Goal: Task Accomplishment & Management: Use online tool/utility

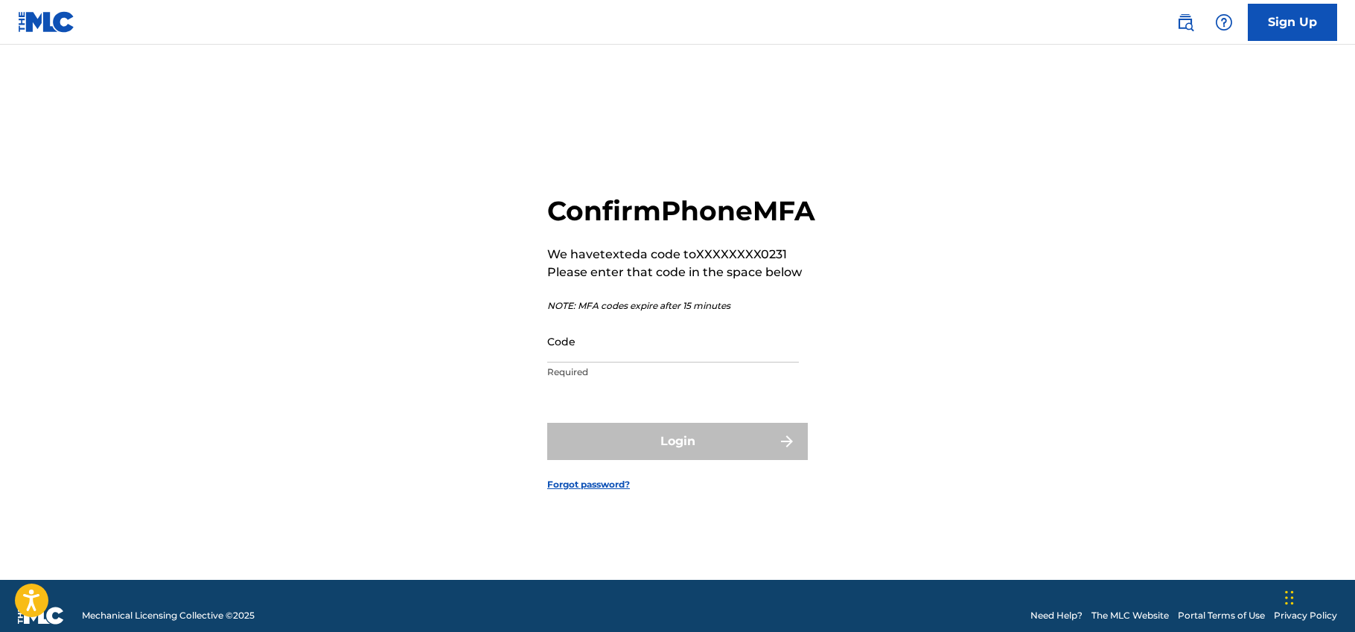
click at [561, 363] on input "Code" at bounding box center [673, 341] width 252 height 42
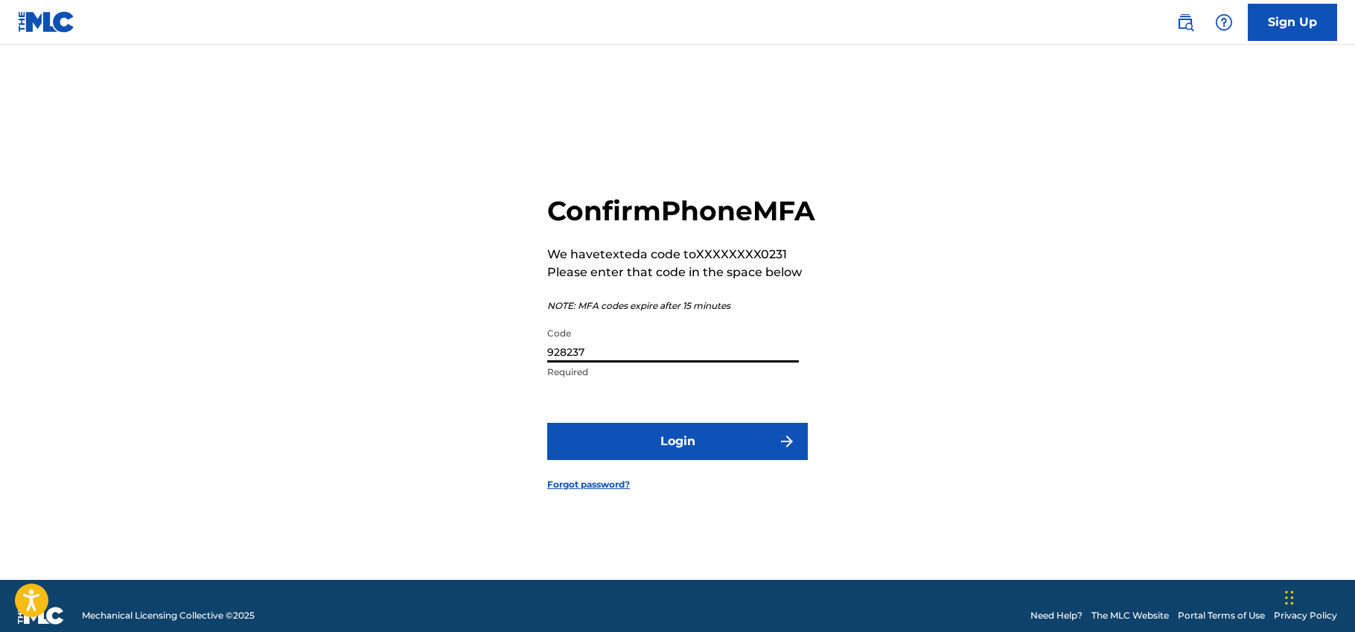
type input "928237"
click at [678, 458] on button "Login" at bounding box center [677, 441] width 261 height 37
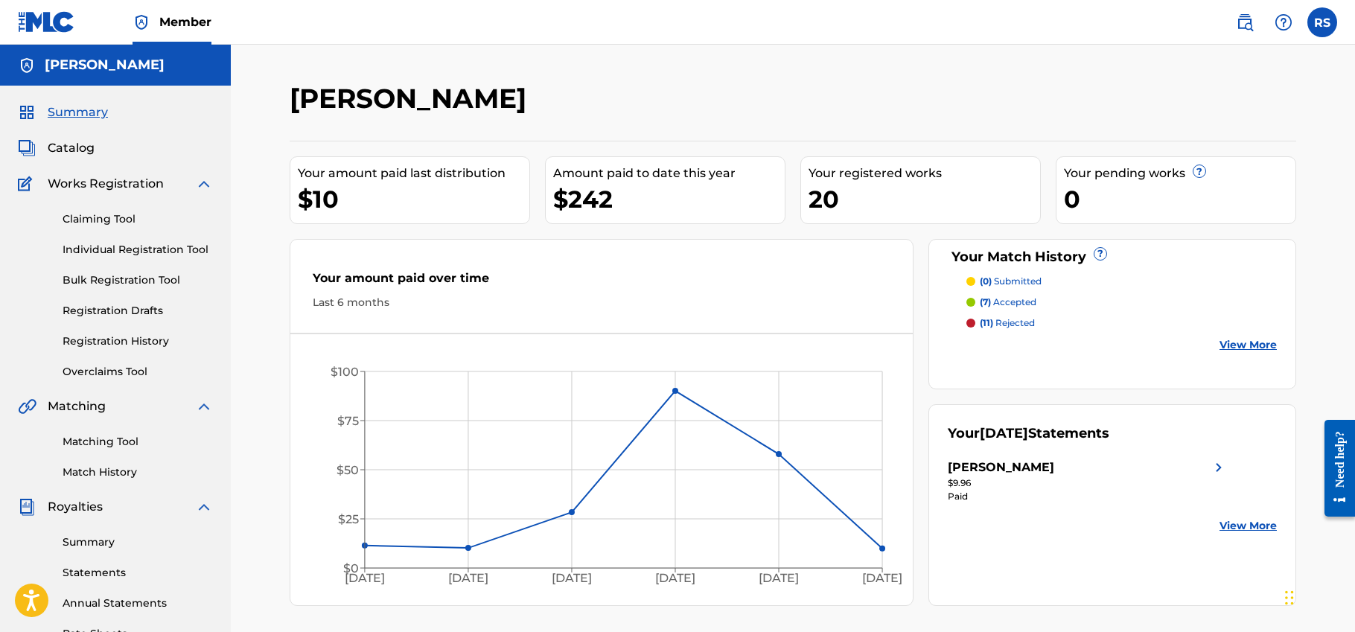
click at [87, 109] on span "Summary" at bounding box center [78, 112] width 60 height 18
click at [87, 451] on div "Matching Tool Match History" at bounding box center [115, 447] width 195 height 65
click at [89, 450] on div "Matching Tool Match History" at bounding box center [115, 447] width 195 height 65
click at [99, 449] on link "Matching Tool" at bounding box center [138, 442] width 150 height 16
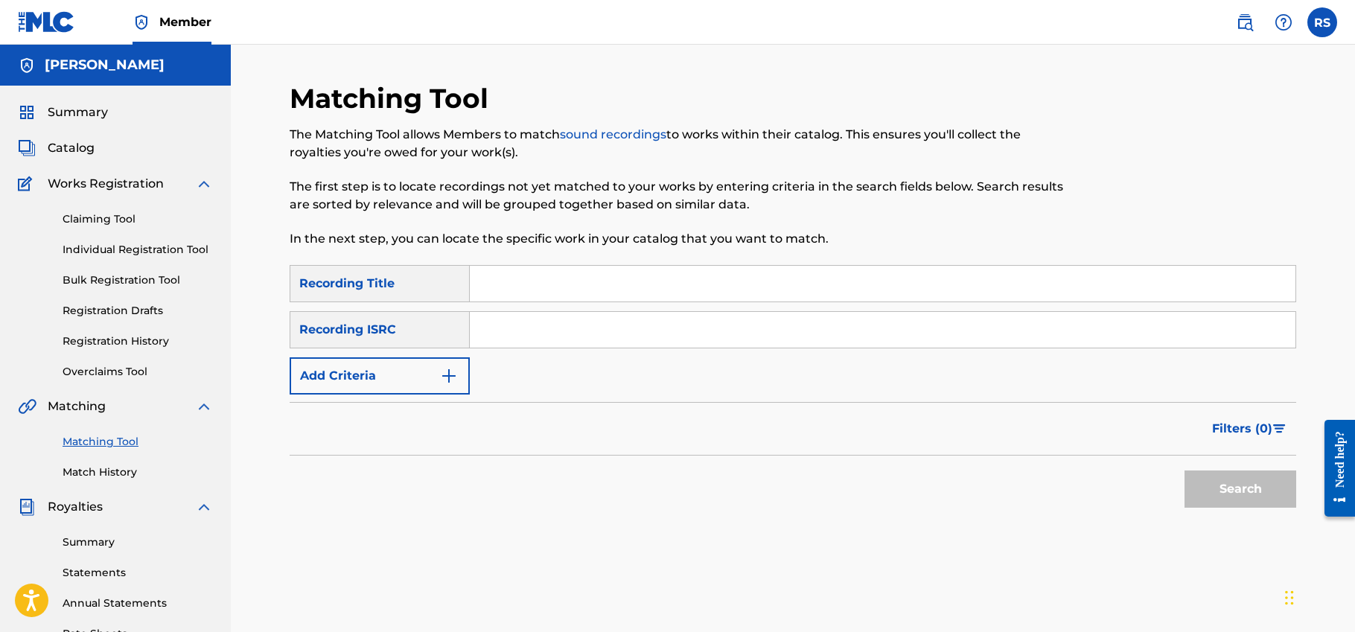
click at [351, 365] on button "Add Criteria" at bounding box center [380, 375] width 180 height 37
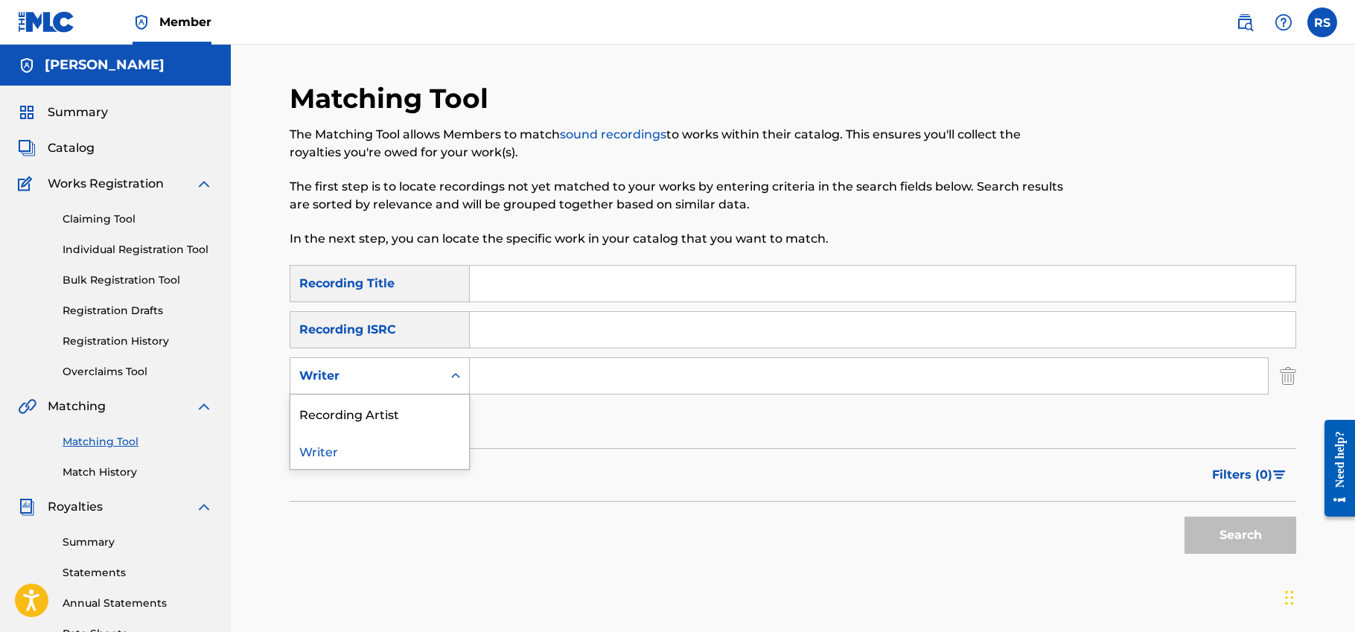
click at [352, 378] on div "Writer" at bounding box center [366, 376] width 134 height 18
click at [362, 415] on div "Recording Artist" at bounding box center [379, 413] width 179 height 37
click at [522, 380] on input "Search Form" at bounding box center [869, 376] width 798 height 36
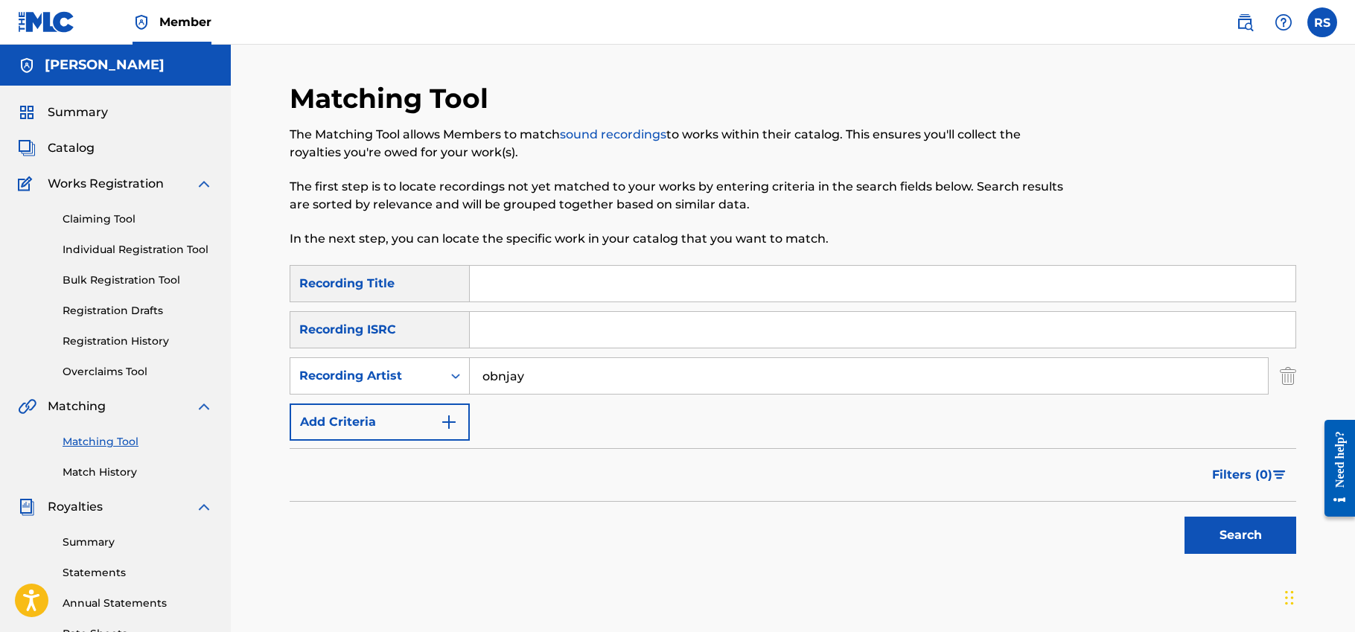
type input "obnjay"
click at [1240, 535] on button "Search" at bounding box center [1241, 535] width 112 height 37
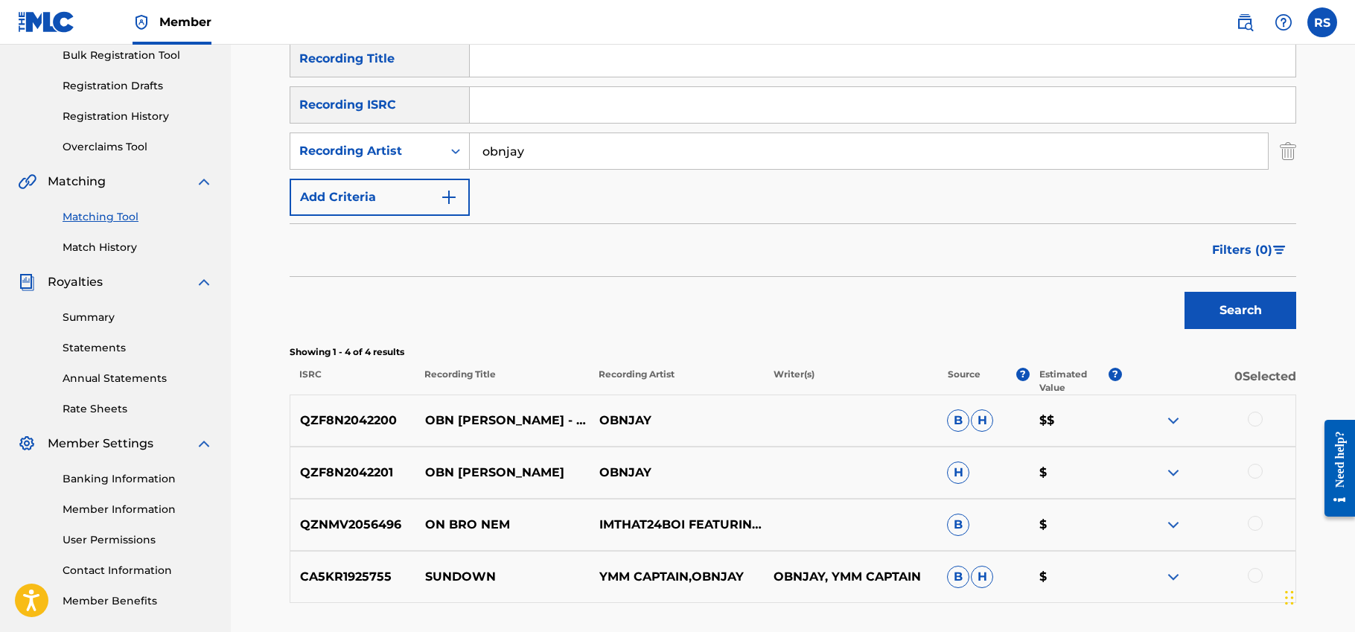
scroll to position [225, 0]
click at [1259, 249] on span "Filters ( 0 )" at bounding box center [1242, 250] width 60 height 18
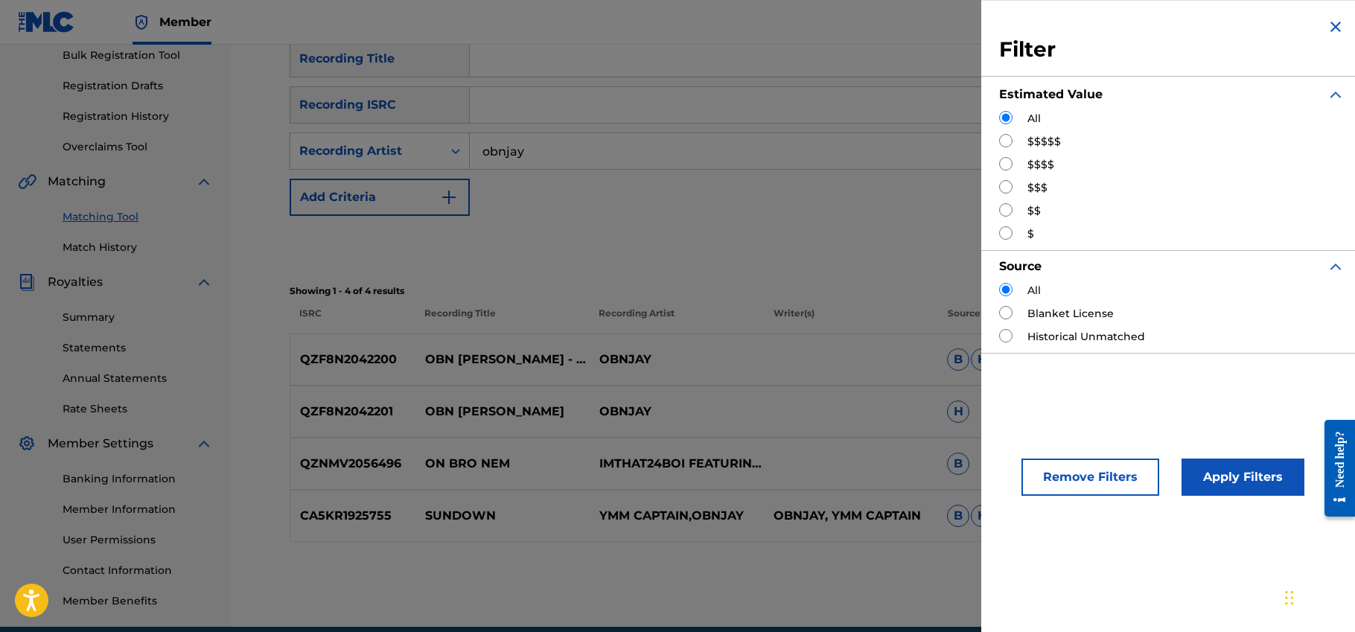
click at [1007, 141] on input "Search Form" at bounding box center [1005, 140] width 13 height 13
radio input "true"
click at [1194, 456] on div "Apply Filters" at bounding box center [1220, 473] width 123 height 45
click at [1194, 486] on button "Apply Filters" at bounding box center [1243, 477] width 123 height 37
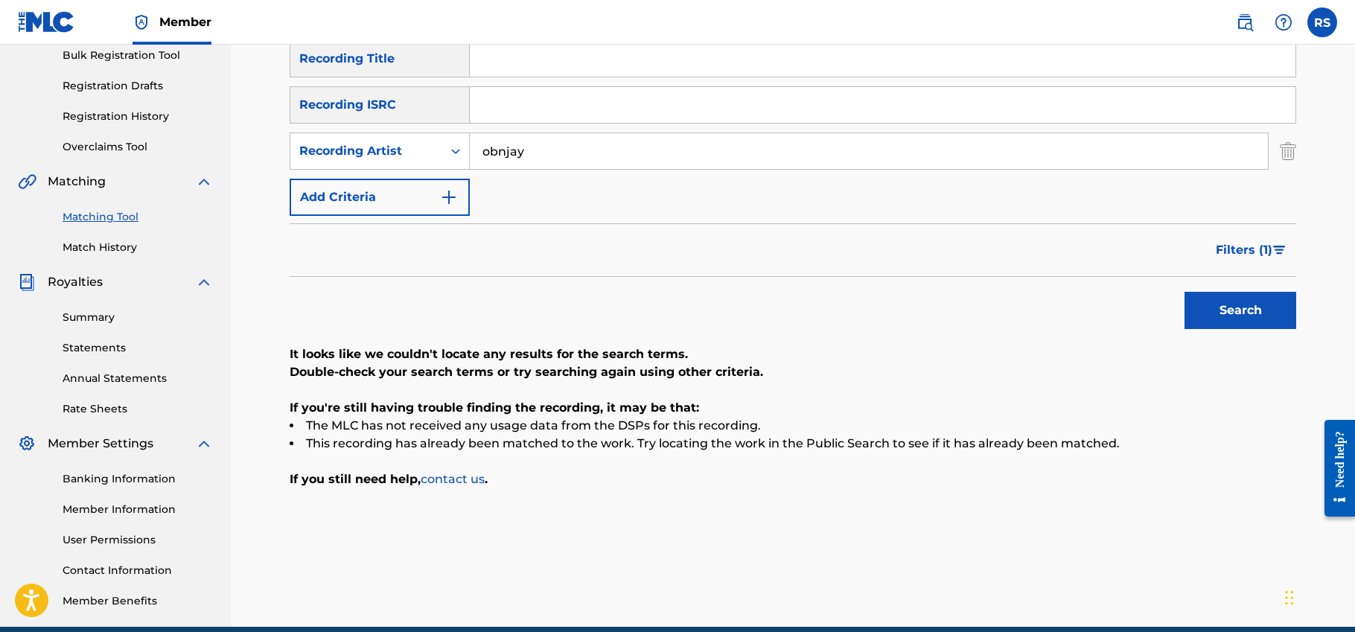
click at [505, 157] on input "obnjay" at bounding box center [869, 151] width 798 height 36
type input "obn [PERSON_NAME]"
click at [1240, 310] on button "Search" at bounding box center [1241, 310] width 112 height 37
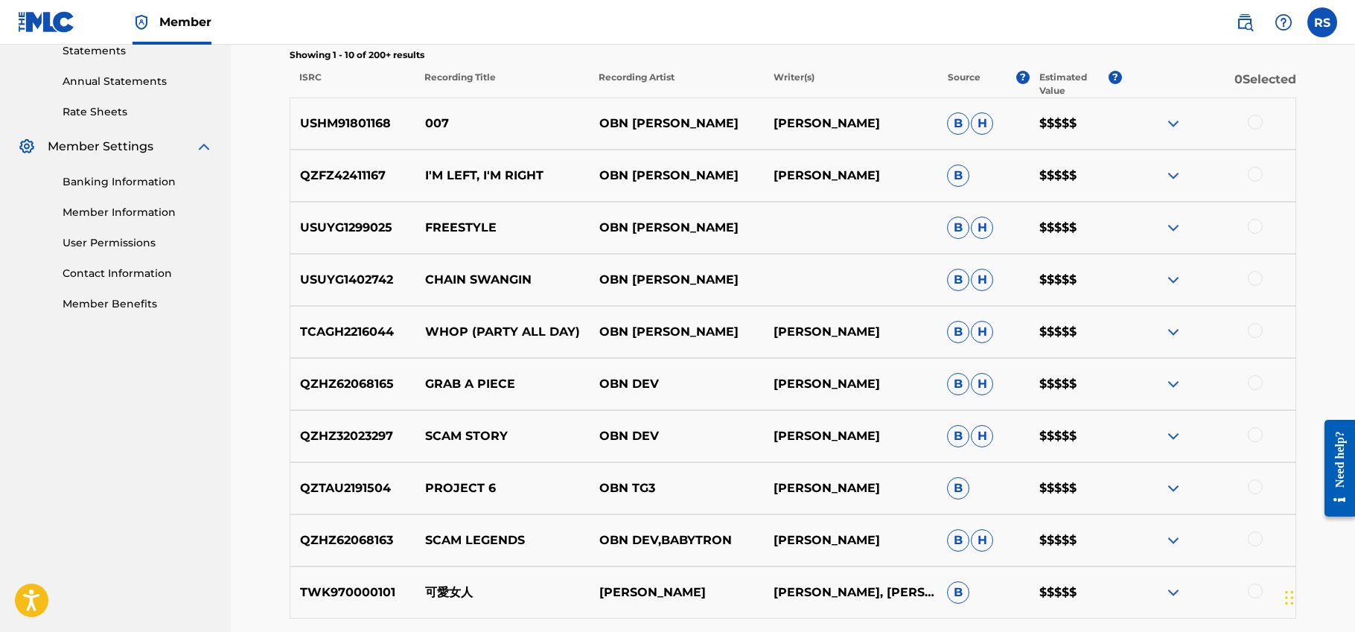
scroll to position [489, 0]
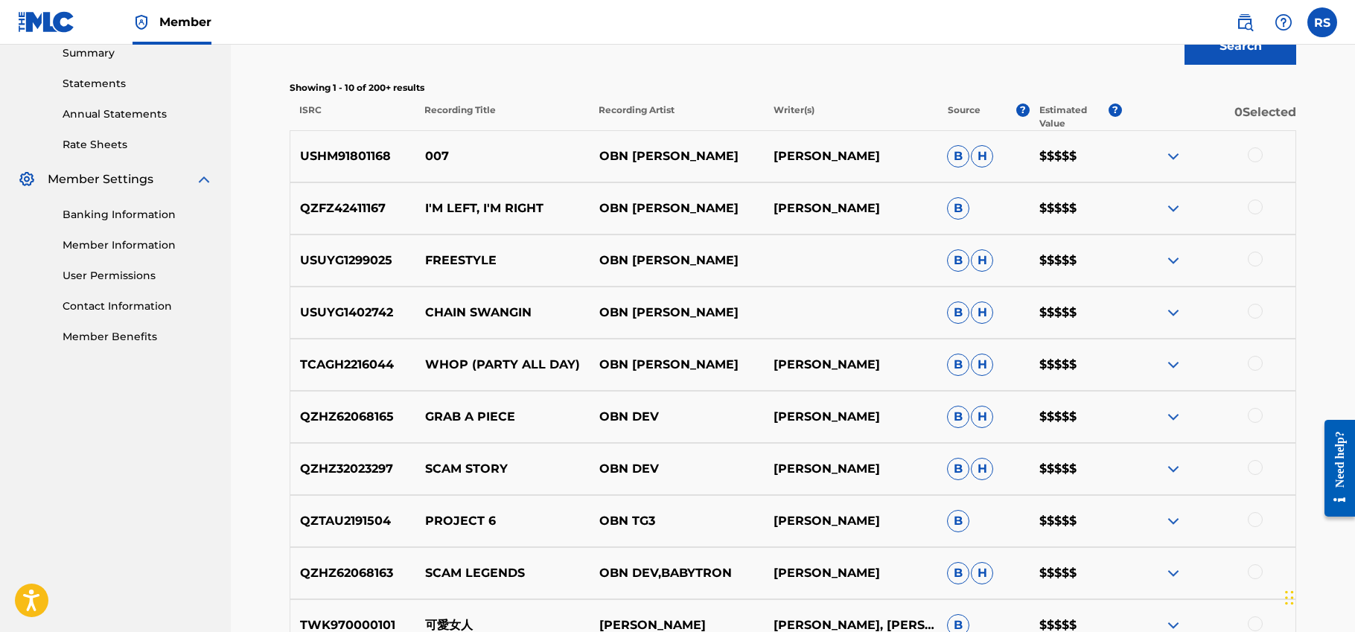
click at [1182, 305] on img at bounding box center [1173, 313] width 18 height 18
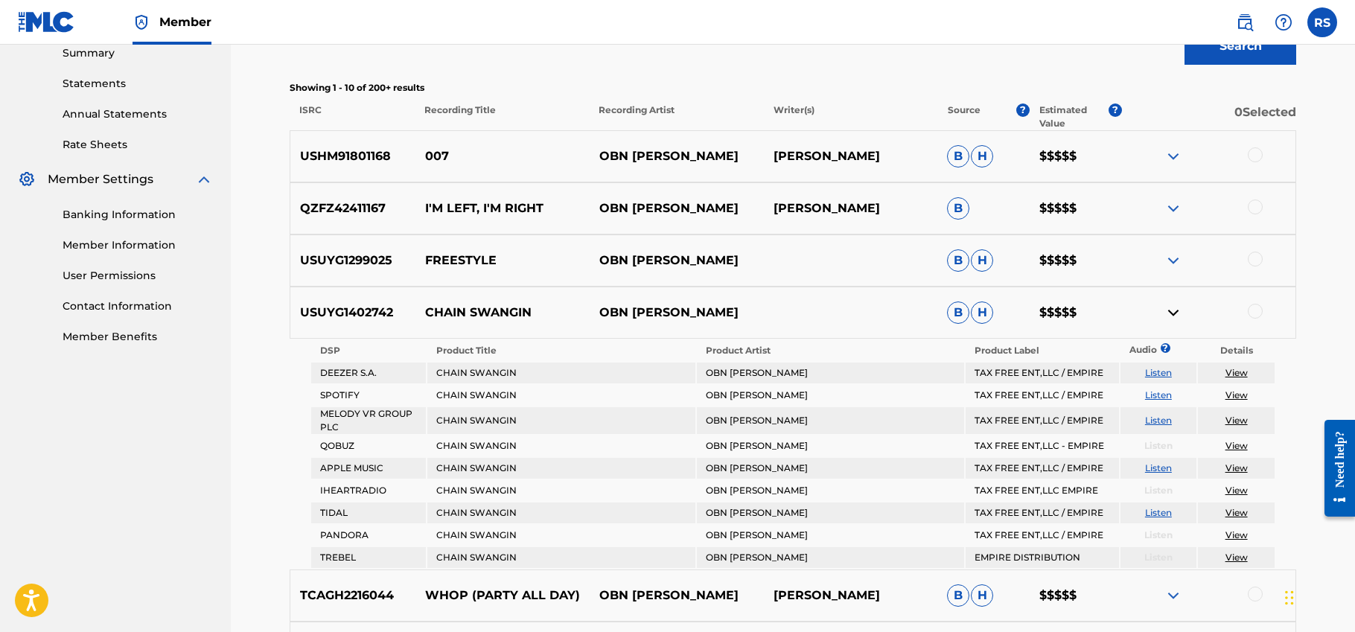
click at [1169, 313] on img at bounding box center [1173, 313] width 18 height 18
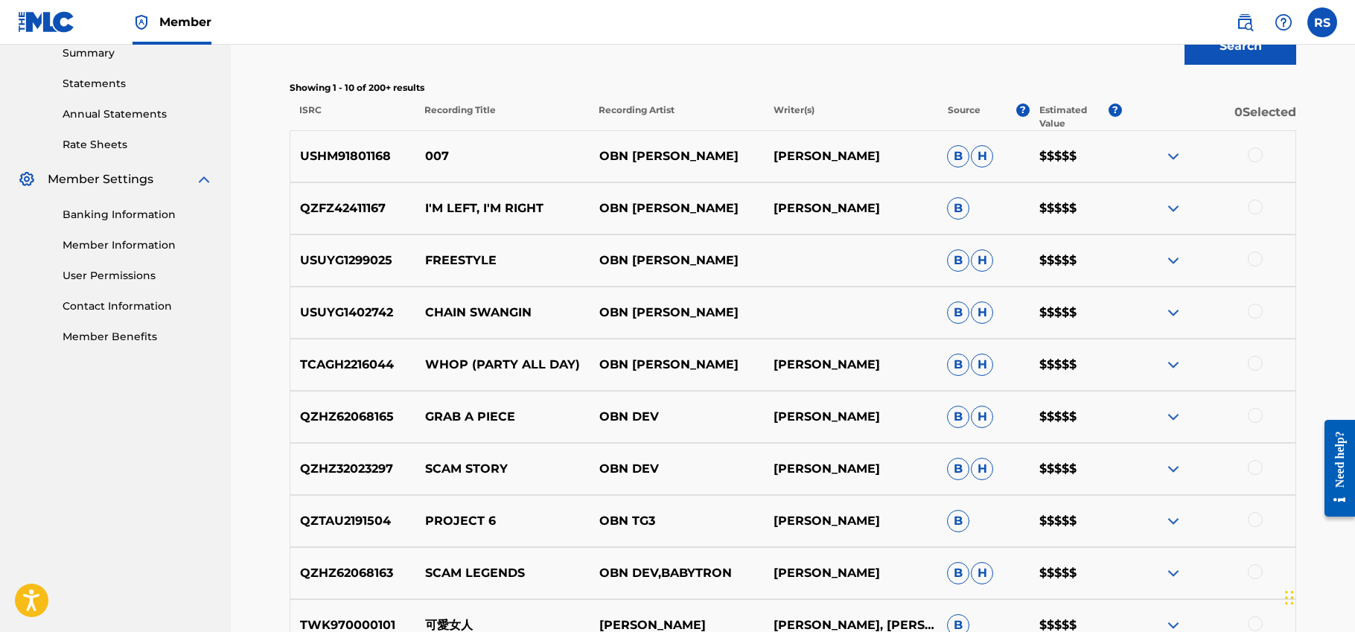
click at [1249, 158] on div at bounding box center [1255, 154] width 15 height 15
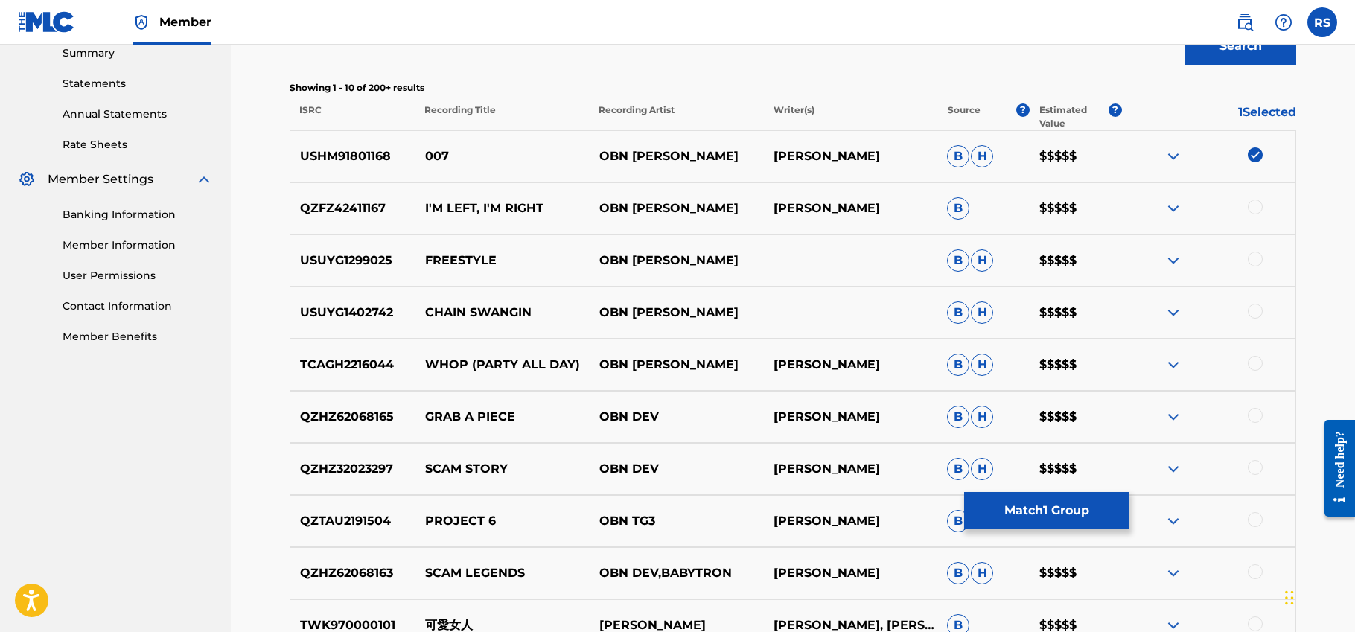
click at [1249, 158] on img at bounding box center [1255, 154] width 15 height 15
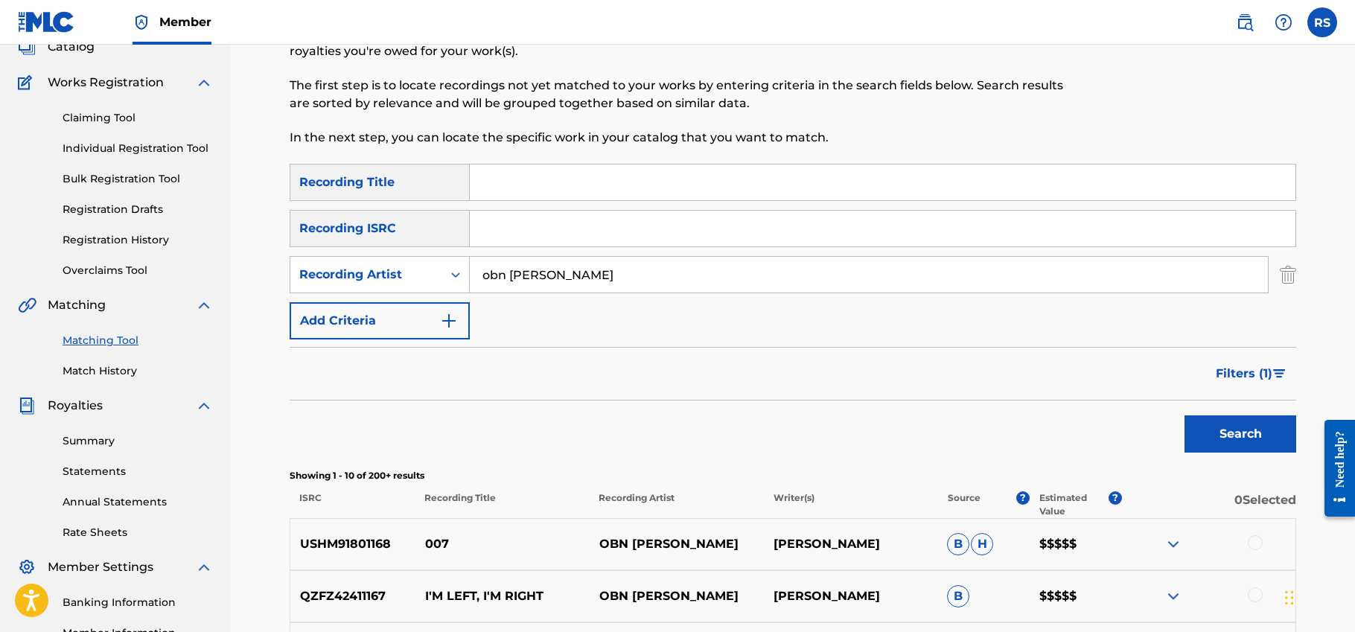
scroll to position [102, 0]
click at [113, 115] on link "Claiming Tool" at bounding box center [138, 117] width 150 height 16
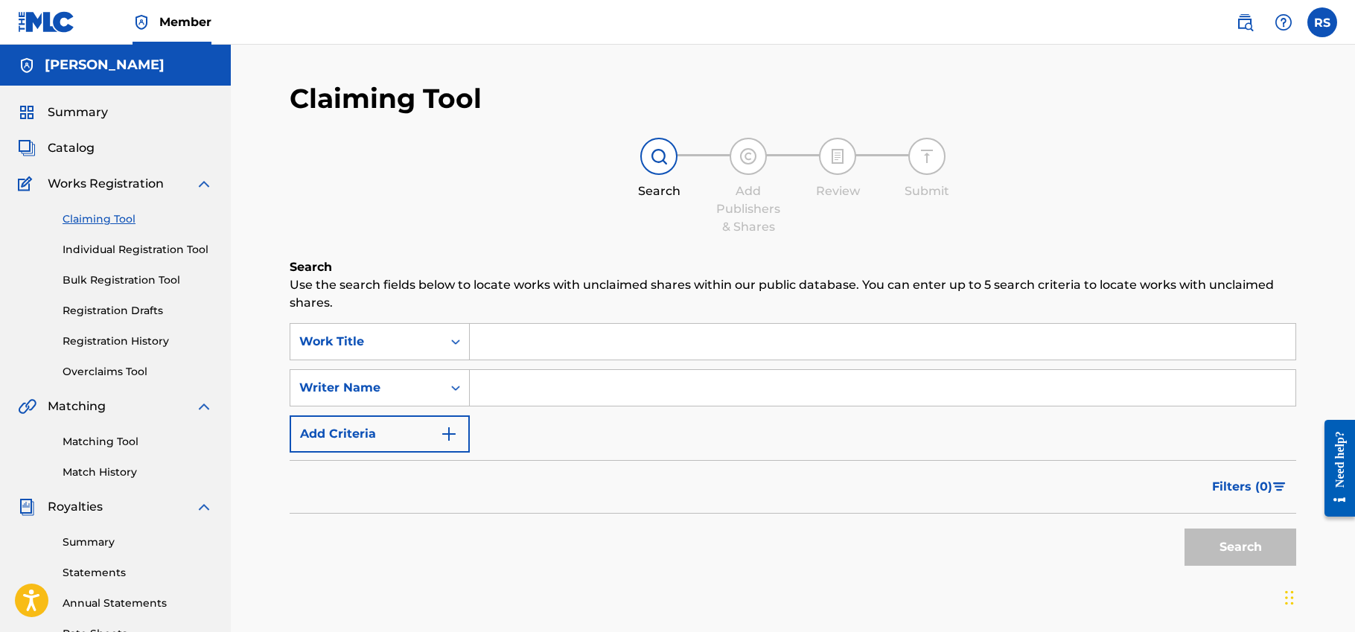
click at [368, 417] on button "Add Criteria" at bounding box center [380, 433] width 180 height 37
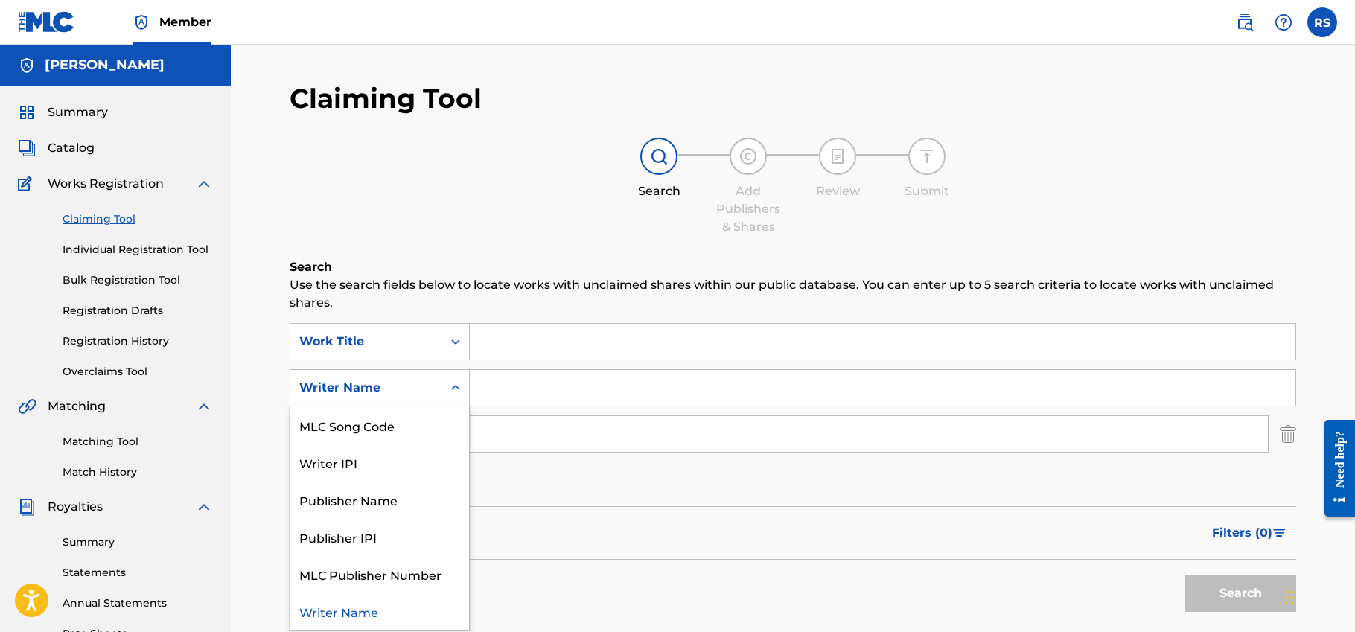
click at [386, 387] on div "Writer Name" at bounding box center [366, 388] width 134 height 18
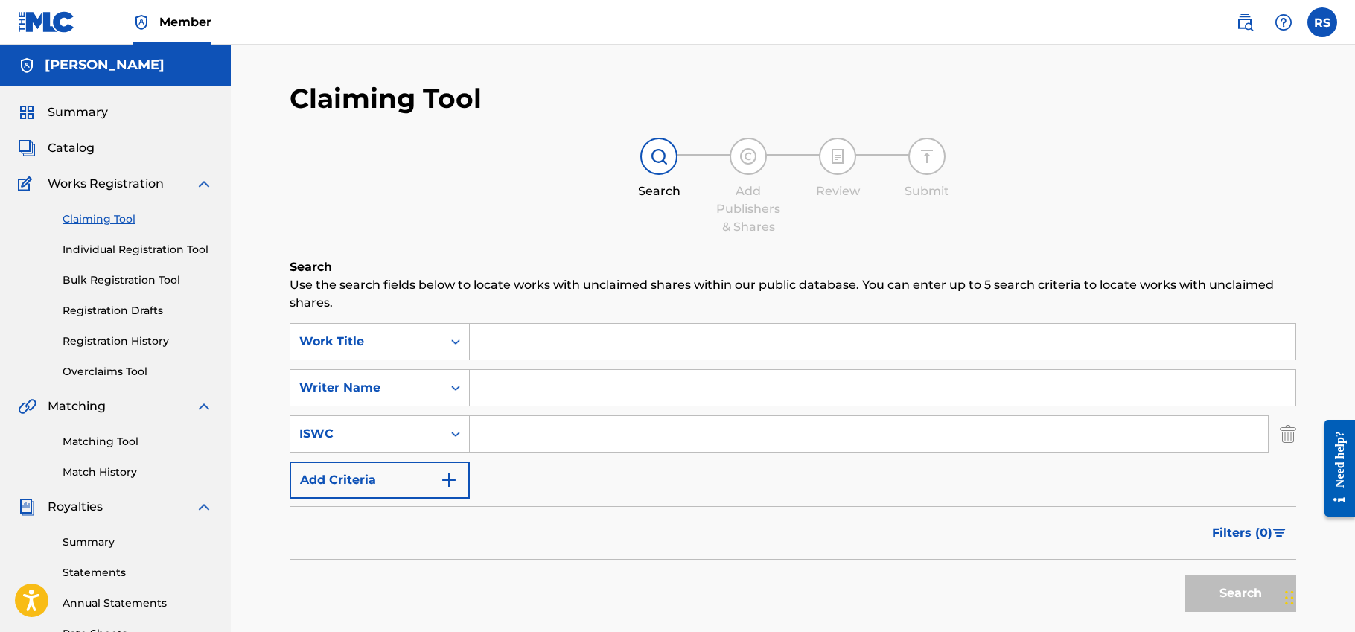
click at [654, 558] on div "Filters ( 0 )" at bounding box center [793, 533] width 1007 height 54
click at [399, 474] on button "Add Criteria" at bounding box center [380, 480] width 180 height 37
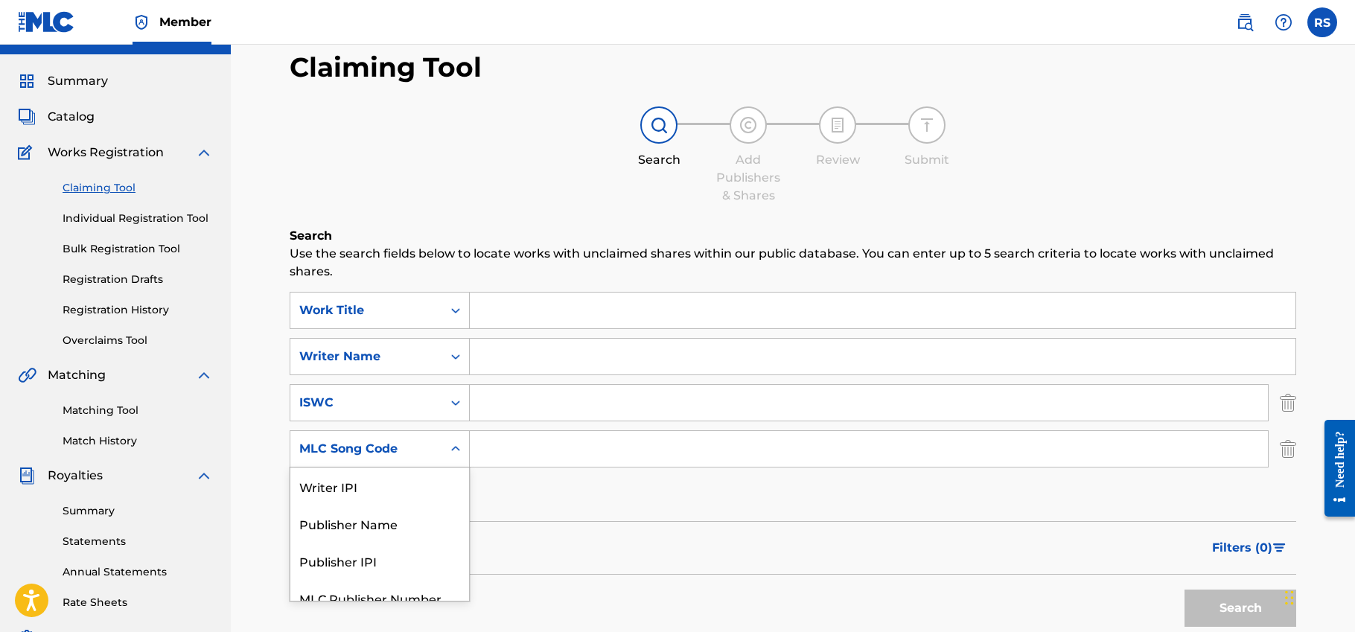
click at [399, 468] on div "MLC Song Code selected, 5 of 5. 5 results available. Use Up and Down to choose …" at bounding box center [380, 448] width 180 height 37
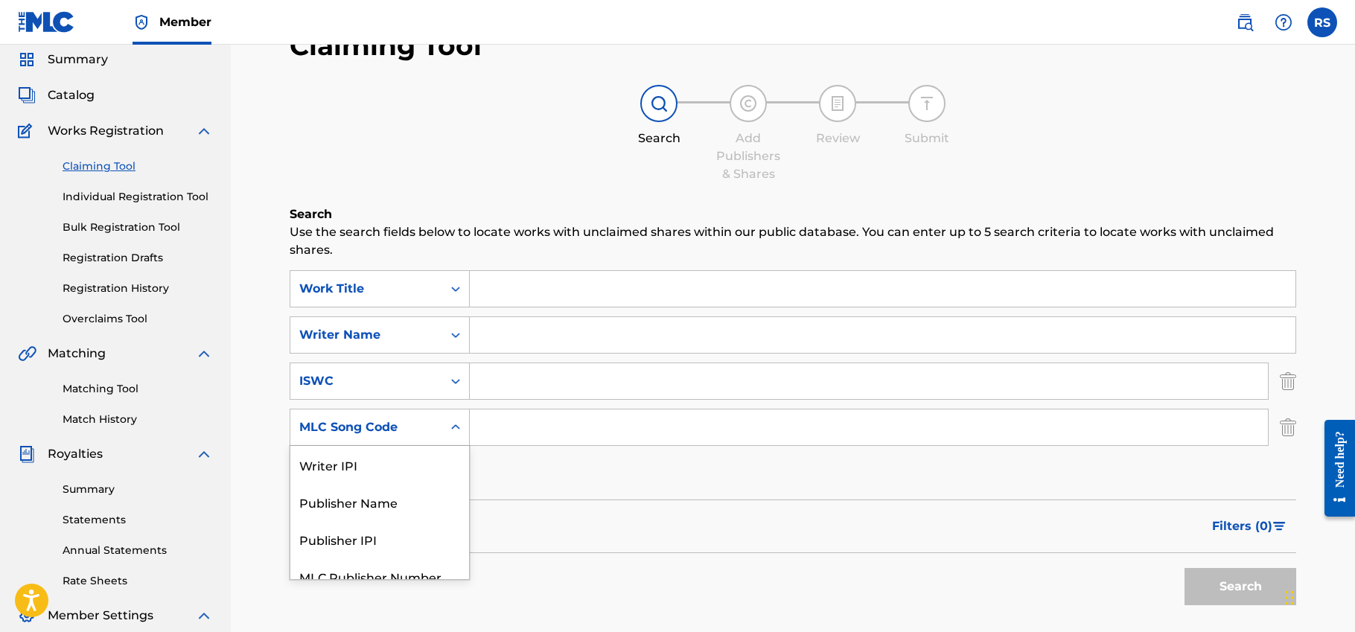
scroll to position [54, 0]
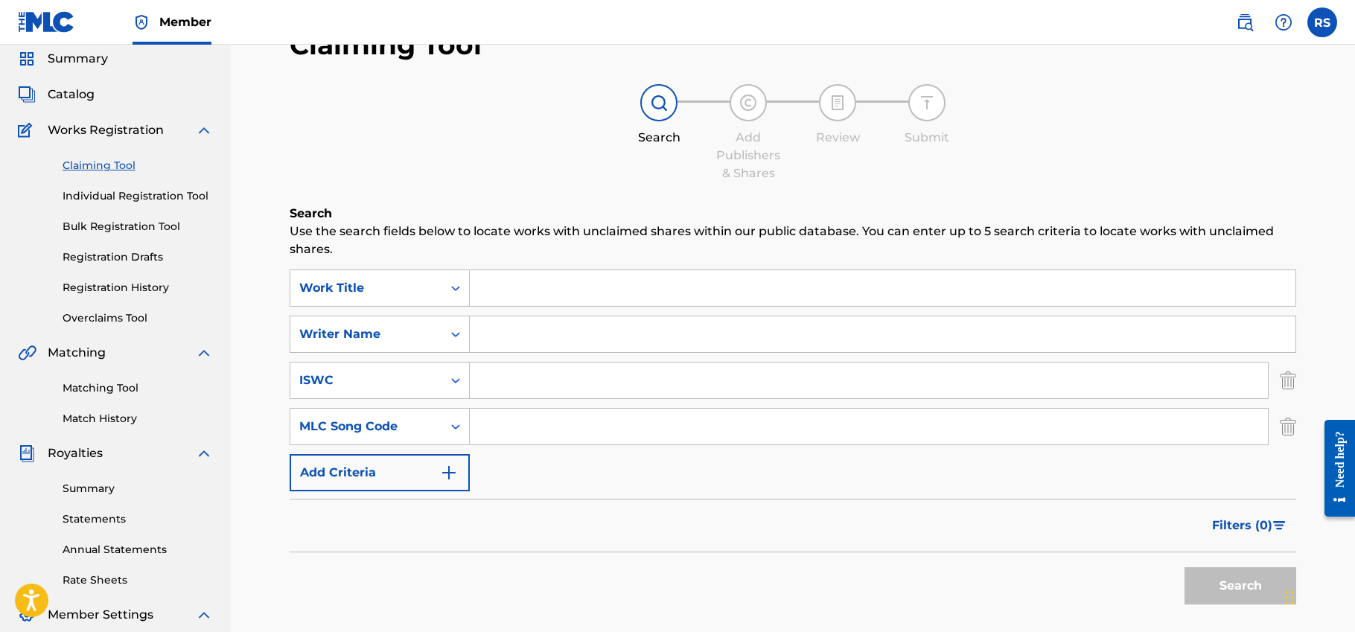
click at [493, 436] on input "Search Form" at bounding box center [869, 427] width 798 height 36
click at [427, 279] on div "Work Title" at bounding box center [366, 288] width 134 height 18
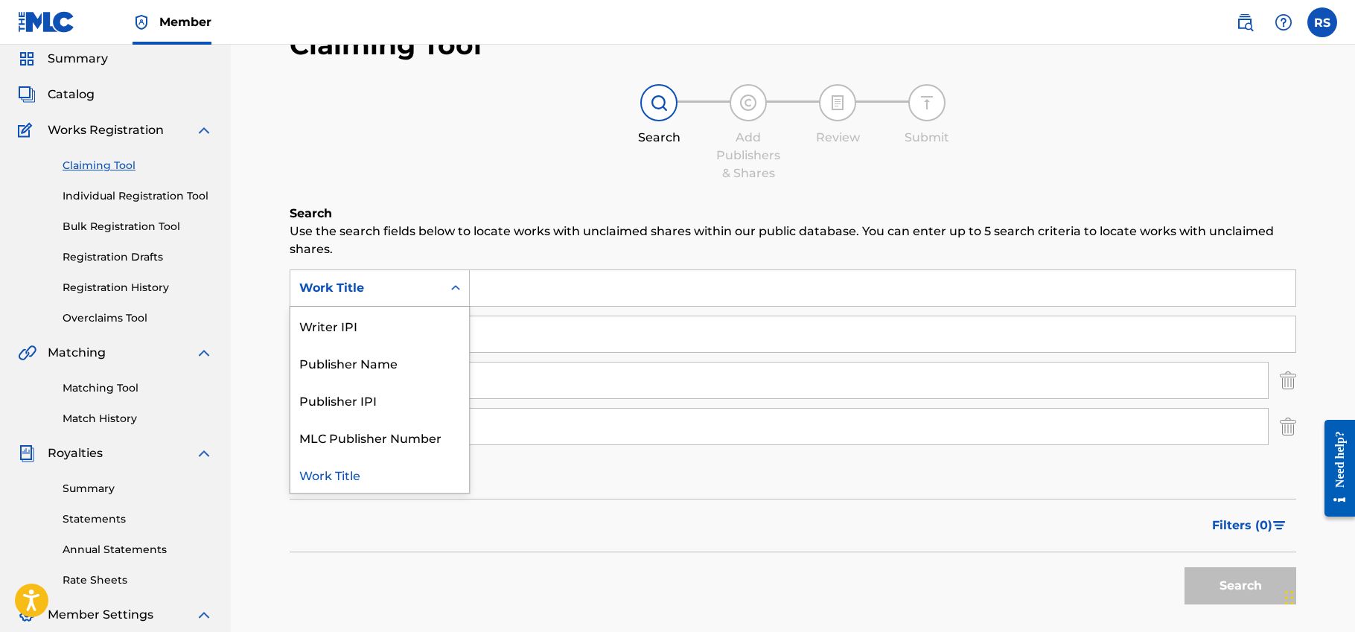
click at [427, 279] on div "Work Title" at bounding box center [366, 288] width 134 height 18
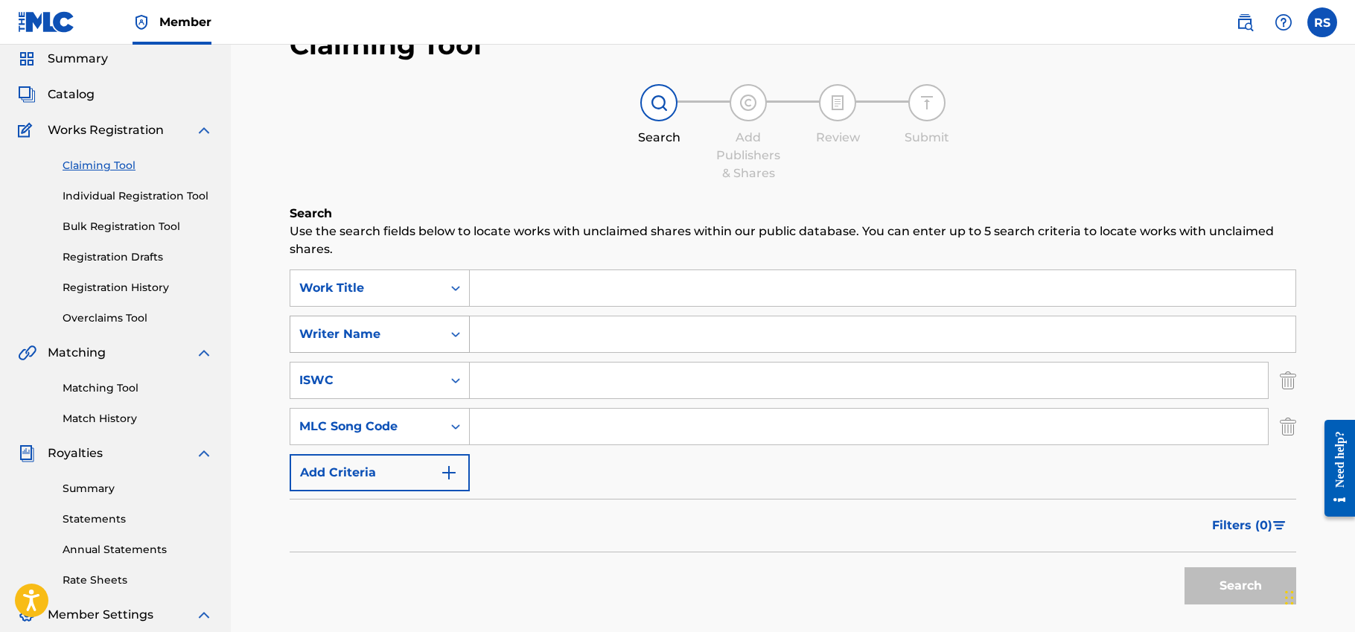
click at [417, 341] on div "Writer Name" at bounding box center [366, 334] width 134 height 18
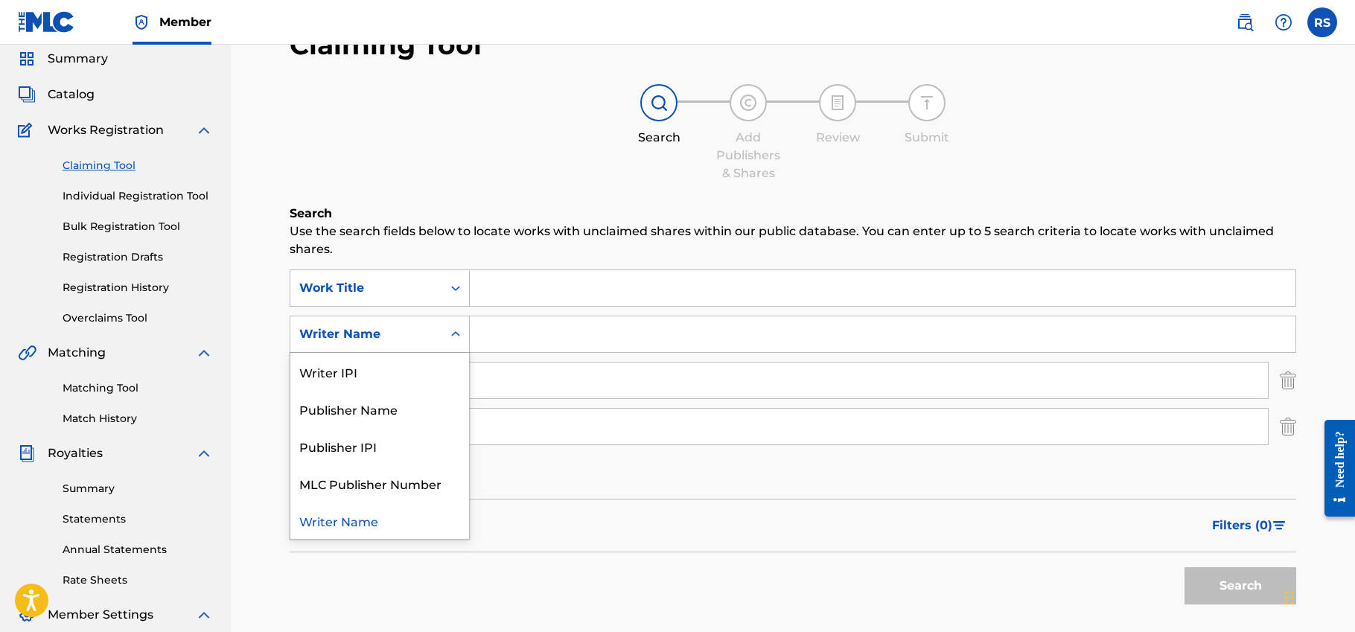
click at [417, 341] on div "Writer Name" at bounding box center [366, 334] width 134 height 18
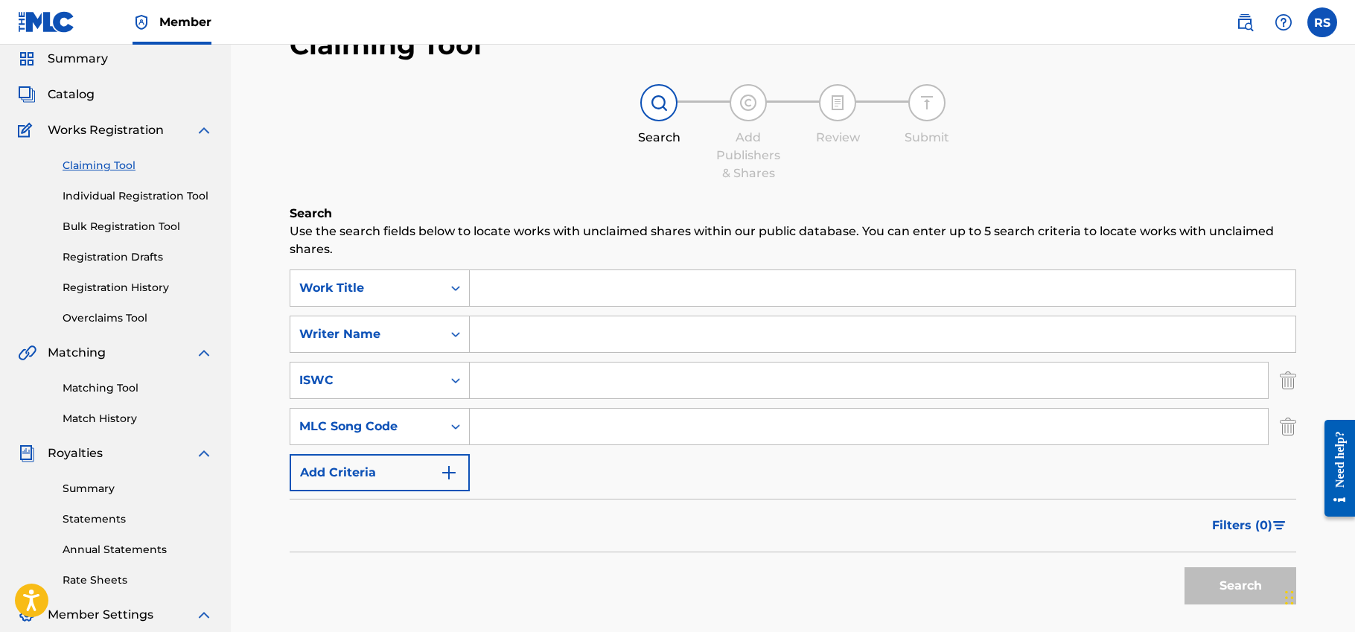
click at [469, 337] on div "Search Form" at bounding box center [455, 334] width 27 height 27
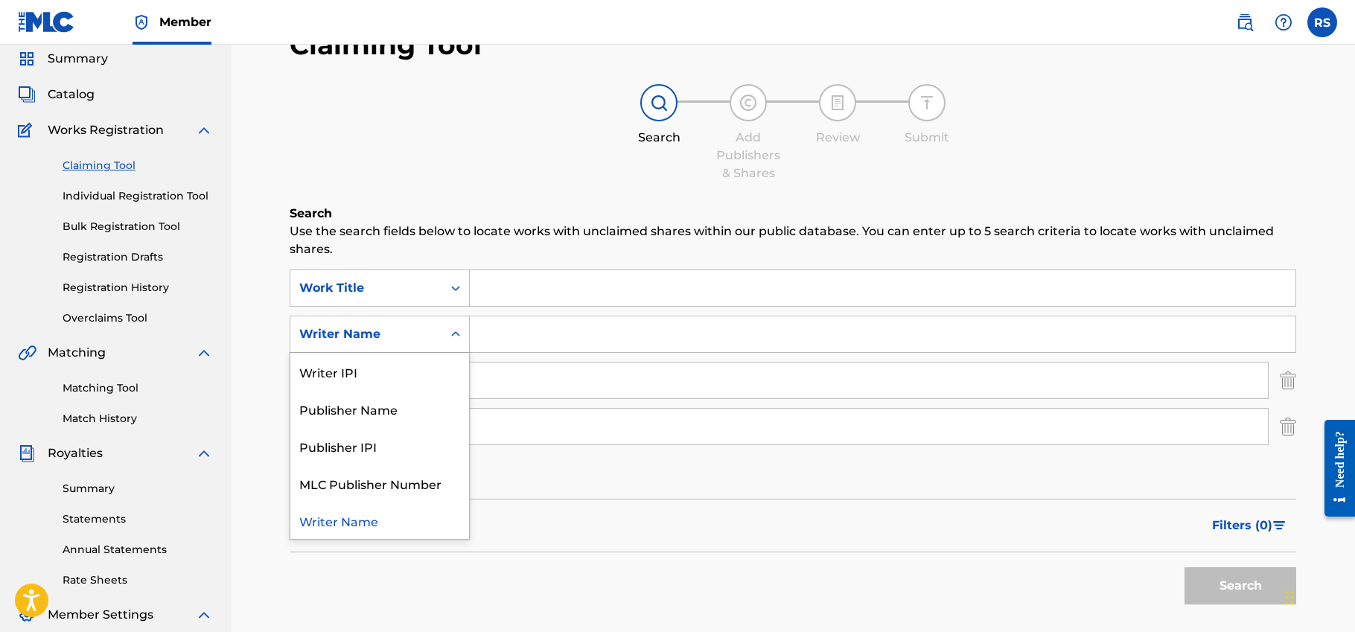
click at [494, 337] on input "Search Form" at bounding box center [883, 334] width 826 height 36
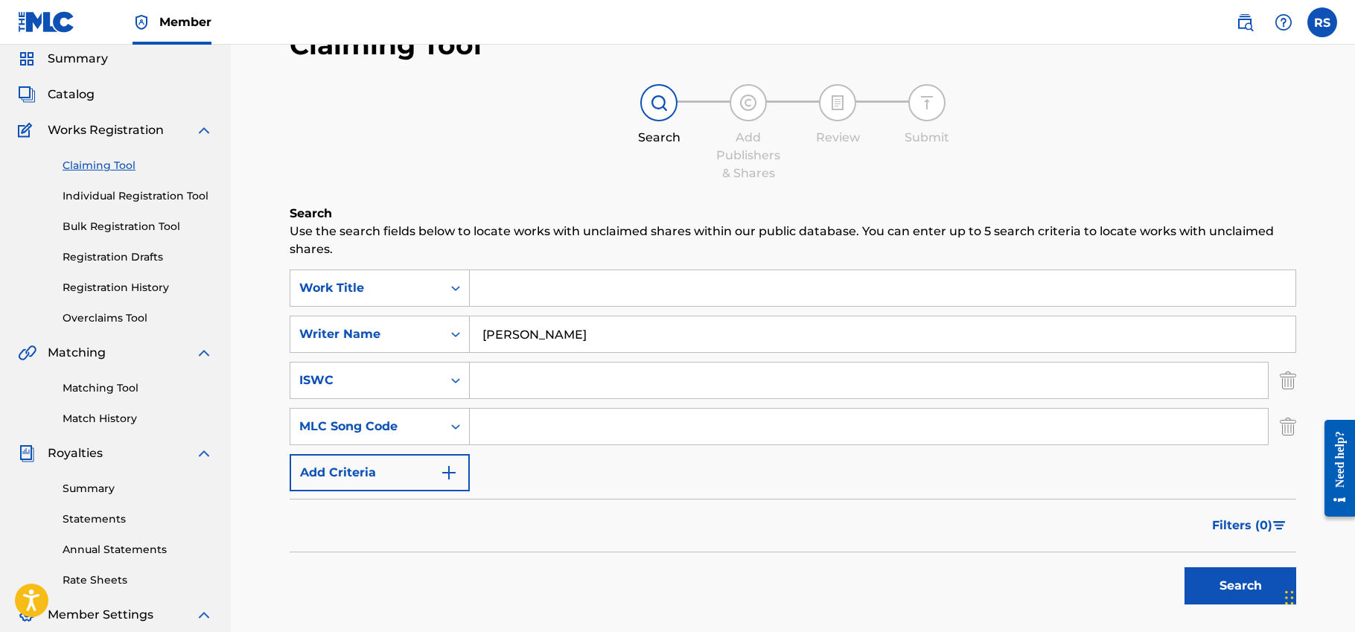
type input "[PERSON_NAME]"
click at [514, 296] on input "Search Form" at bounding box center [883, 288] width 826 height 36
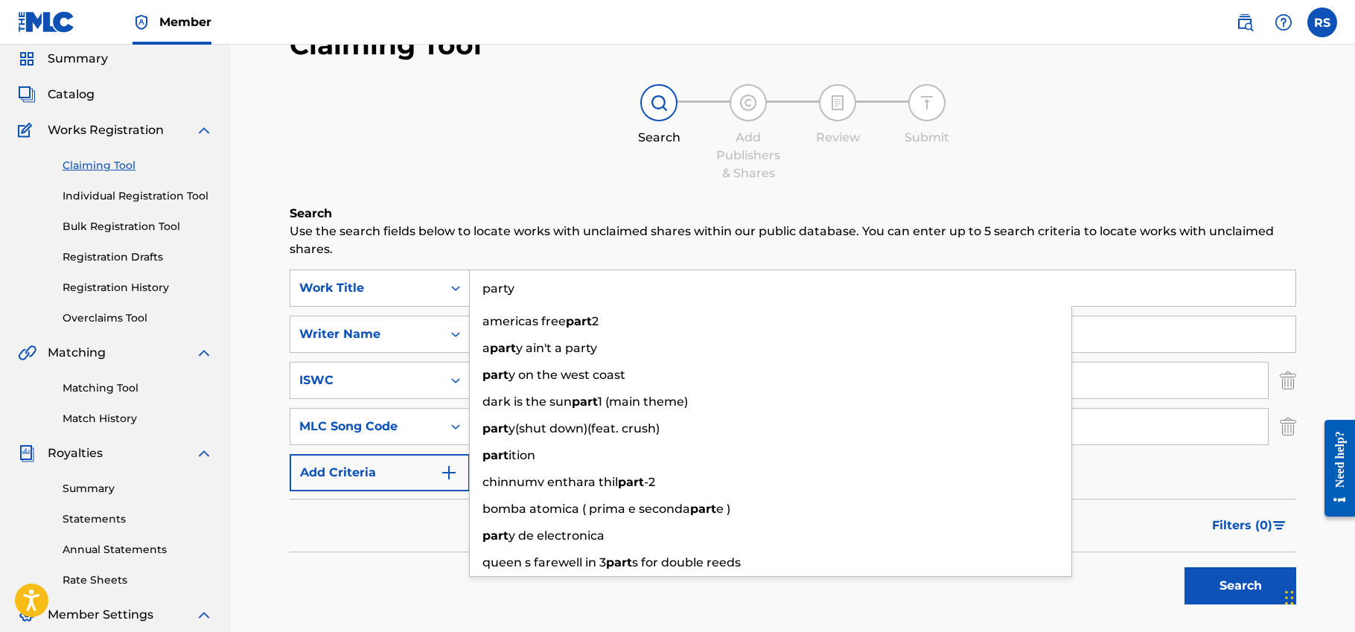
type input "party"
click at [1240, 586] on button "Search" at bounding box center [1241, 585] width 112 height 37
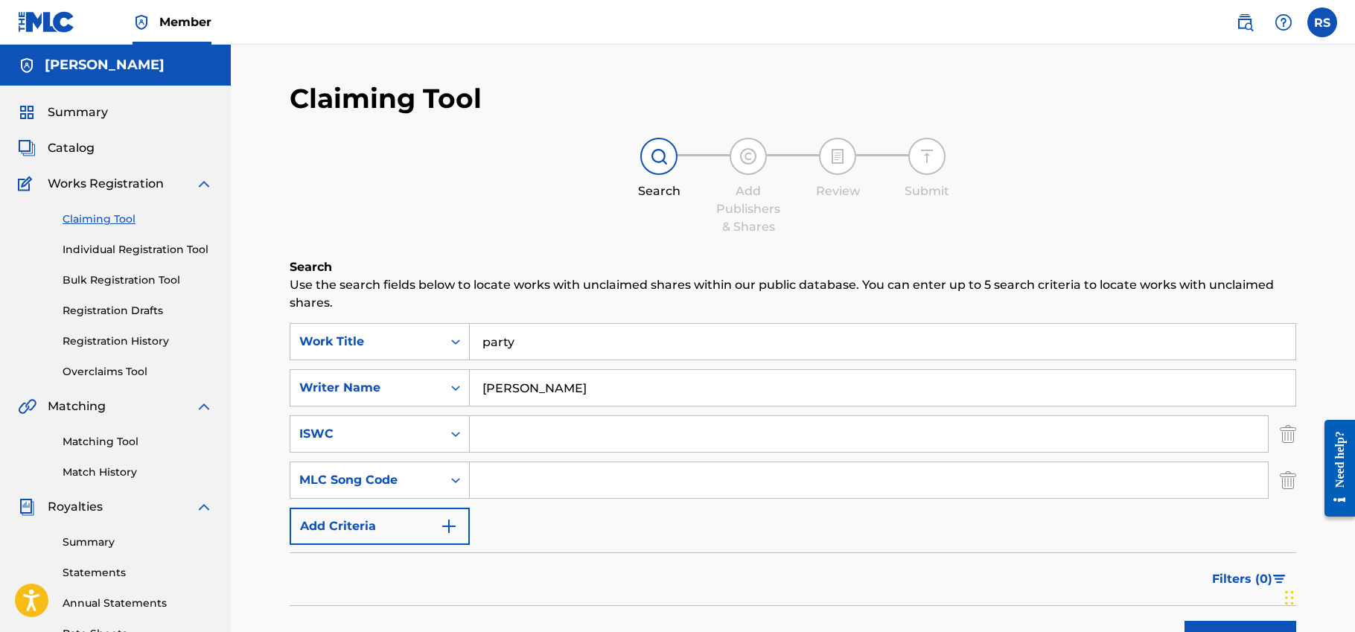
scroll to position [0, 0]
click at [546, 397] on input "[PERSON_NAME]" at bounding box center [883, 388] width 826 height 36
type input "[PERSON_NAME]"
click at [1240, 631] on button "Search" at bounding box center [1241, 639] width 112 height 37
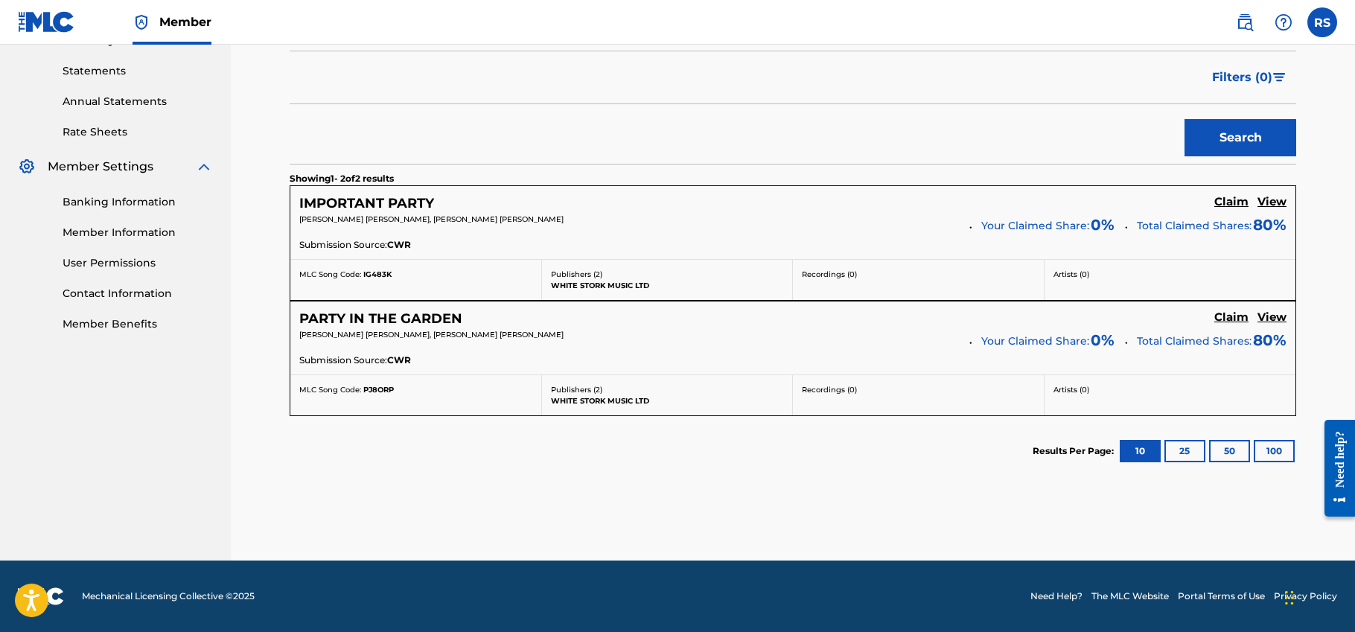
scroll to position [501, 0]
click at [1189, 449] on button "25" at bounding box center [1184, 452] width 41 height 22
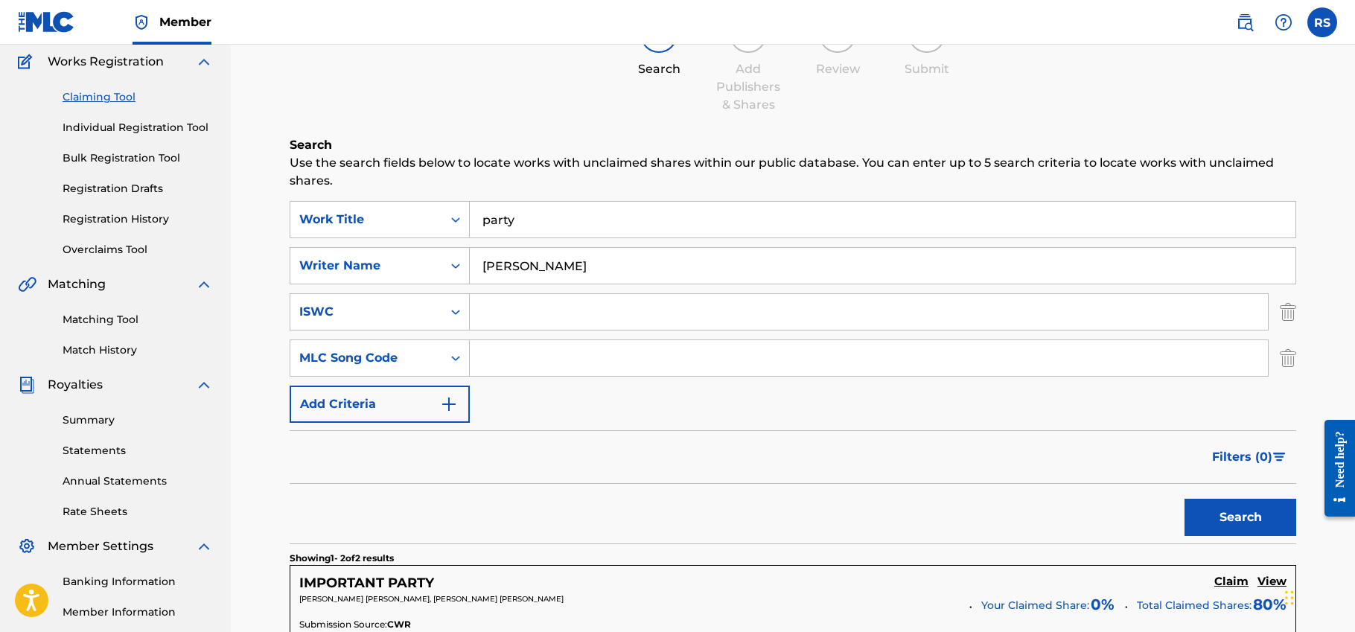
scroll to position [83, 0]
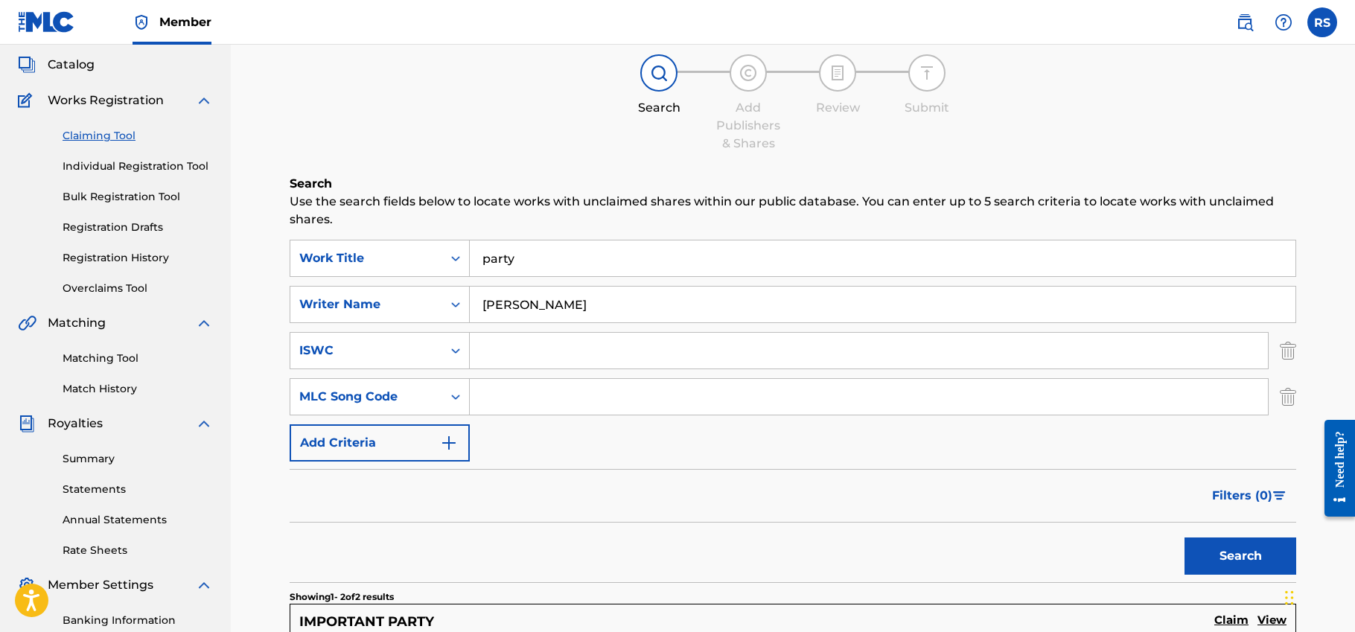
click at [518, 308] on input "[PERSON_NAME]" at bounding box center [883, 305] width 826 height 36
click at [92, 354] on link "Matching Tool" at bounding box center [138, 359] width 150 height 16
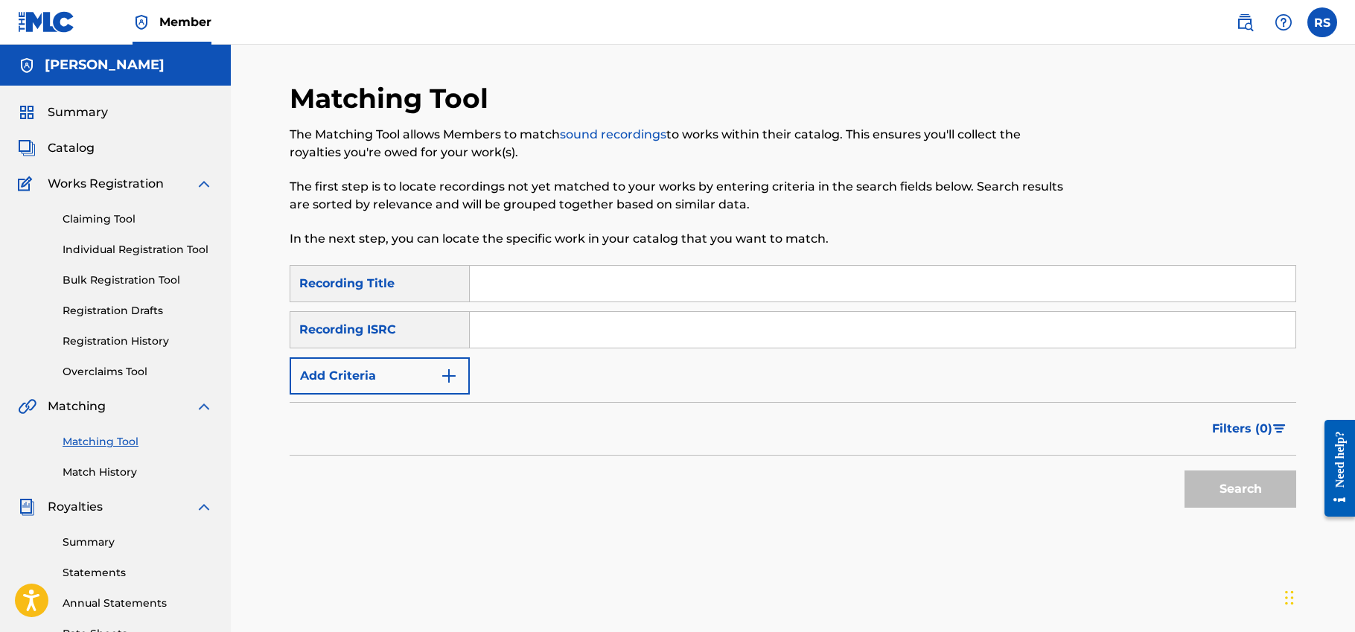
click at [513, 277] on input "Search Form" at bounding box center [883, 284] width 826 height 36
click at [404, 372] on button "Add Criteria" at bounding box center [380, 375] width 180 height 37
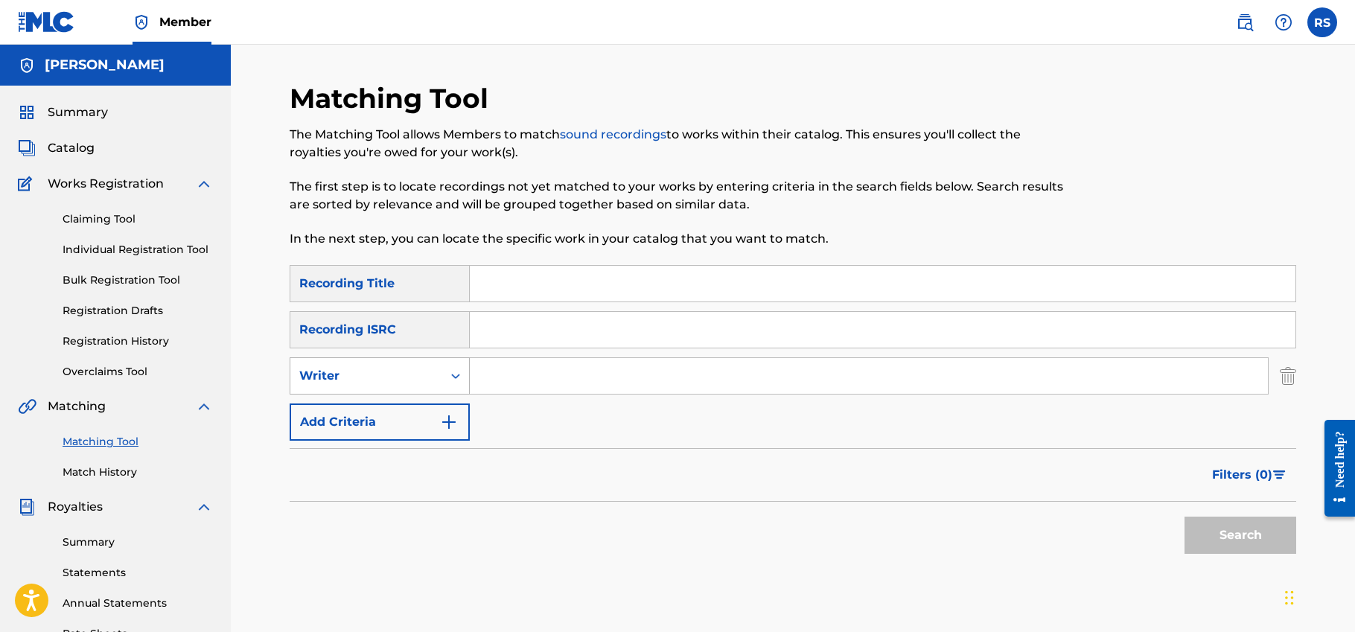
click at [408, 382] on div "Writer" at bounding box center [366, 376] width 134 height 18
click at [407, 405] on div "Recording Artist" at bounding box center [379, 413] width 179 height 37
click at [418, 421] on button "Add Criteria" at bounding box center [380, 422] width 180 height 37
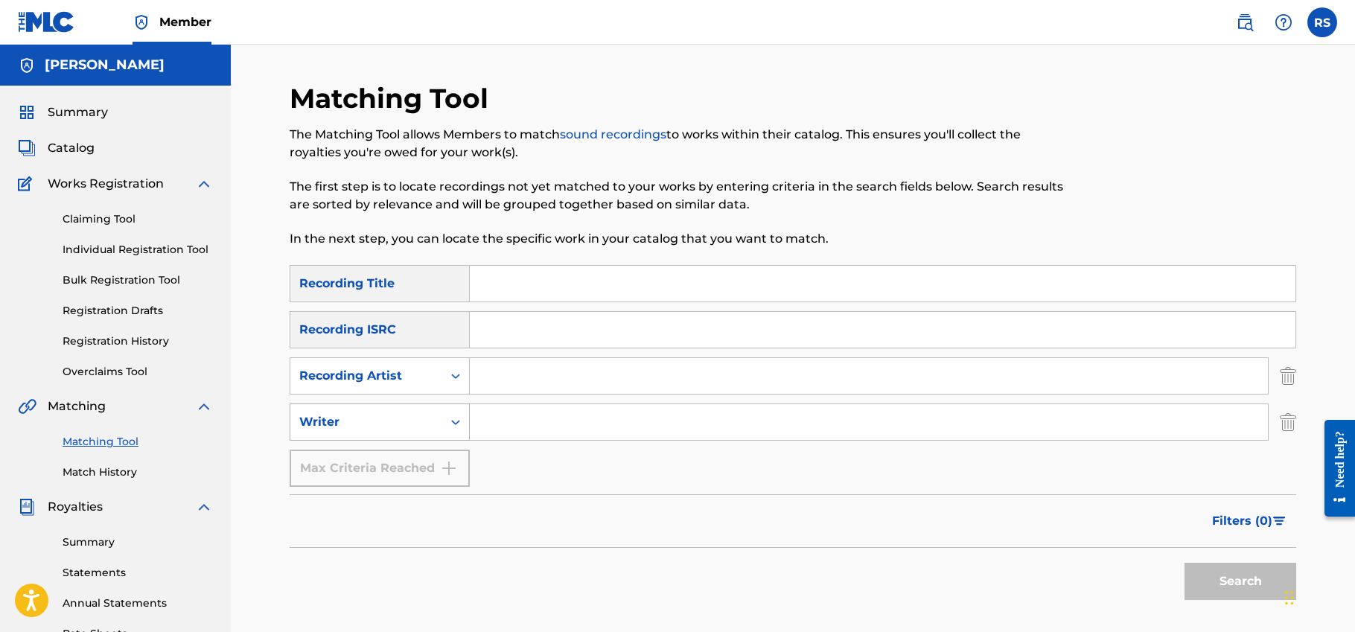
click at [385, 421] on div "Writer" at bounding box center [366, 422] width 134 height 18
click at [497, 405] on div "SearchWithCriteria593d7f35-58d3-4c05-b6f6-266444bb1262 Recording Title SearchWi…" at bounding box center [793, 376] width 1007 height 222
click at [496, 418] on input "Search Form" at bounding box center [869, 422] width 798 height 36
type input "[PERSON_NAME]"
click at [1240, 582] on button "Search" at bounding box center [1241, 581] width 112 height 37
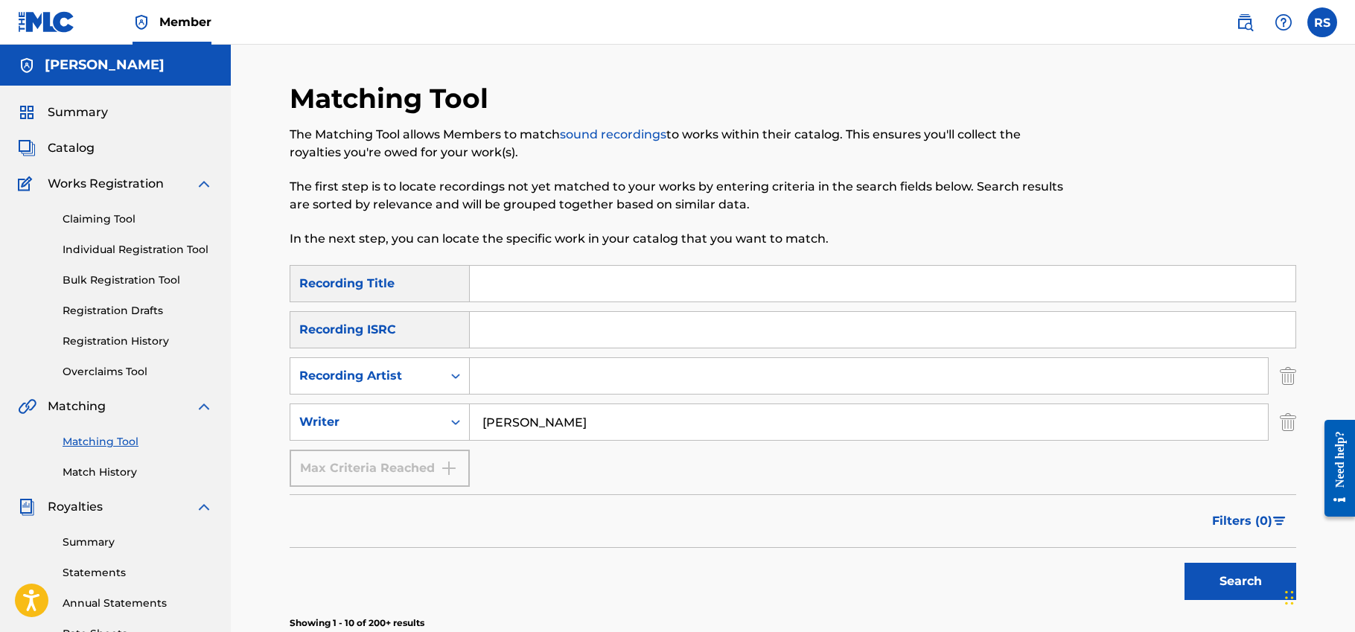
click at [516, 371] on input "Search Form" at bounding box center [869, 376] width 798 height 36
type input "Obn [PERSON_NAME]"
click at [1240, 582] on button "Search" at bounding box center [1241, 581] width 112 height 37
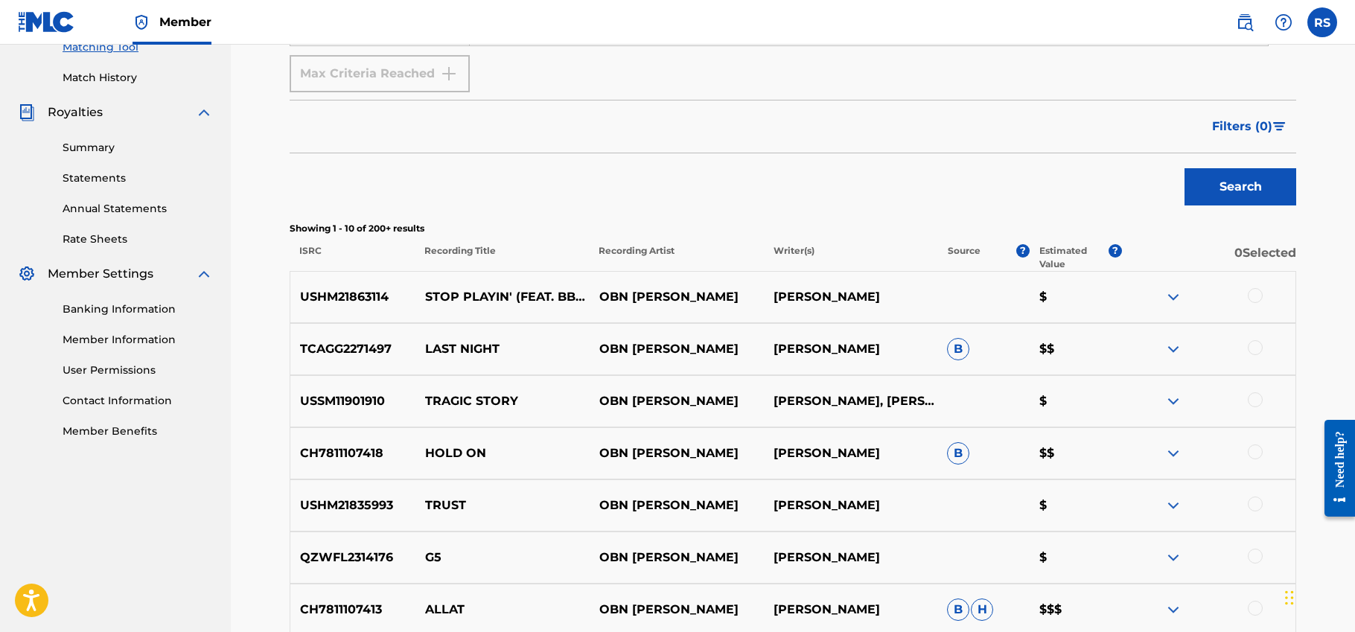
scroll to position [386, 0]
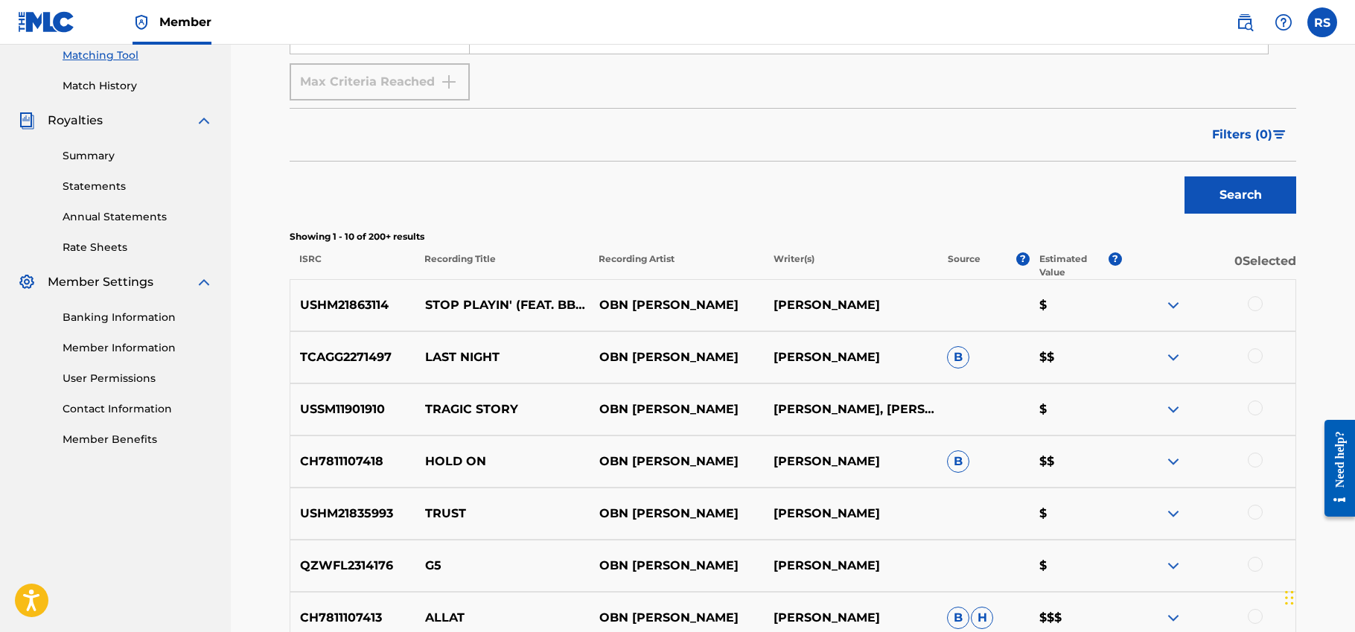
click at [1251, 134] on span "Filters ( 0 )" at bounding box center [1242, 135] width 60 height 18
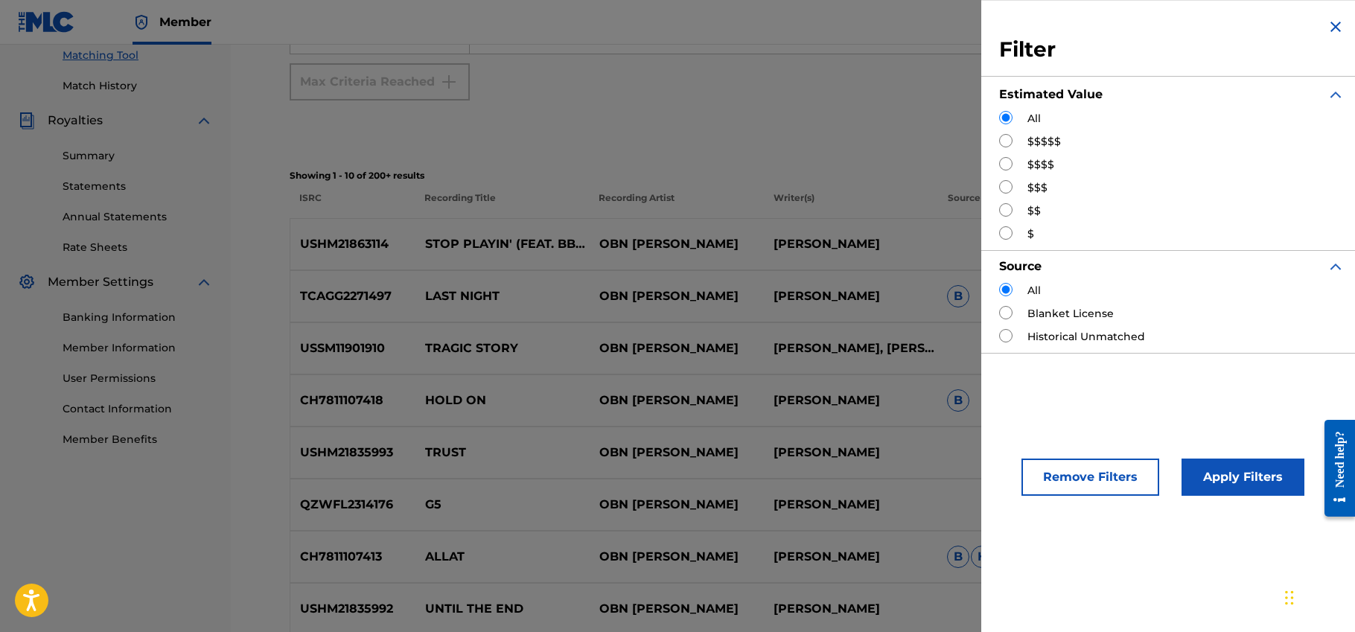
click at [1009, 181] on input "Search Form" at bounding box center [1005, 186] width 13 height 13
radio input "true"
click at [1232, 486] on button "Apply Filters" at bounding box center [1243, 477] width 123 height 37
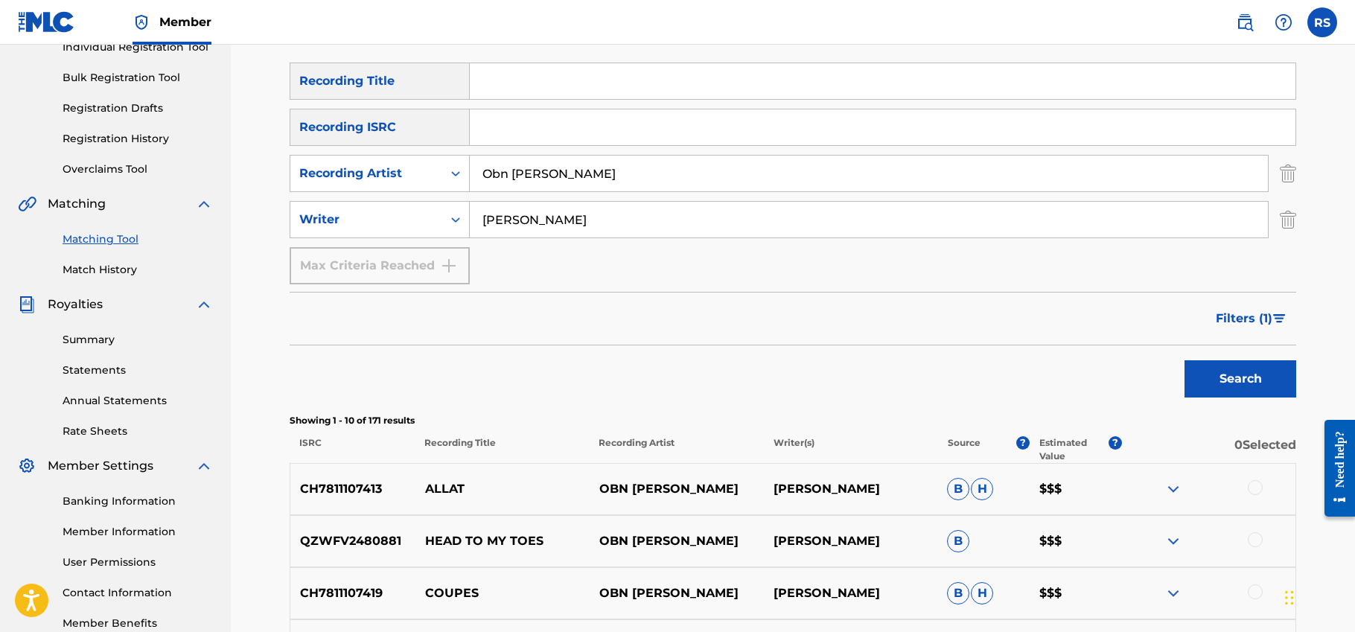
scroll to position [204, 0]
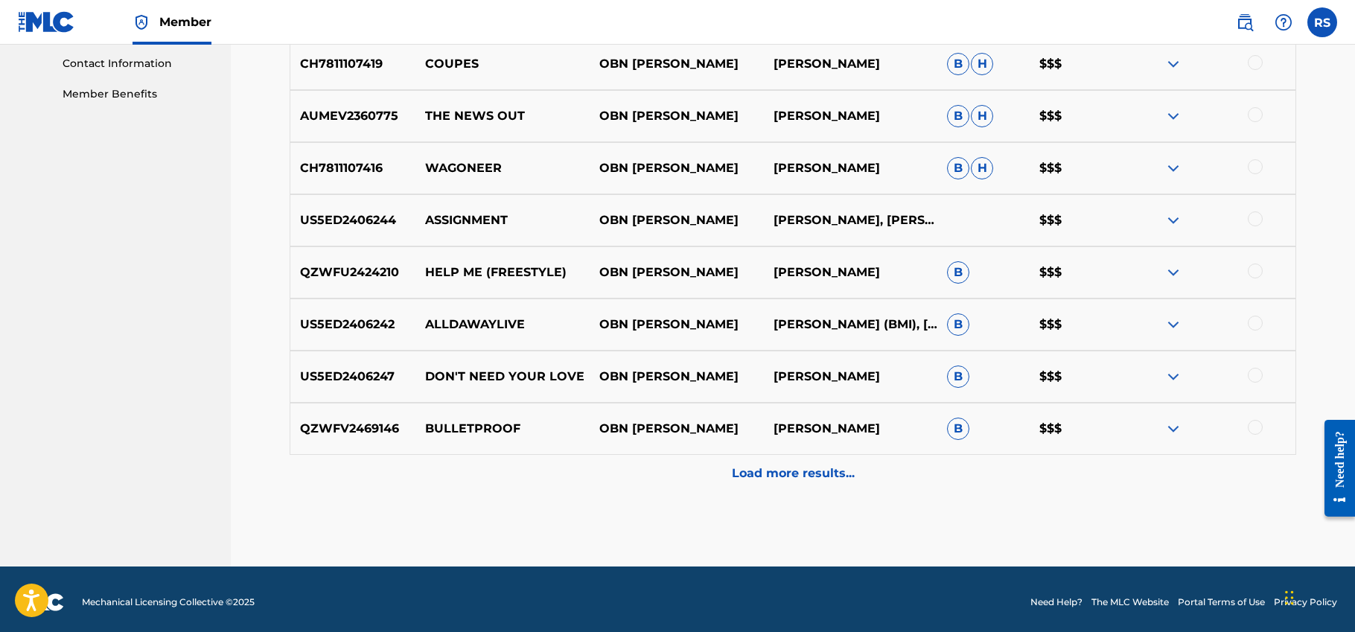
click at [1225, 478] on div "Load more results..." at bounding box center [793, 473] width 1007 height 37
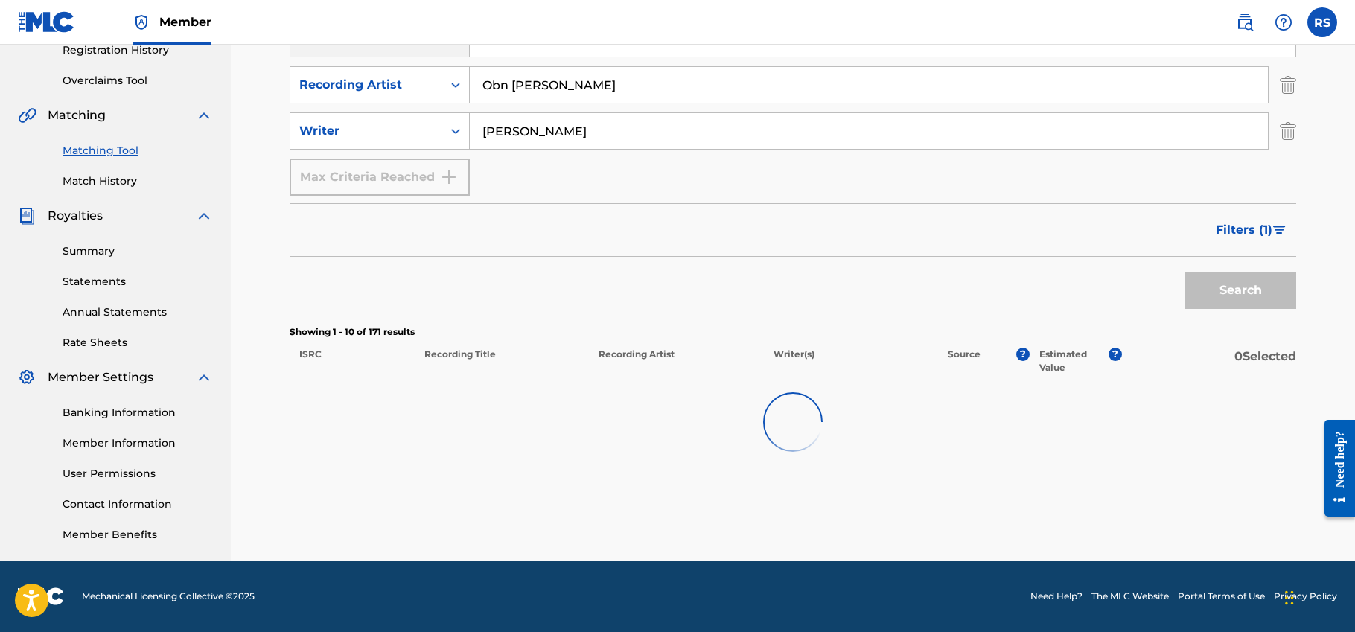
scroll to position [291, 0]
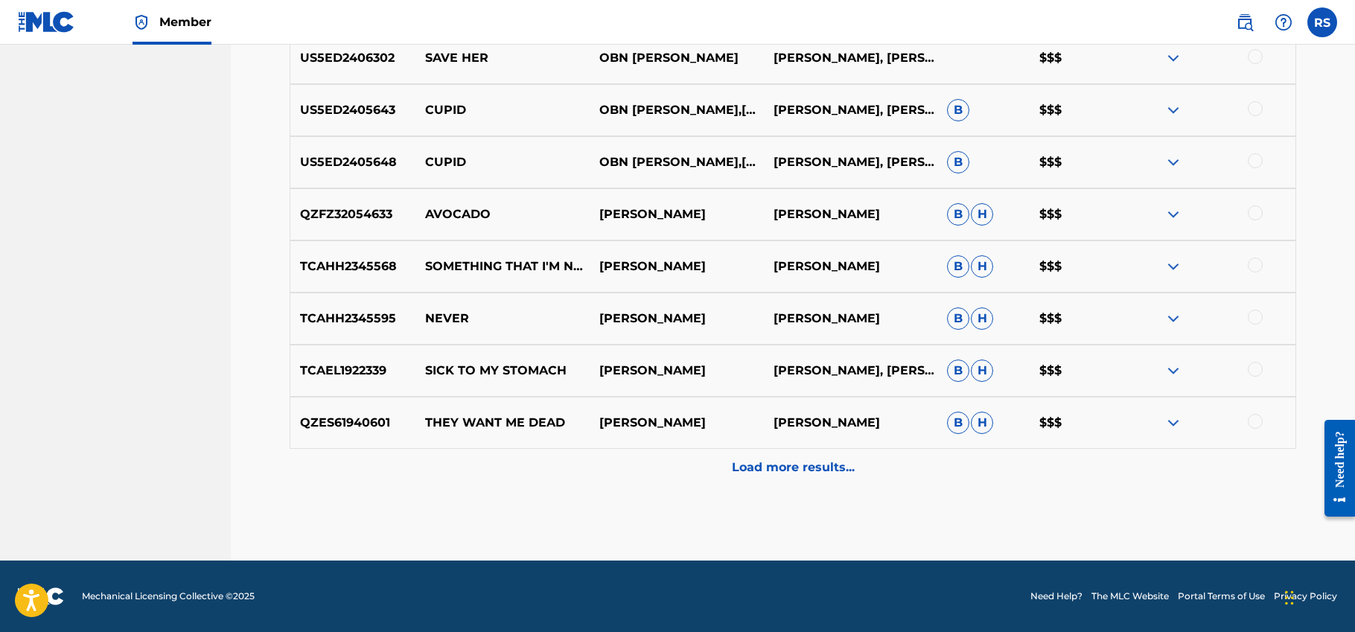
click at [804, 447] on div "QZES61940601 THEY WANT ME DEAD [PERSON_NAME] [PERSON_NAME] [PERSON_NAME] $$$" at bounding box center [793, 423] width 1007 height 52
click at [786, 485] on div "Load more results..." at bounding box center [793, 467] width 1007 height 37
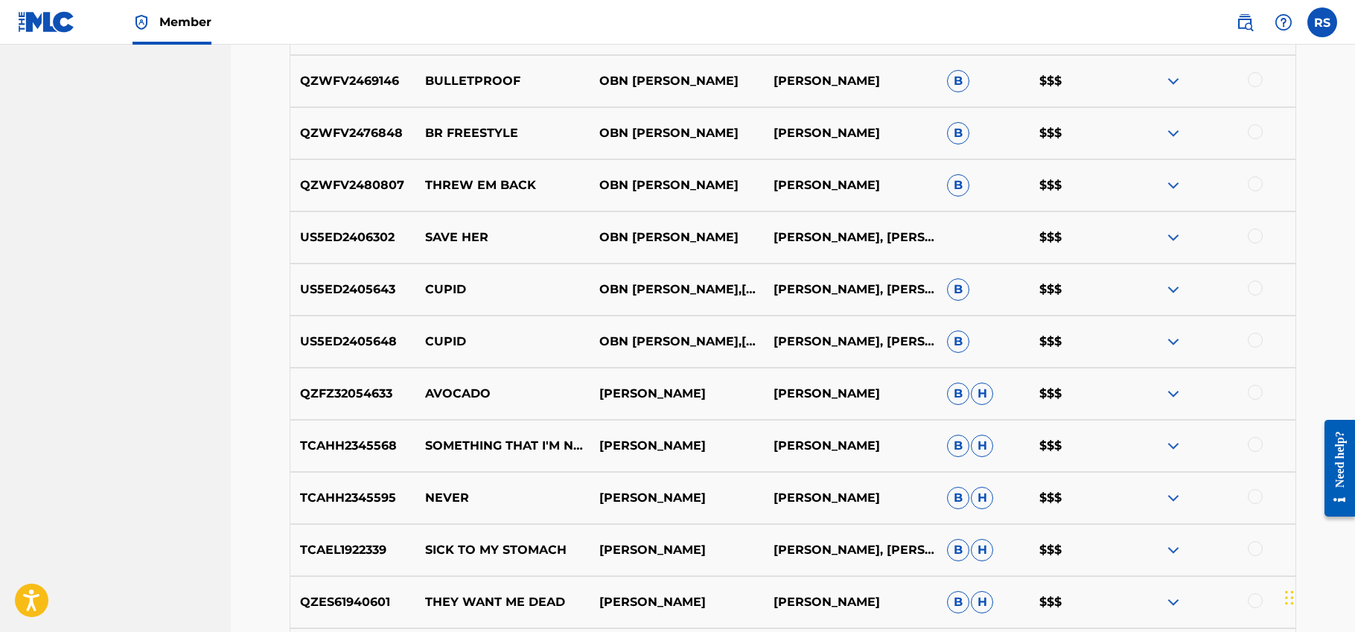
scroll to position [1230, 0]
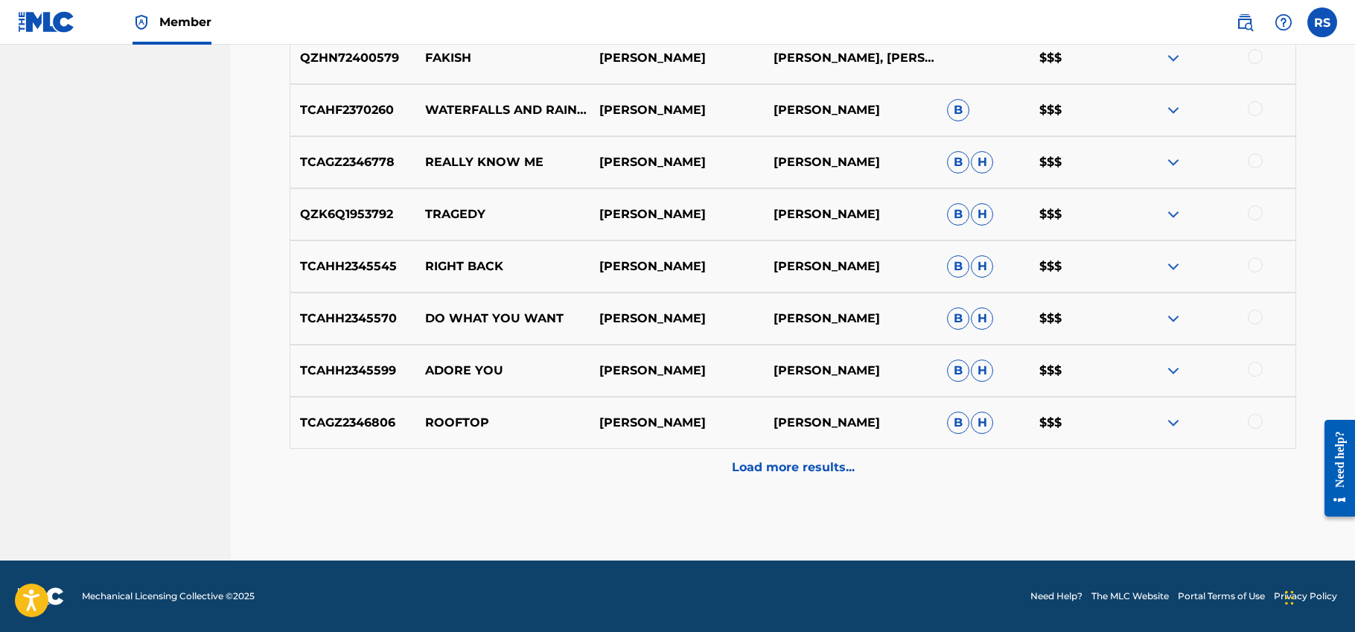
click at [786, 474] on p "Load more results..." at bounding box center [793, 468] width 123 height 18
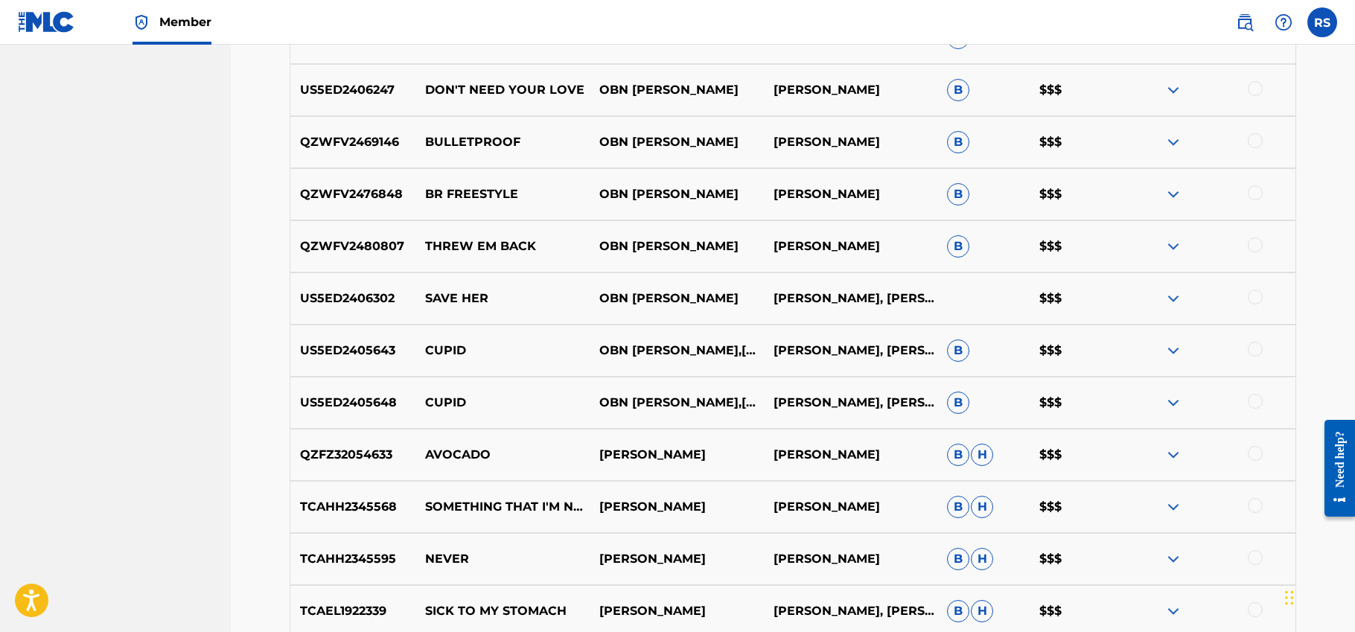
scroll to position [1021, 0]
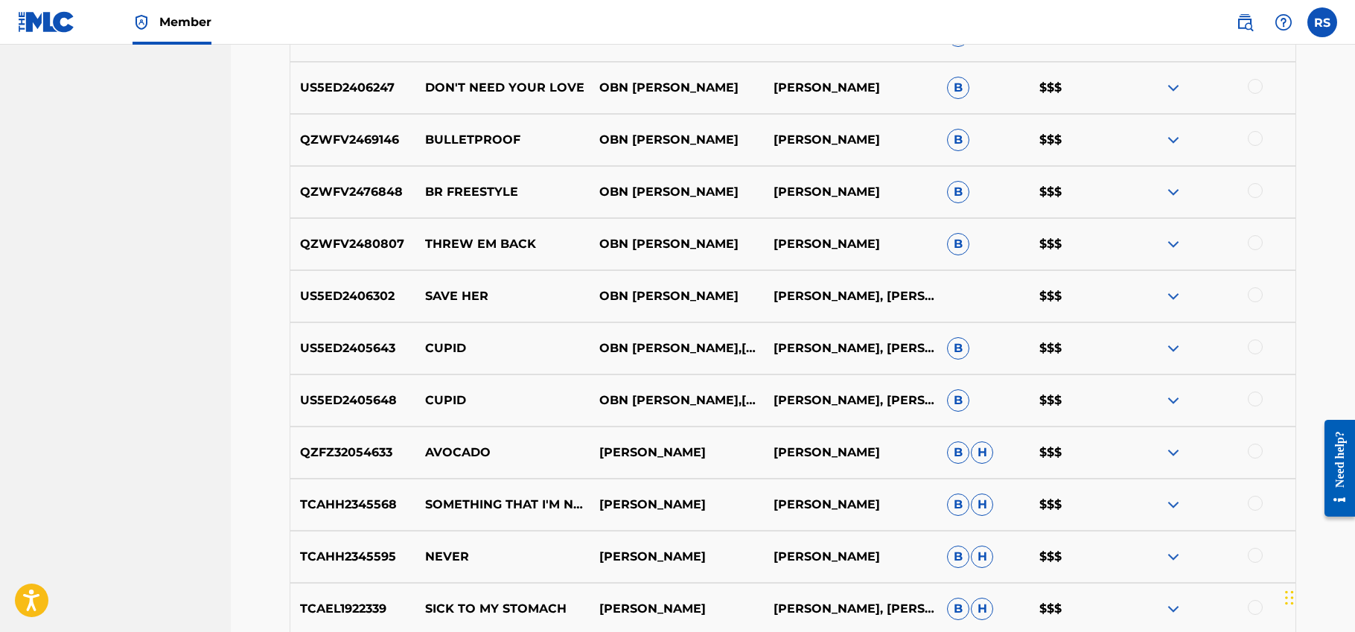
click at [1252, 401] on div at bounding box center [1255, 399] width 15 height 15
click at [1252, 350] on div at bounding box center [1255, 347] width 15 height 15
click at [1252, 287] on div "US5ED2406302 SAVE HER OBN [PERSON_NAME] [PERSON_NAME] JR., [PERSON_NAME] $$$" at bounding box center [793, 296] width 1007 height 52
click at [1252, 292] on div at bounding box center [1255, 294] width 15 height 15
click at [1252, 237] on div at bounding box center [1255, 242] width 15 height 15
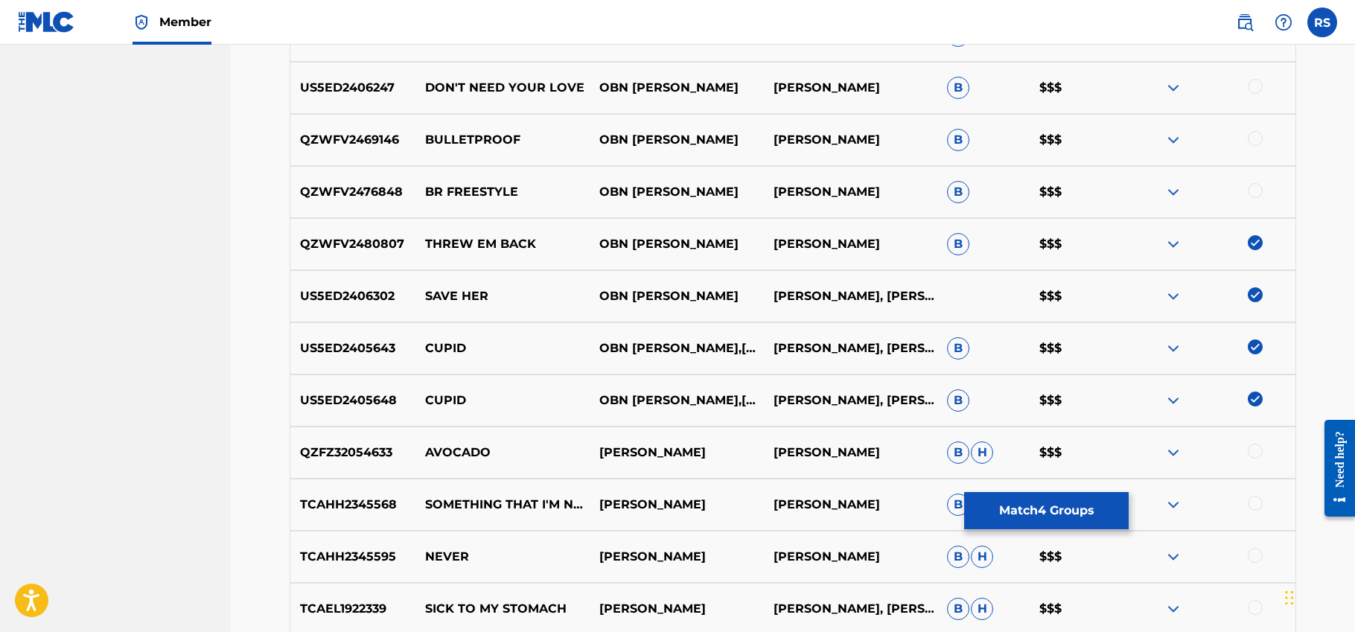
click at [1251, 185] on div at bounding box center [1255, 190] width 15 height 15
click at [1252, 144] on div at bounding box center [1255, 138] width 15 height 15
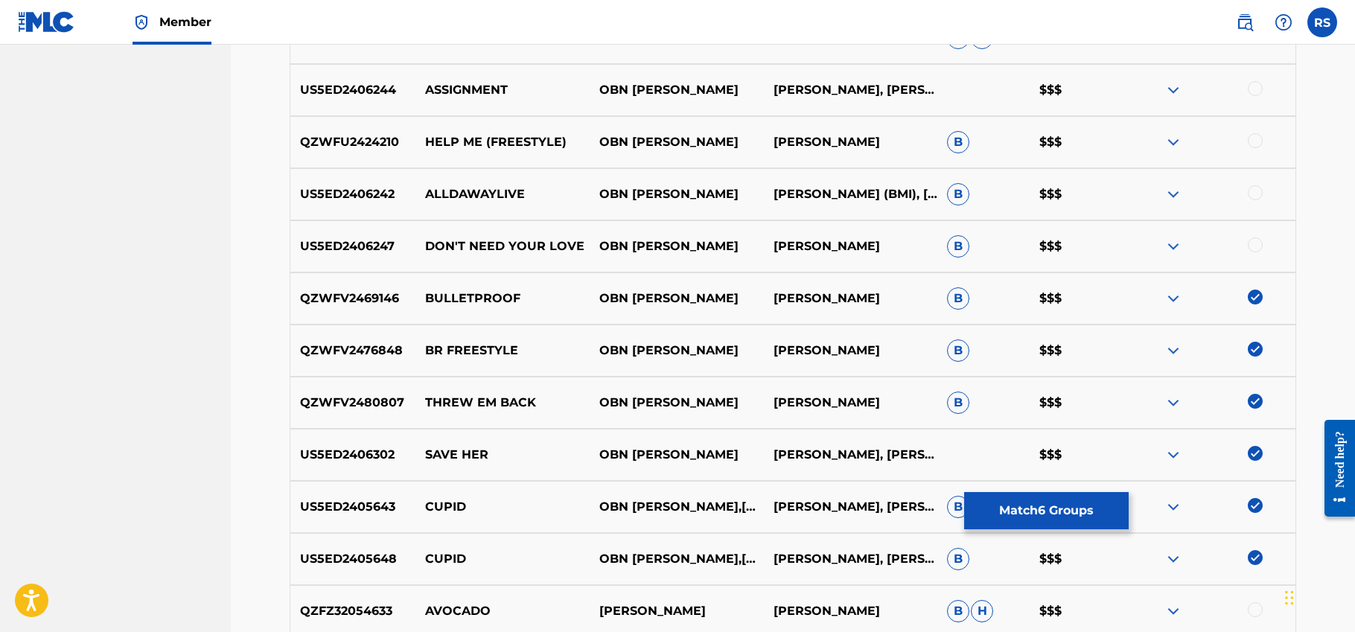
scroll to position [859, 0]
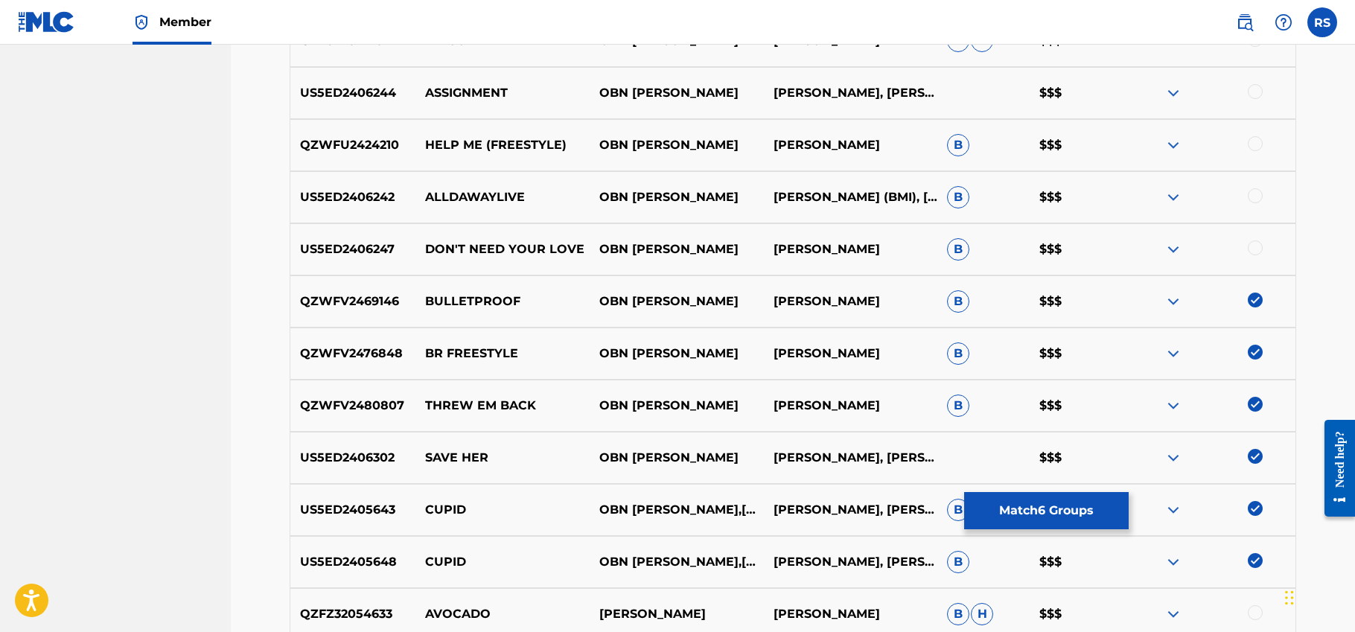
click at [1260, 248] on div at bounding box center [1255, 247] width 15 height 15
click at [1256, 191] on div at bounding box center [1255, 195] width 15 height 15
click at [1255, 145] on div at bounding box center [1255, 143] width 15 height 15
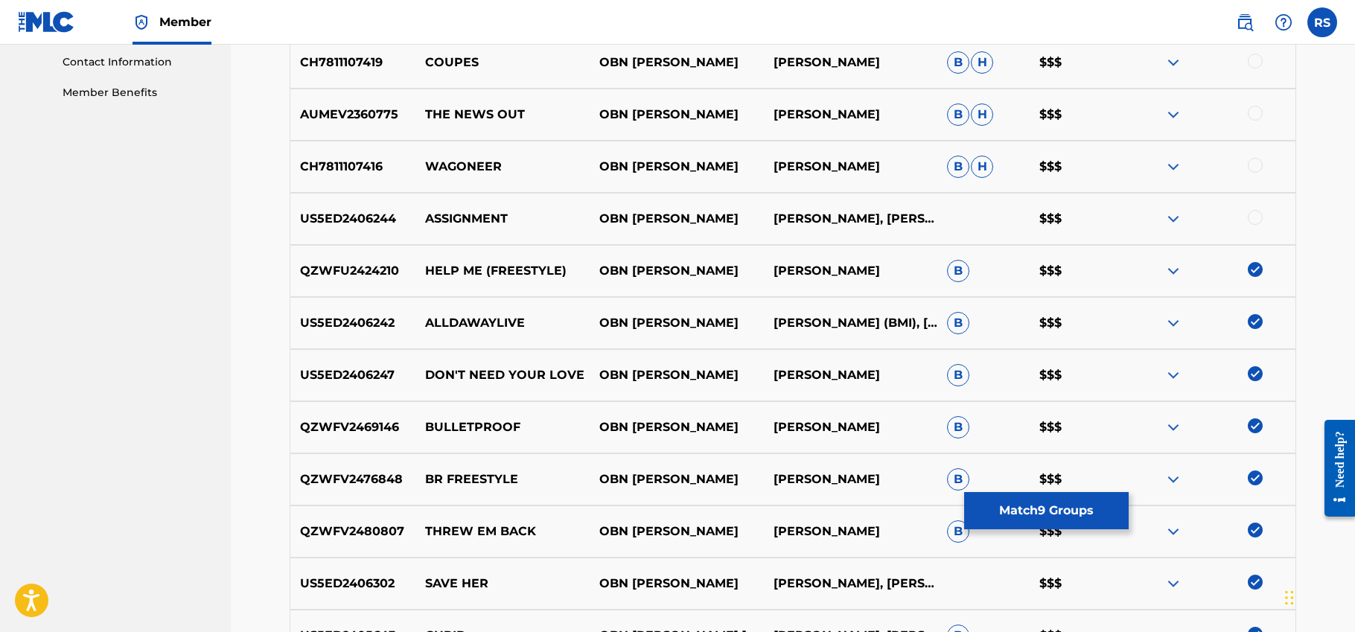
scroll to position [729, 0]
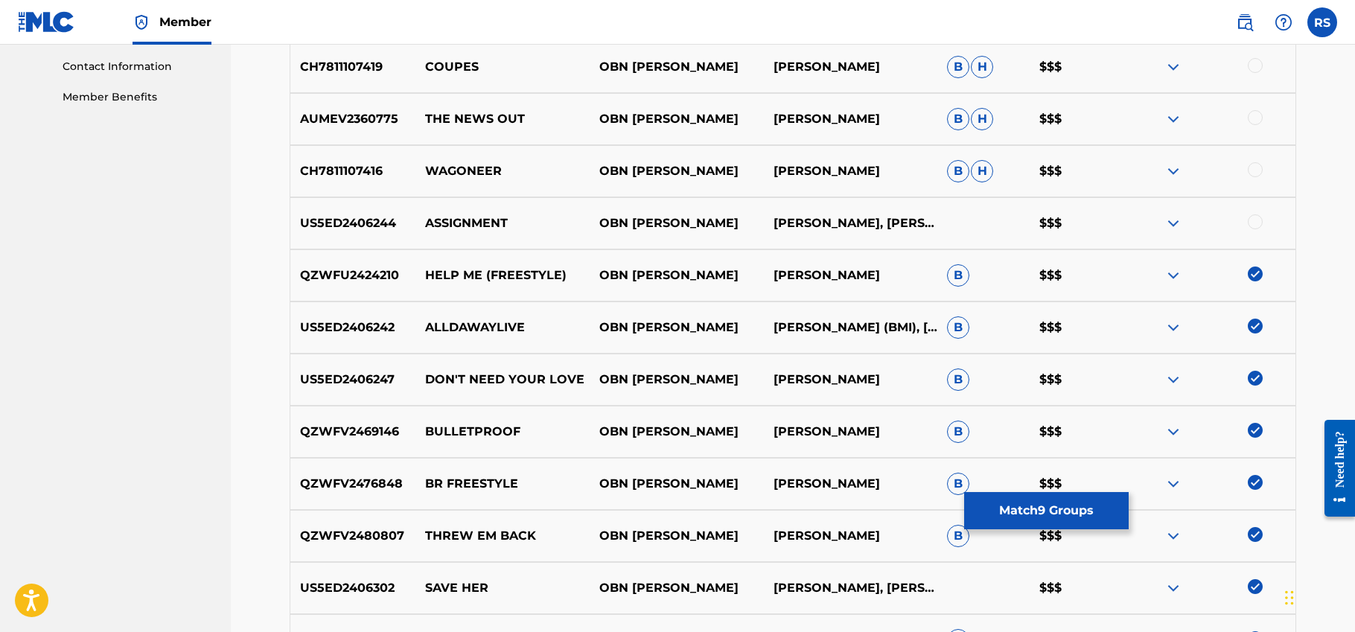
click at [1255, 214] on div at bounding box center [1255, 221] width 15 height 15
click at [1252, 166] on div at bounding box center [1255, 169] width 15 height 15
click at [1251, 113] on div at bounding box center [1255, 117] width 15 height 15
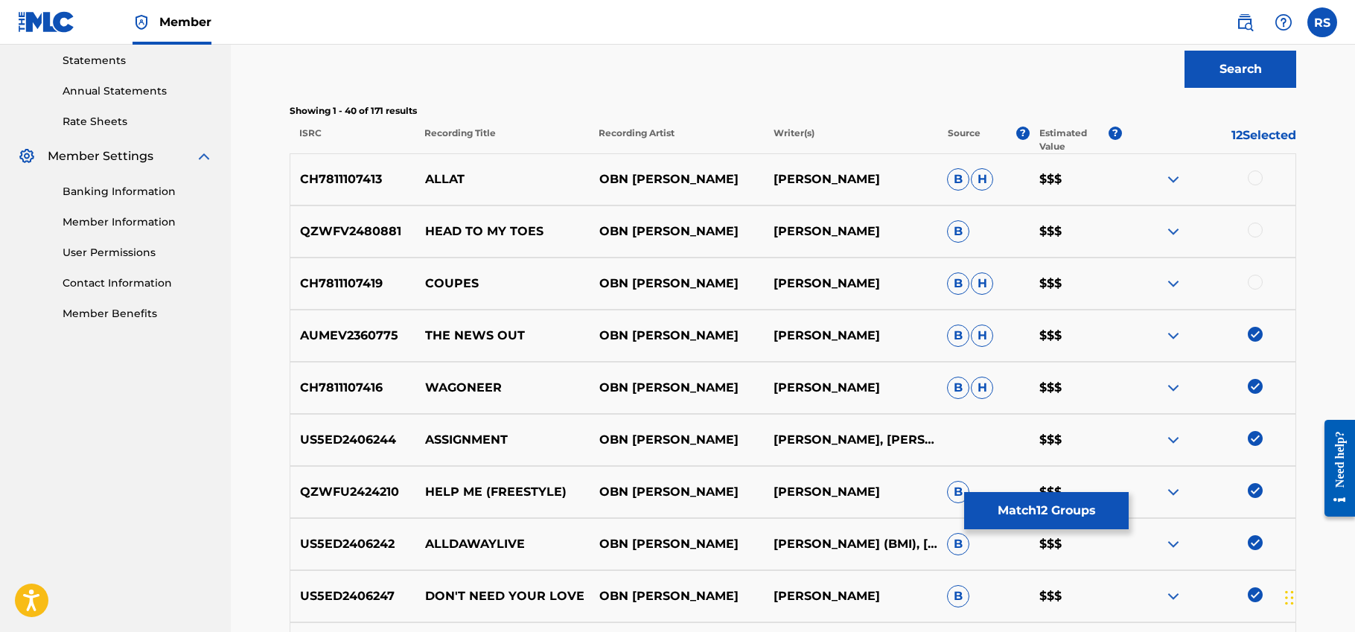
click at [1258, 287] on div at bounding box center [1255, 282] width 15 height 15
click at [1255, 223] on div at bounding box center [1255, 230] width 15 height 15
click at [1253, 180] on div at bounding box center [1255, 178] width 15 height 15
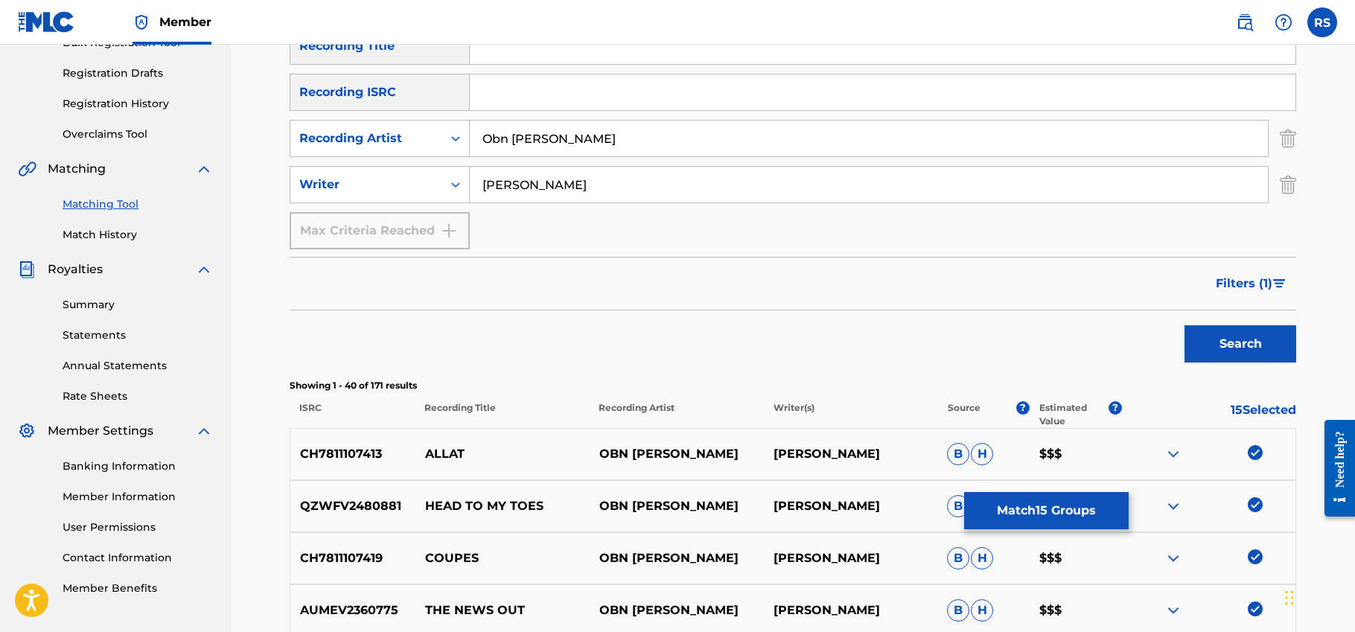
scroll to position [353, 0]
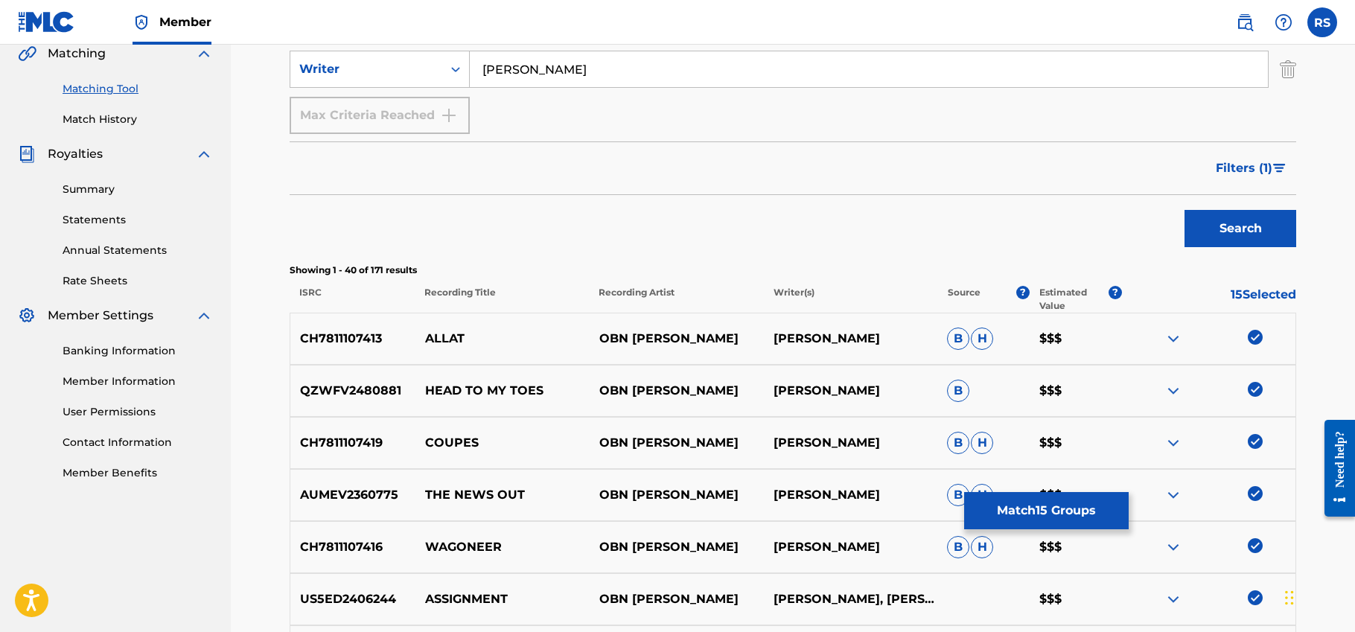
click at [1264, 179] on button "Filters ( 1 )" at bounding box center [1251, 168] width 89 height 37
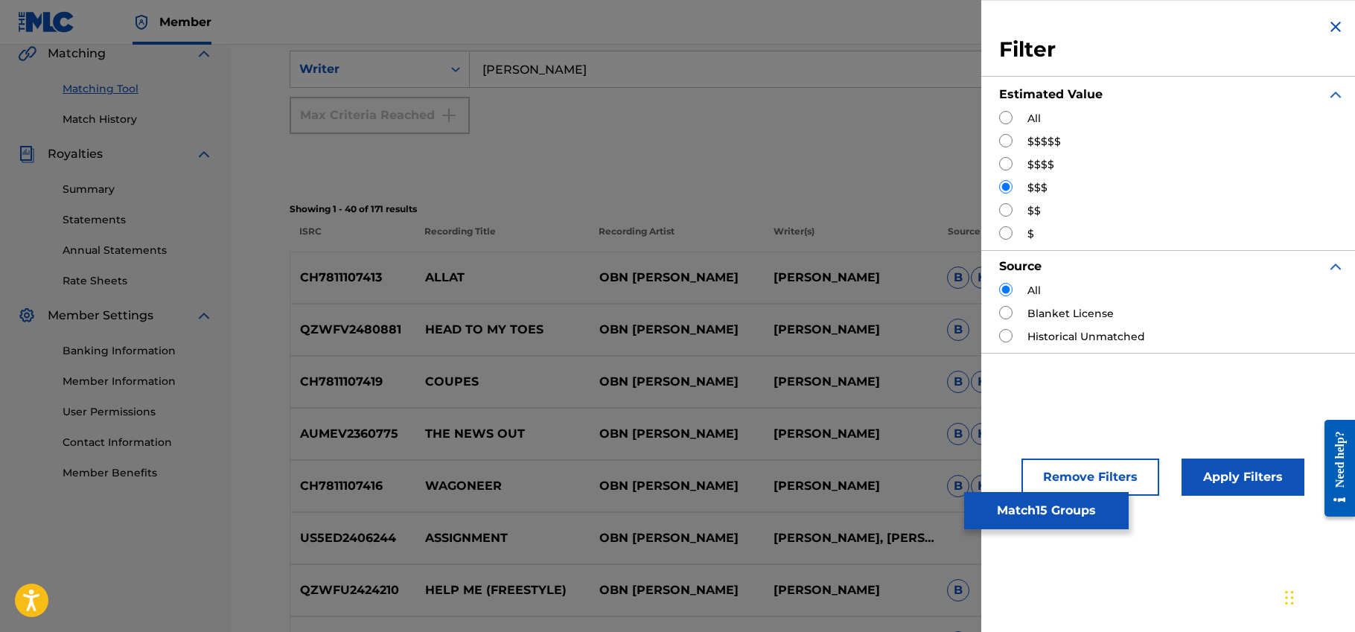
click at [1000, 162] on input "Search Form" at bounding box center [1005, 163] width 13 height 13
radio input "true"
click at [1195, 469] on button "Apply Filters" at bounding box center [1243, 477] width 123 height 37
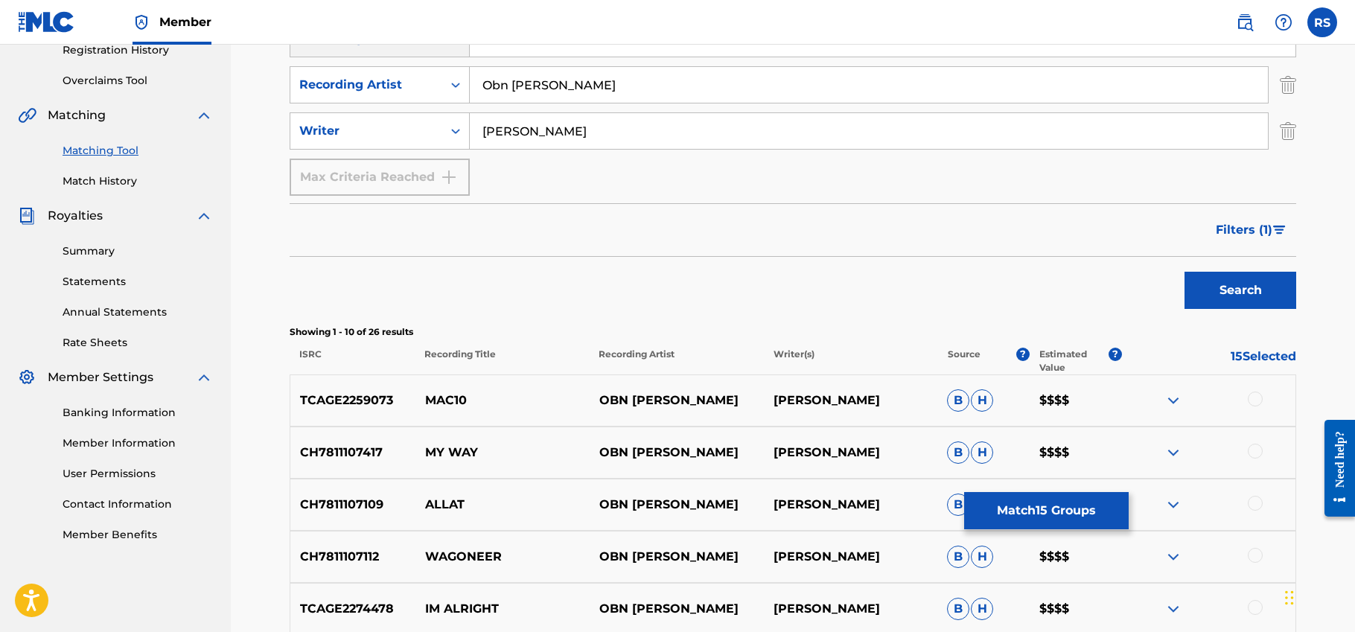
click at [1261, 215] on button "Filters ( 1 )" at bounding box center [1251, 229] width 89 height 37
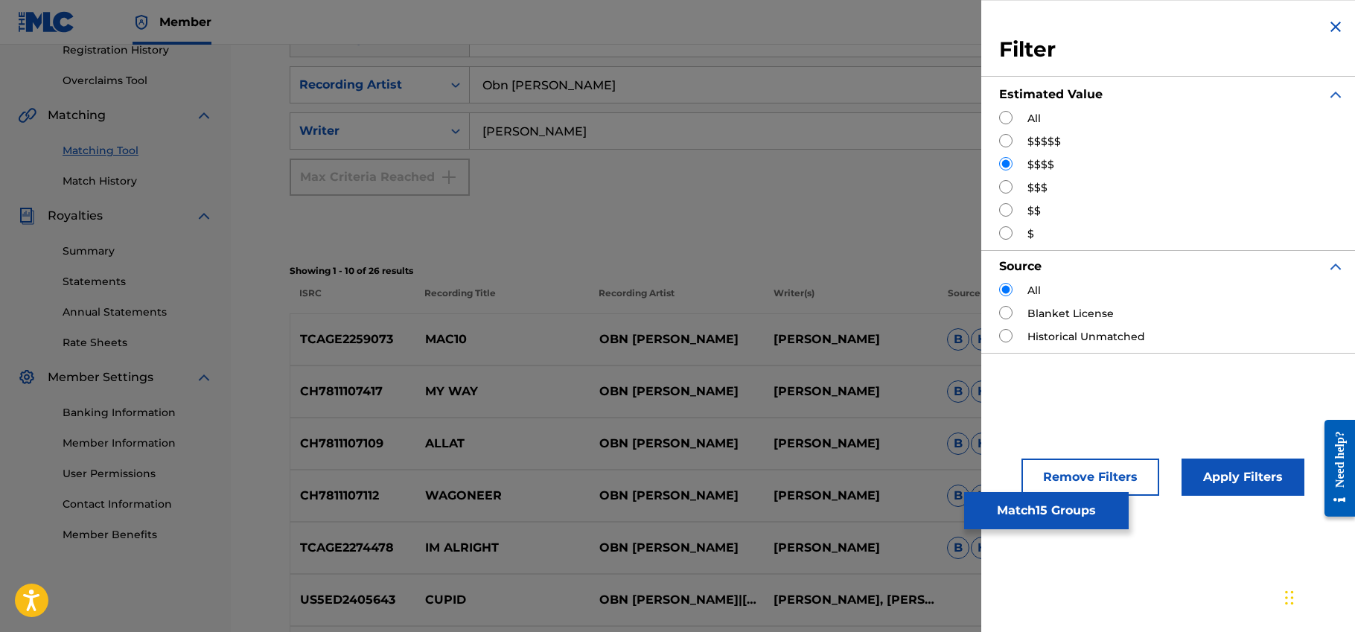
click at [948, 195] on div "SearchWithCriteria593d7f35-58d3-4c05-b6f6-266444bb1262 Recording Title SearchWi…" at bounding box center [793, 85] width 1007 height 222
click at [1224, 478] on button "Apply Filters" at bounding box center [1243, 477] width 123 height 37
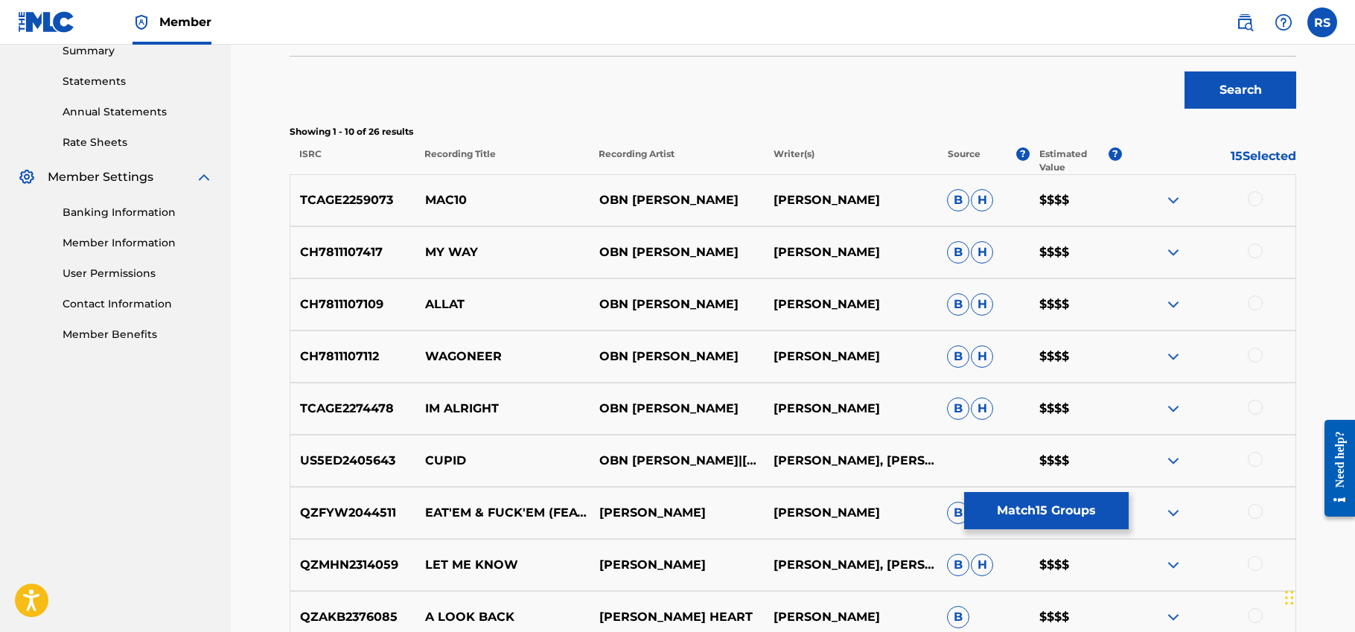
scroll to position [490, 0]
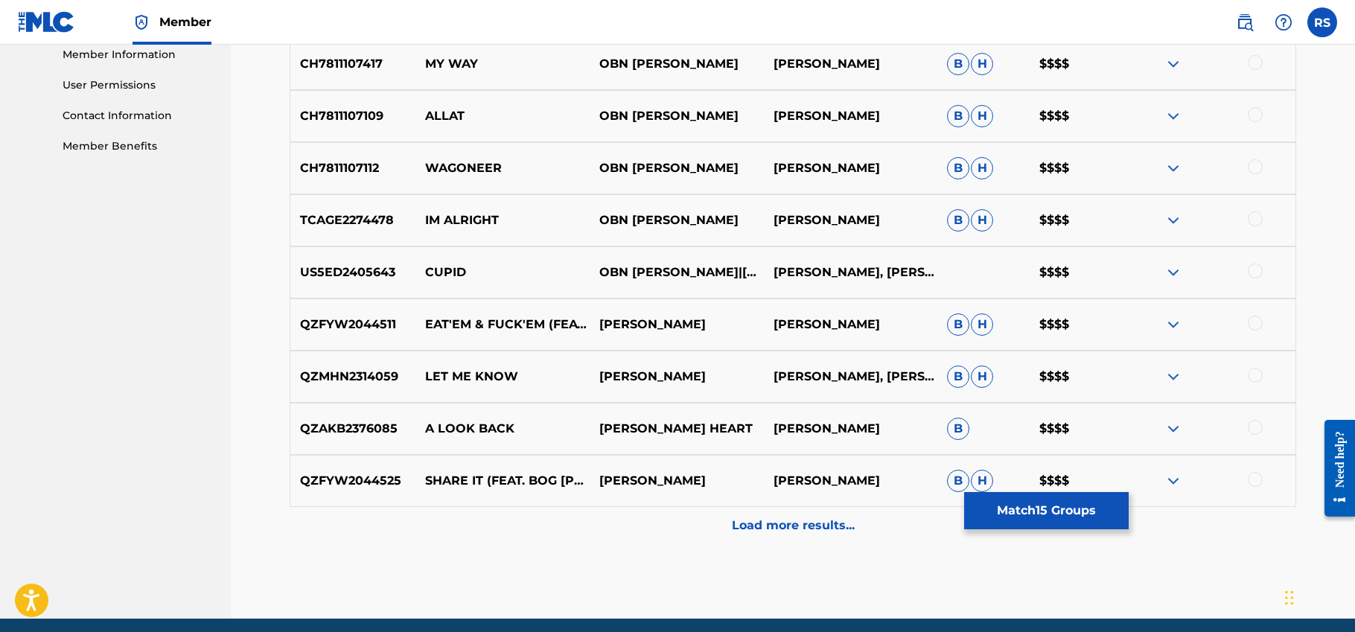
click at [825, 523] on p "Load more results..." at bounding box center [793, 526] width 123 height 18
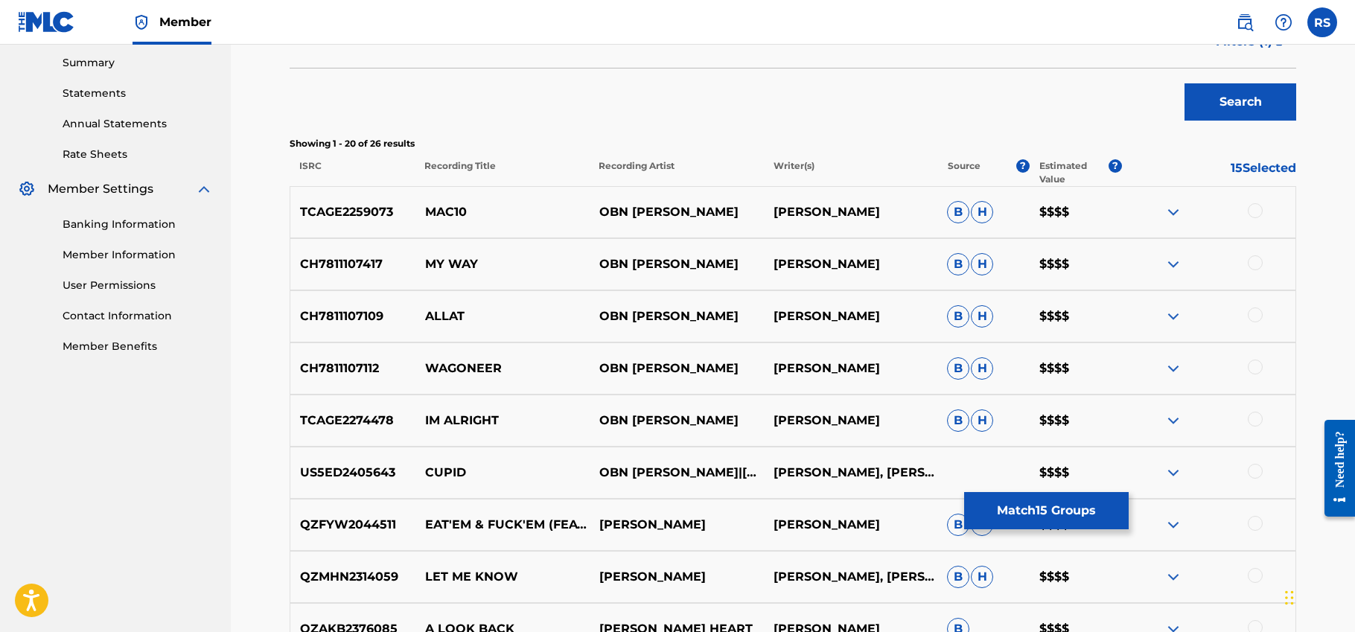
scroll to position [489, 0]
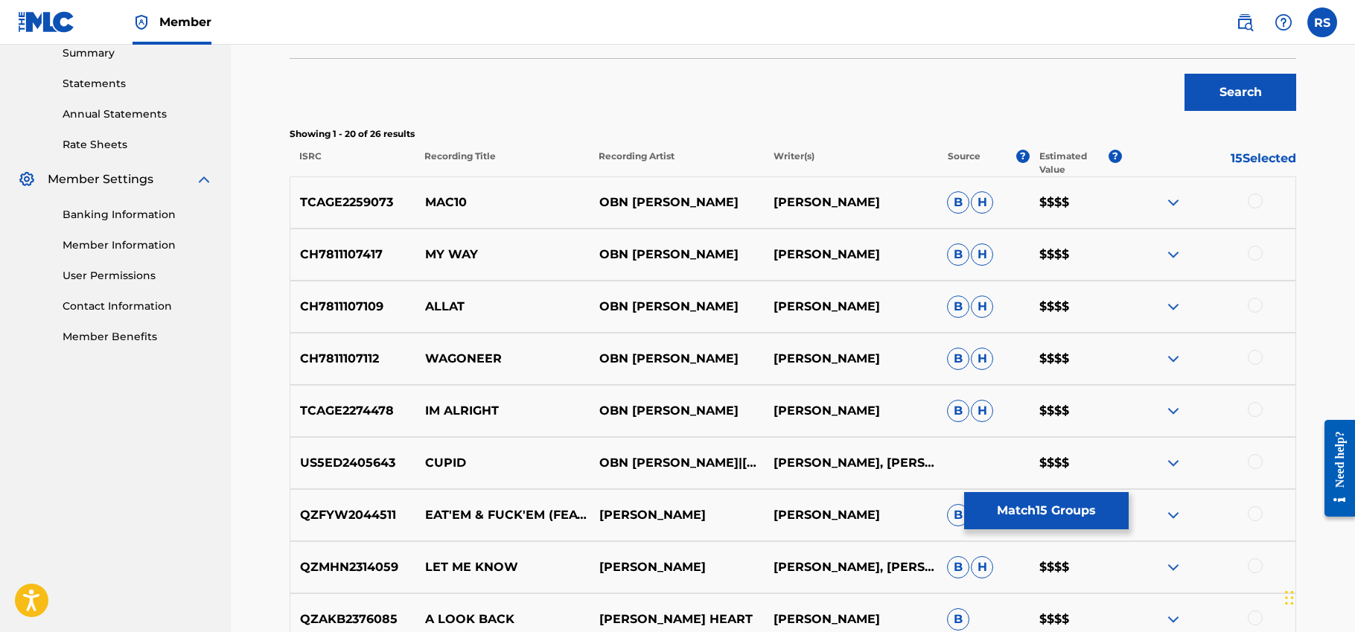
click at [1258, 201] on div at bounding box center [1255, 201] width 15 height 15
click at [1258, 252] on div at bounding box center [1255, 253] width 15 height 15
click at [1255, 304] on div at bounding box center [1255, 305] width 15 height 15
click at [1255, 358] on div at bounding box center [1255, 357] width 15 height 15
click at [1255, 410] on div at bounding box center [1255, 409] width 15 height 15
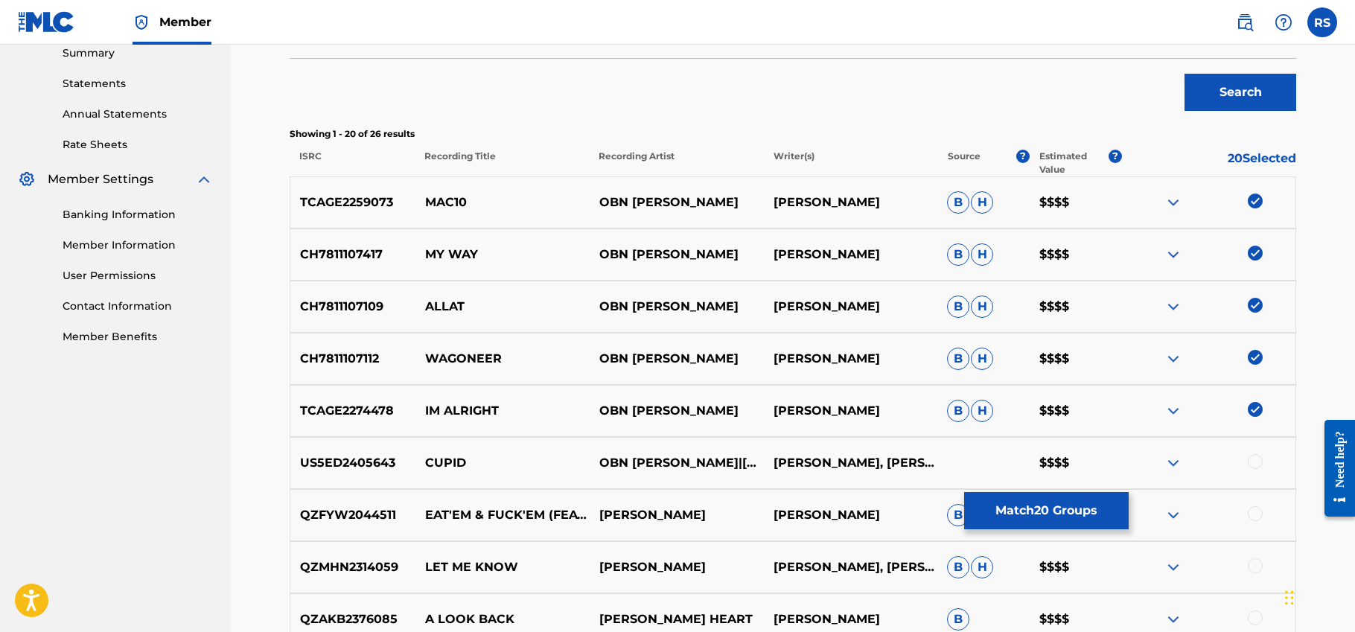
click at [1256, 461] on div at bounding box center [1255, 461] width 15 height 15
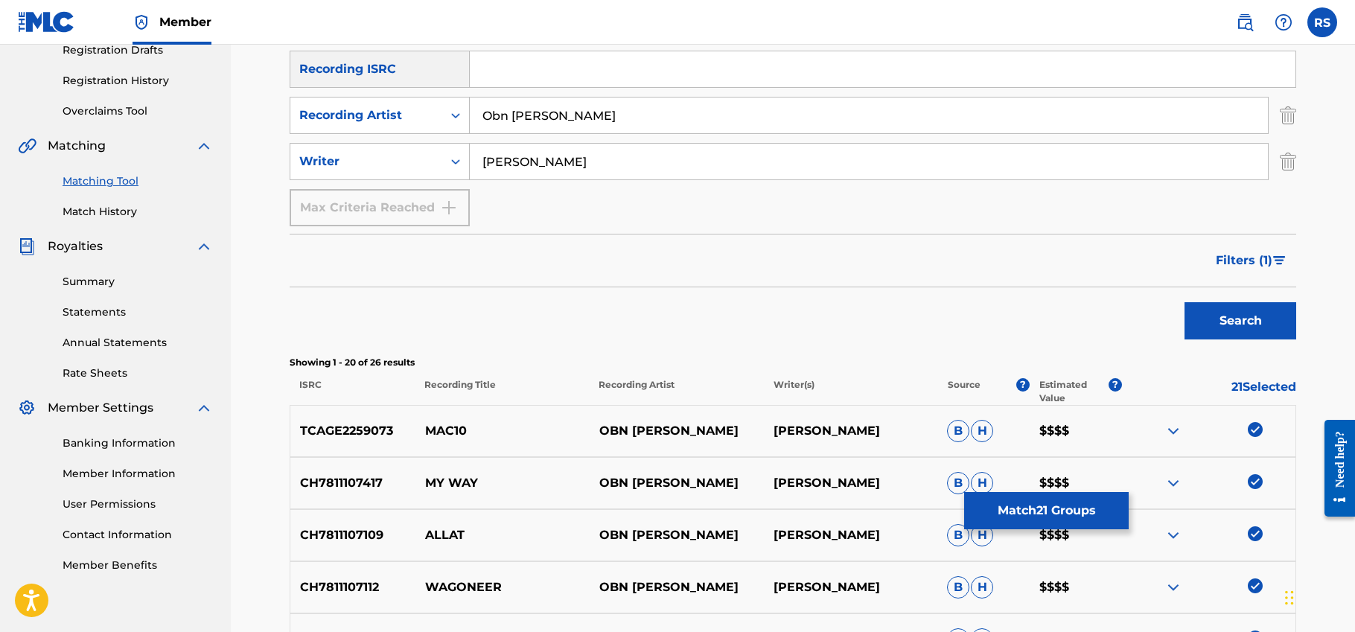
scroll to position [203, 0]
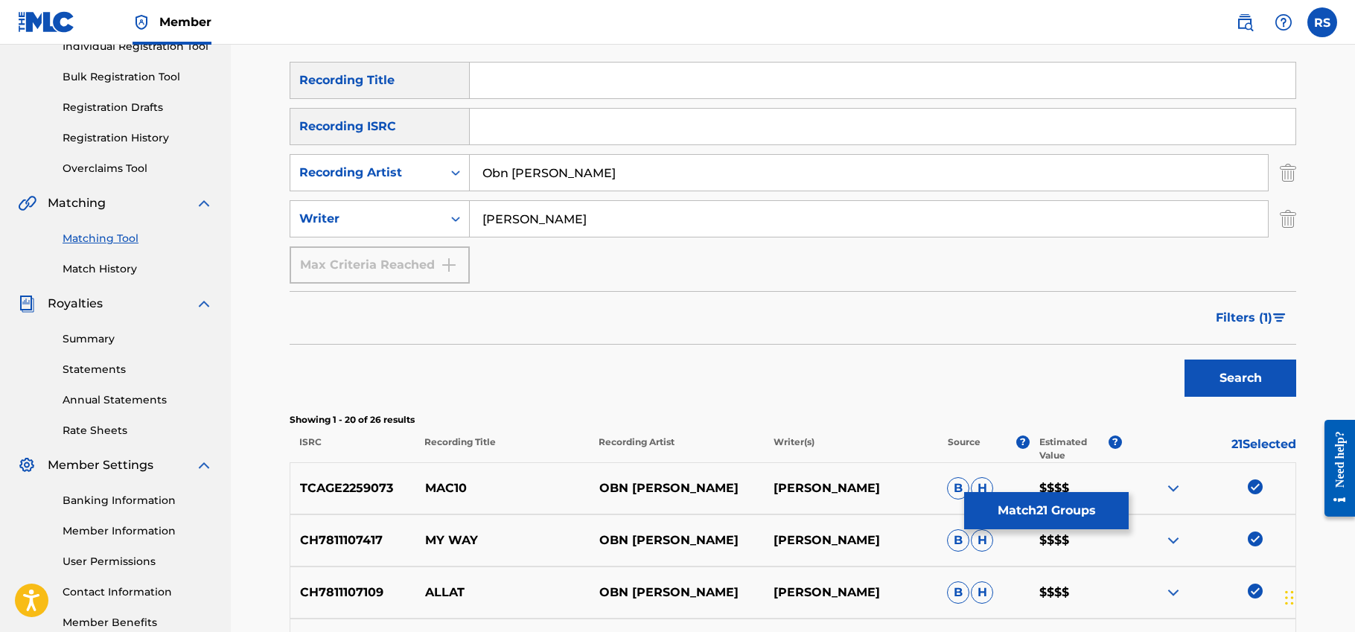
click at [1257, 323] on span "Filters ( 1 )" at bounding box center [1244, 318] width 57 height 18
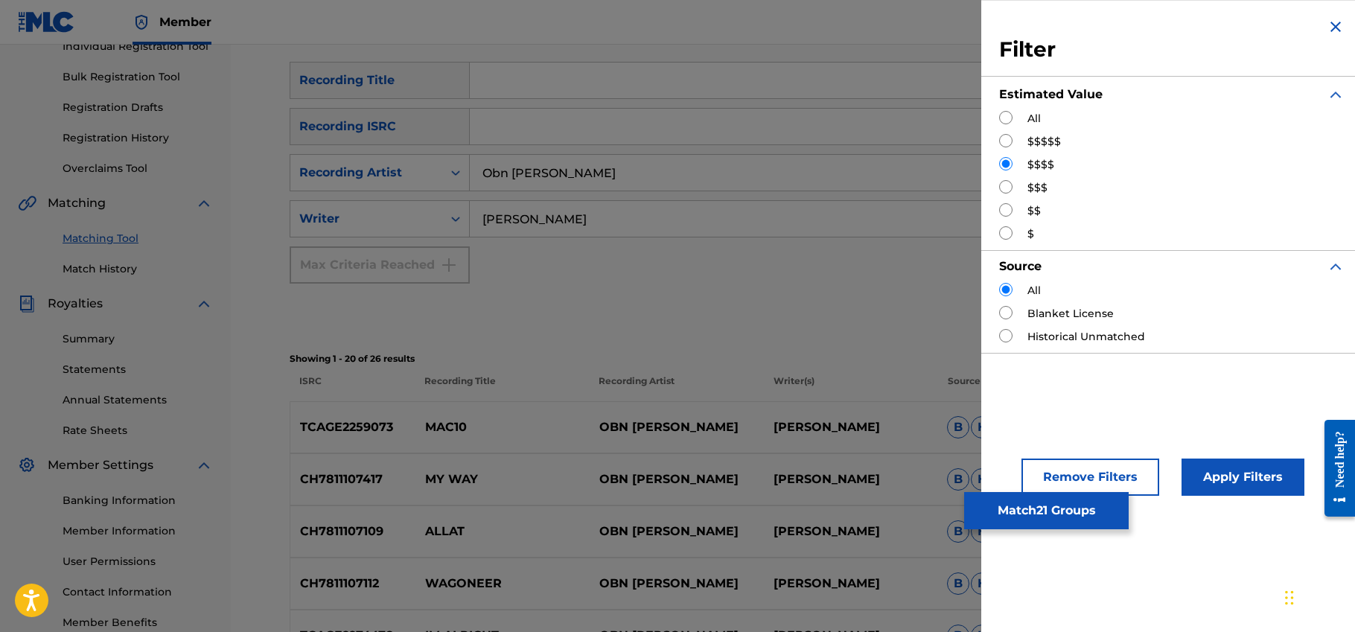
click at [1010, 144] on input "Search Form" at bounding box center [1005, 140] width 13 height 13
radio input "true"
click at [1220, 491] on button "Apply Filters" at bounding box center [1243, 477] width 123 height 37
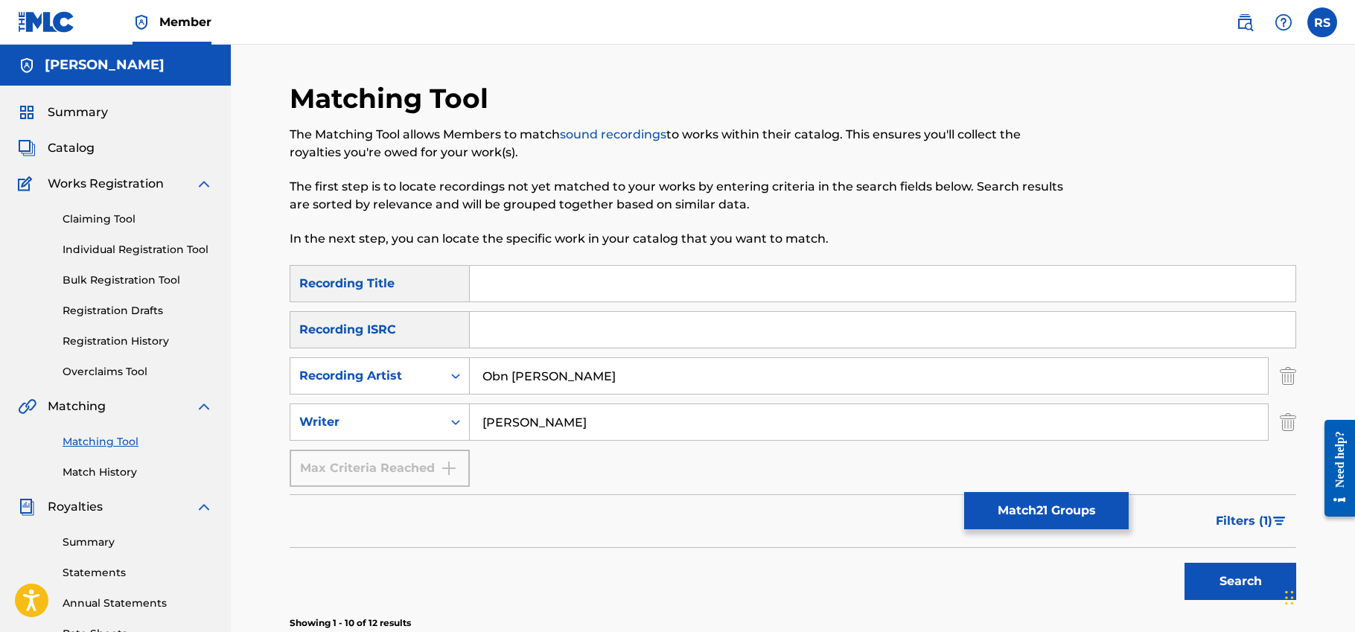
scroll to position [0, 0]
click at [513, 380] on input "Obn [PERSON_NAME]" at bounding box center [869, 376] width 798 height 36
click at [512, 420] on input "[PERSON_NAME]" at bounding box center [869, 422] width 798 height 36
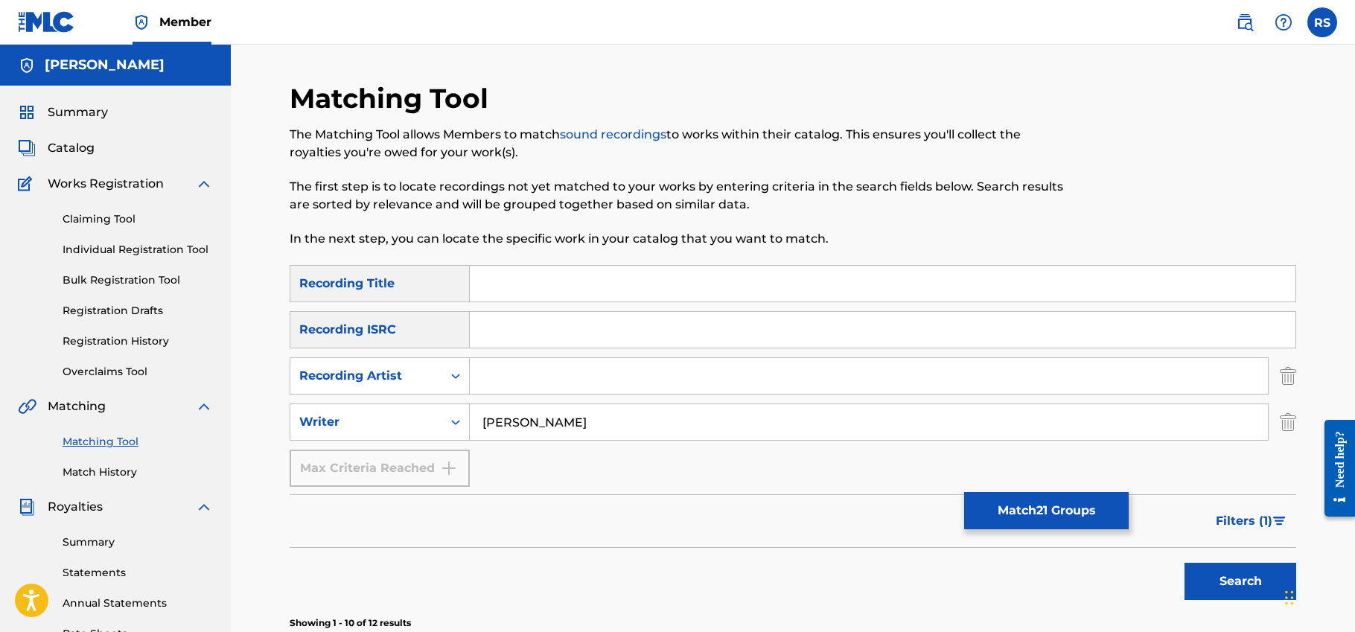
click at [512, 420] on input "[PERSON_NAME]" at bounding box center [869, 422] width 798 height 36
click at [506, 392] on input "Search Form" at bounding box center [869, 376] width 798 height 36
click at [1240, 582] on button "Search" at bounding box center [1241, 581] width 112 height 37
click at [523, 384] on input "leve;" at bounding box center [869, 376] width 798 height 36
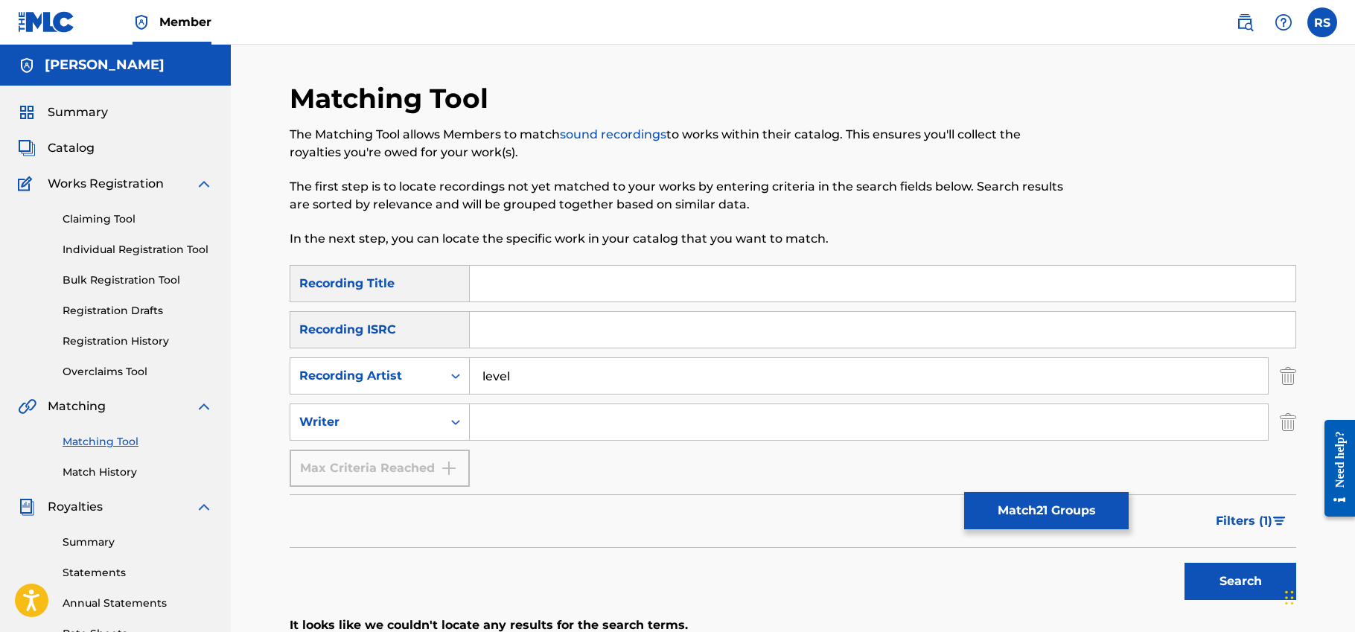
click at [1240, 582] on button "Search" at bounding box center [1241, 581] width 112 height 37
click at [415, 410] on div "Writer" at bounding box center [366, 422] width 152 height 28
click at [498, 407] on input "Search Form" at bounding box center [869, 422] width 798 height 36
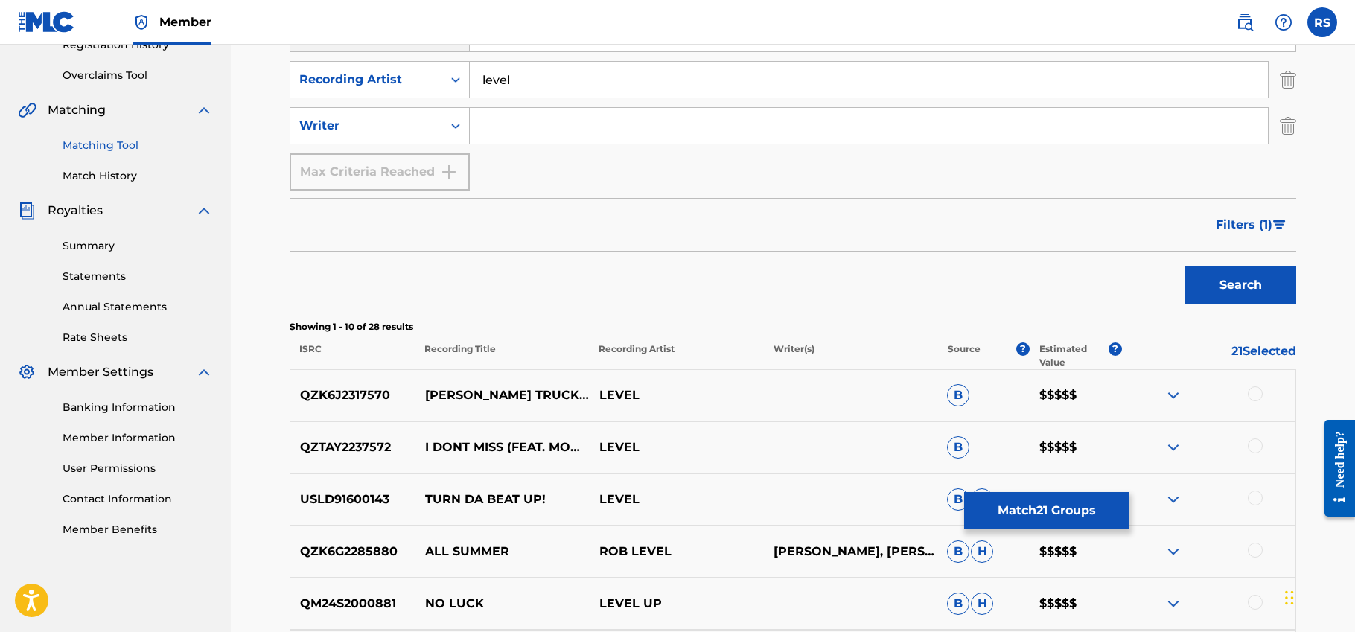
scroll to position [279, 0]
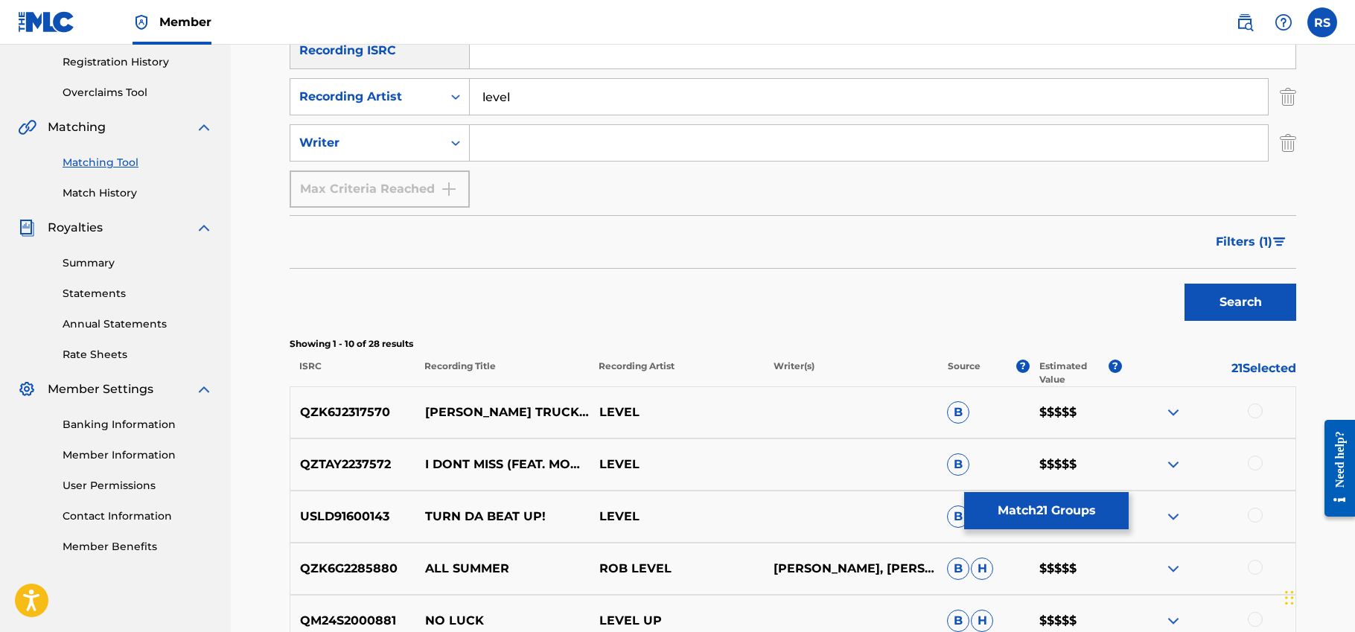
click at [509, 98] on input "level" at bounding box center [869, 97] width 798 height 36
click at [1240, 302] on button "Search" at bounding box center [1241, 302] width 112 height 37
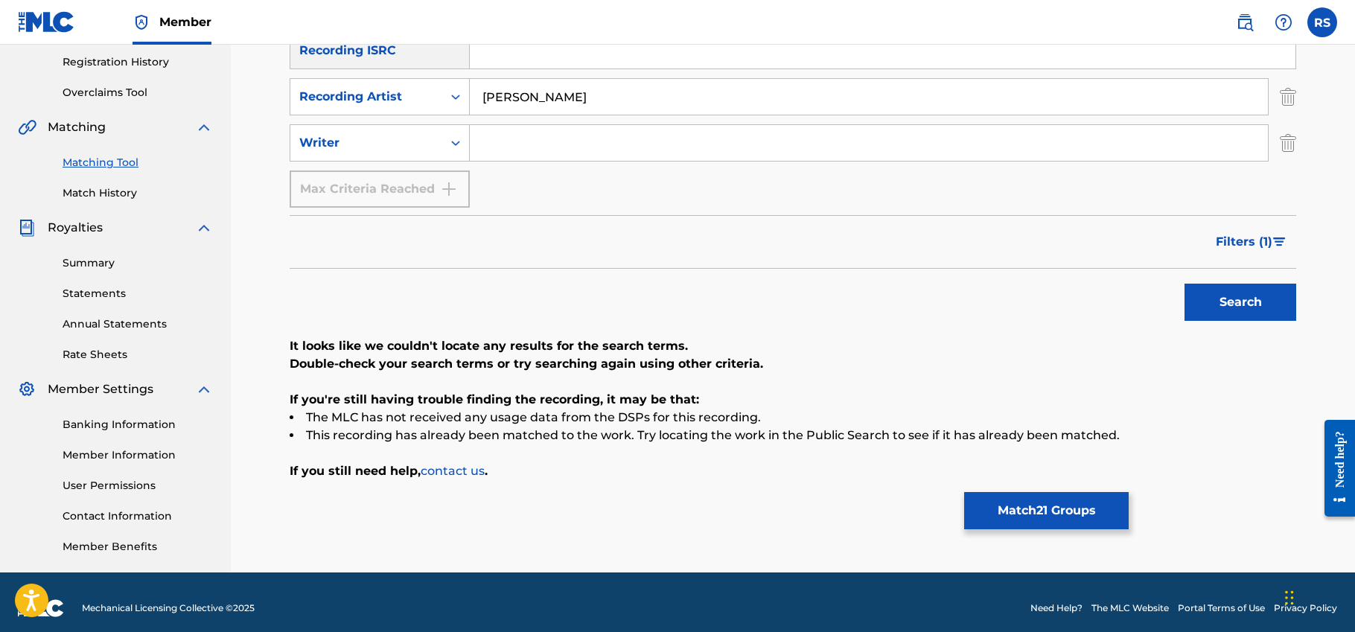
type input "[PERSON_NAME]"
click at [504, 102] on input "[PERSON_NAME]" at bounding box center [869, 97] width 798 height 36
click at [504, 165] on div "SearchWithCriteria593d7f35-58d3-4c05-b6f6-266444bb1262 Recording Title SearchWi…" at bounding box center [793, 97] width 1007 height 222
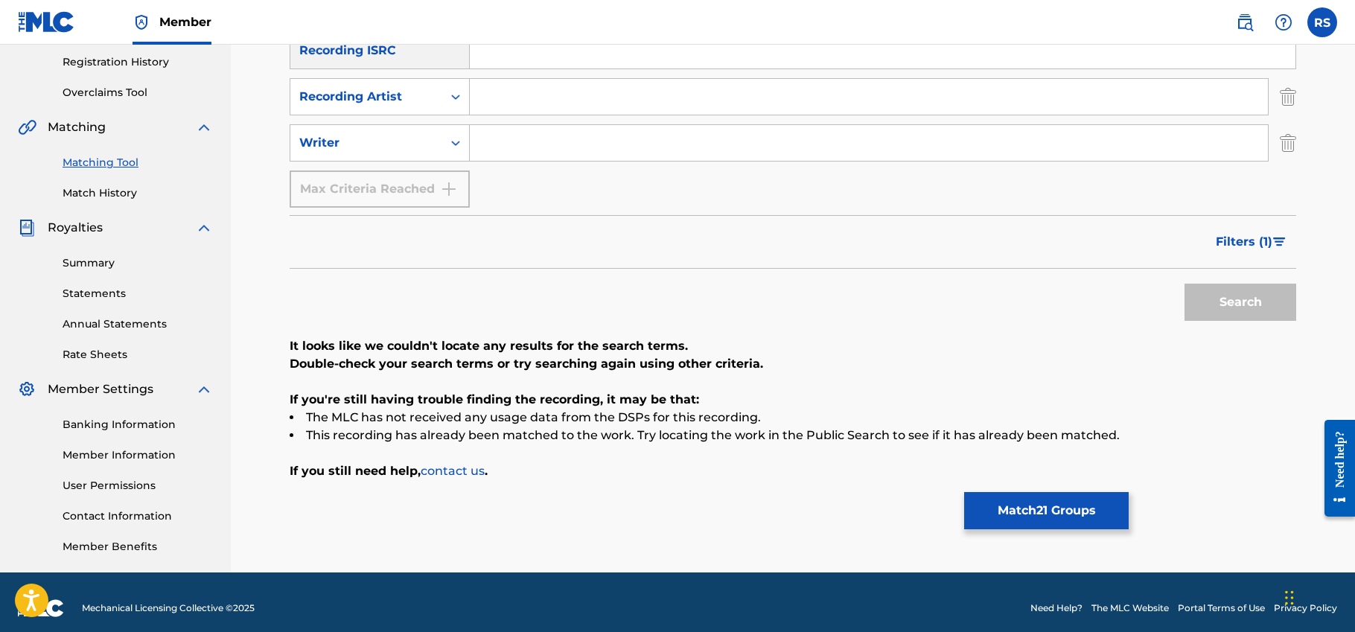
click at [504, 161] on div "Search Form" at bounding box center [869, 142] width 799 height 37
click at [526, 153] on input "Search Form" at bounding box center [869, 143] width 798 height 36
click at [1240, 302] on button "Search" at bounding box center [1241, 302] width 112 height 37
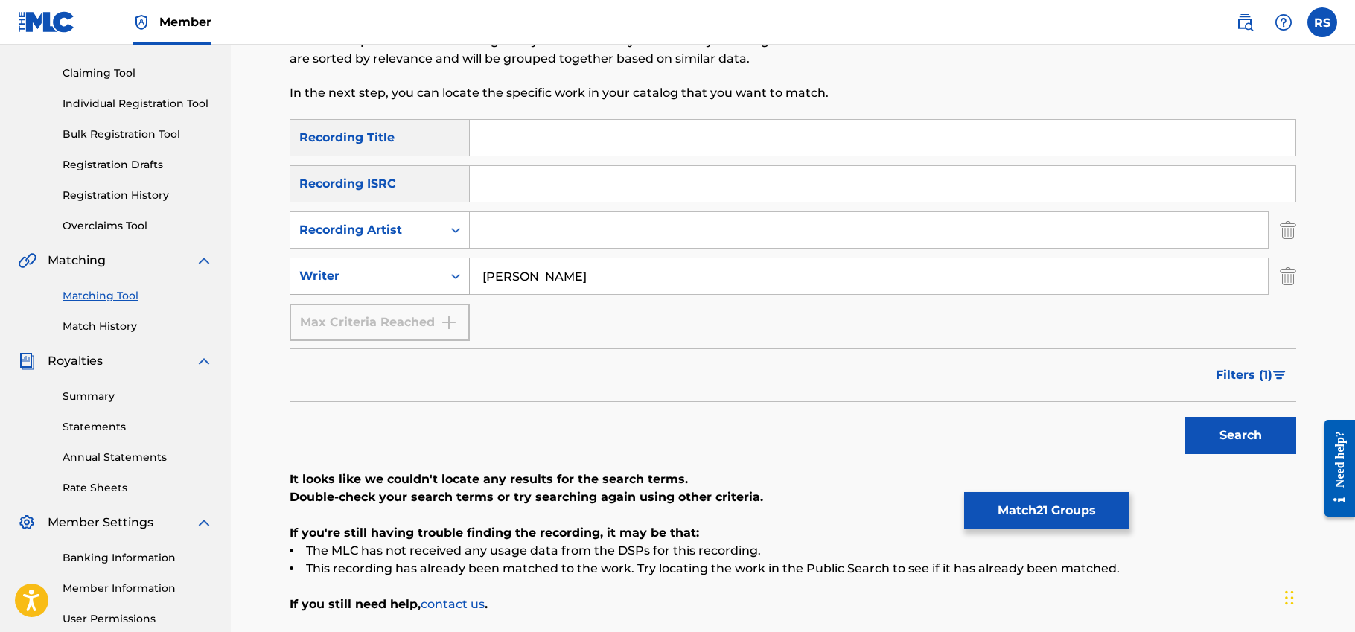
scroll to position [129, 0]
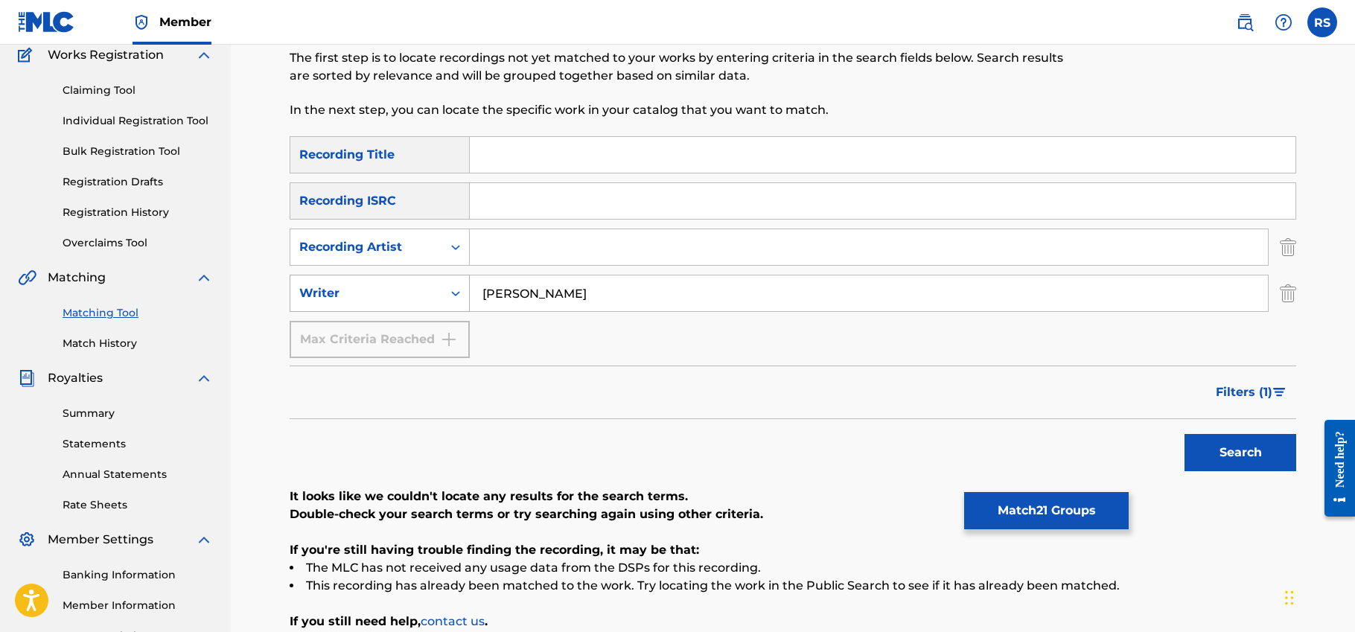
click at [427, 278] on div "Writer" at bounding box center [380, 293] width 180 height 37
click at [555, 293] on input "[PERSON_NAME]" at bounding box center [869, 293] width 798 height 36
drag, startPoint x: 541, startPoint y: 293, endPoint x: 477, endPoint y: 293, distance: 64.0
click at [477, 293] on input "[PERSON_NAME]" at bounding box center [869, 293] width 798 height 36
type input "[PERSON_NAME]"
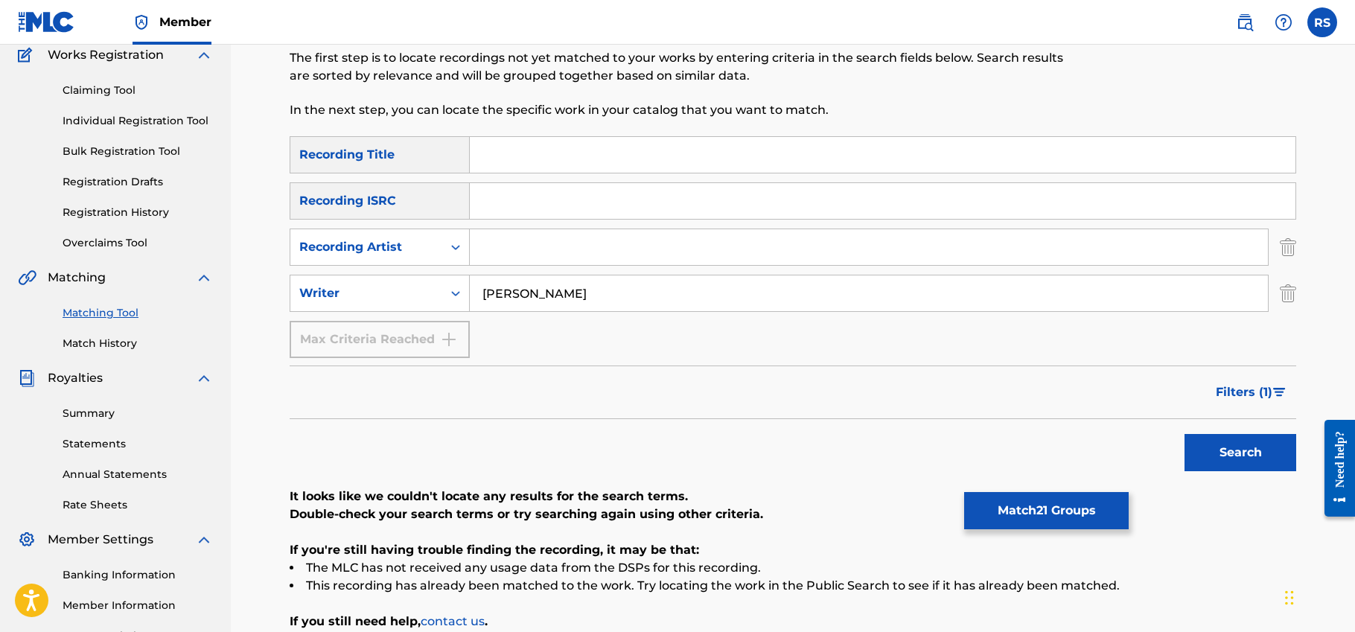
click at [1240, 453] on button "Search" at bounding box center [1241, 452] width 112 height 37
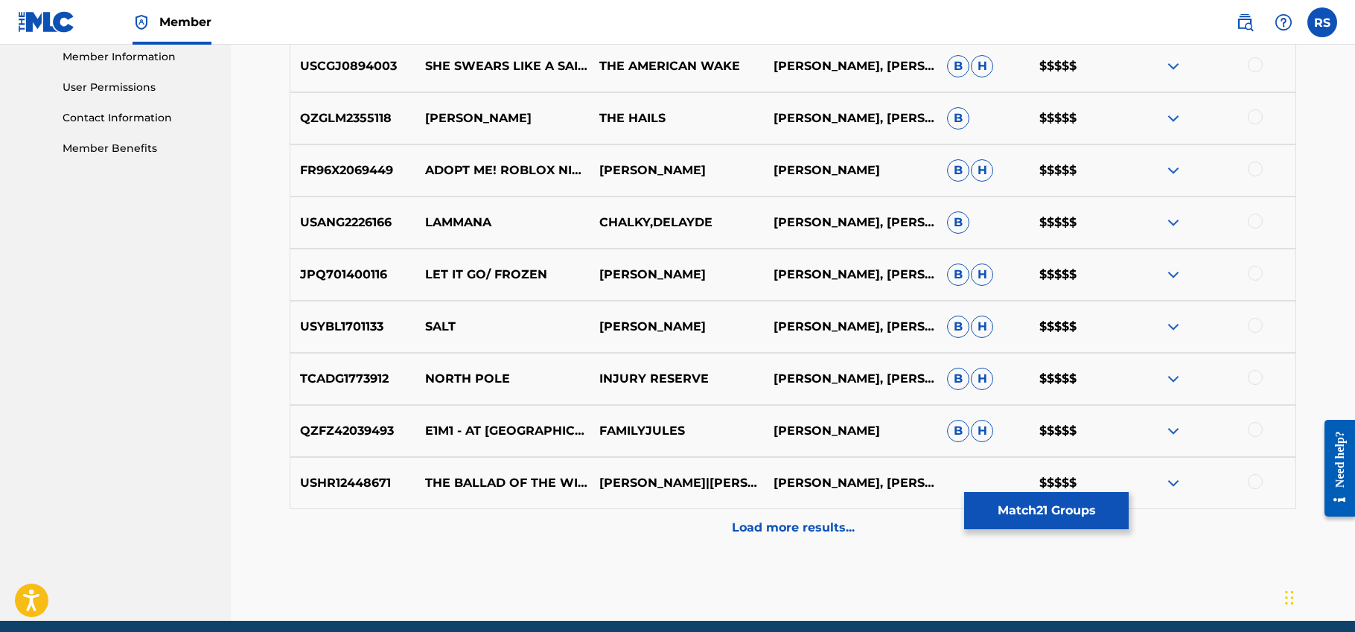
scroll to position [678, 0]
click at [754, 529] on p "Load more results..." at bounding box center [793, 527] width 123 height 18
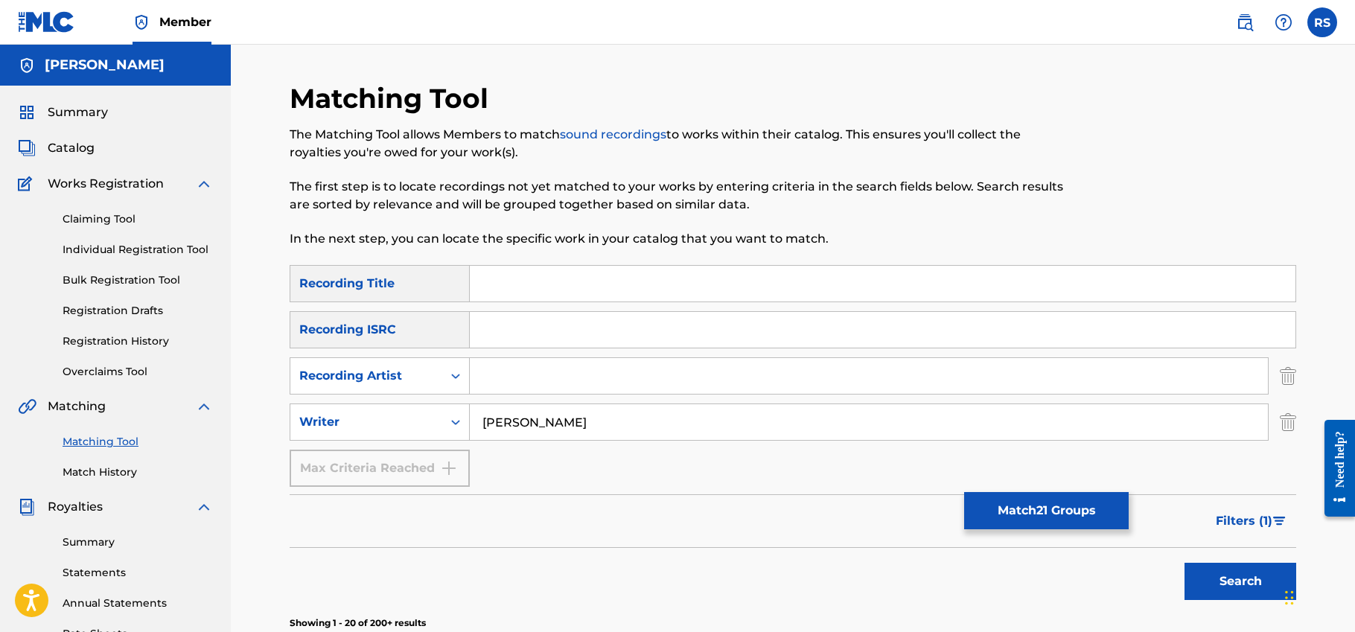
scroll to position [0, 0]
click at [541, 420] on input "[PERSON_NAME]" at bounding box center [869, 422] width 798 height 36
click at [525, 377] on input "Search Form" at bounding box center [869, 376] width 798 height 36
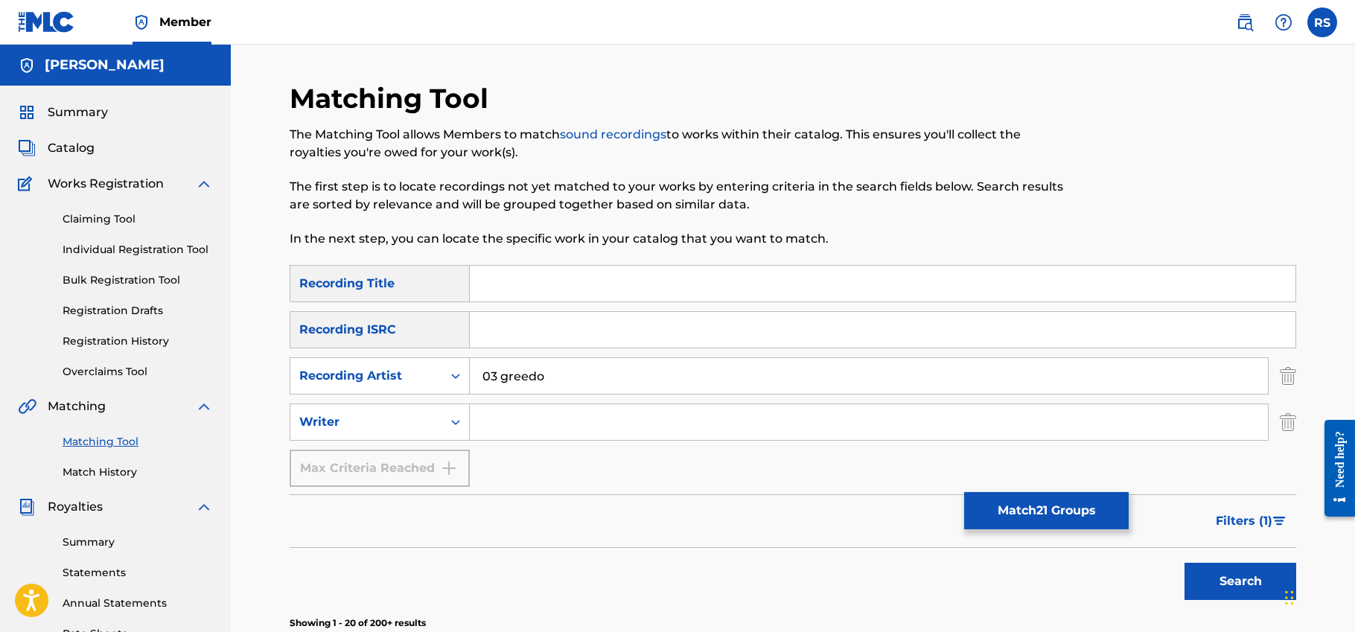
type input "03 greedo"
click at [1240, 582] on button "Search" at bounding box center [1241, 581] width 112 height 37
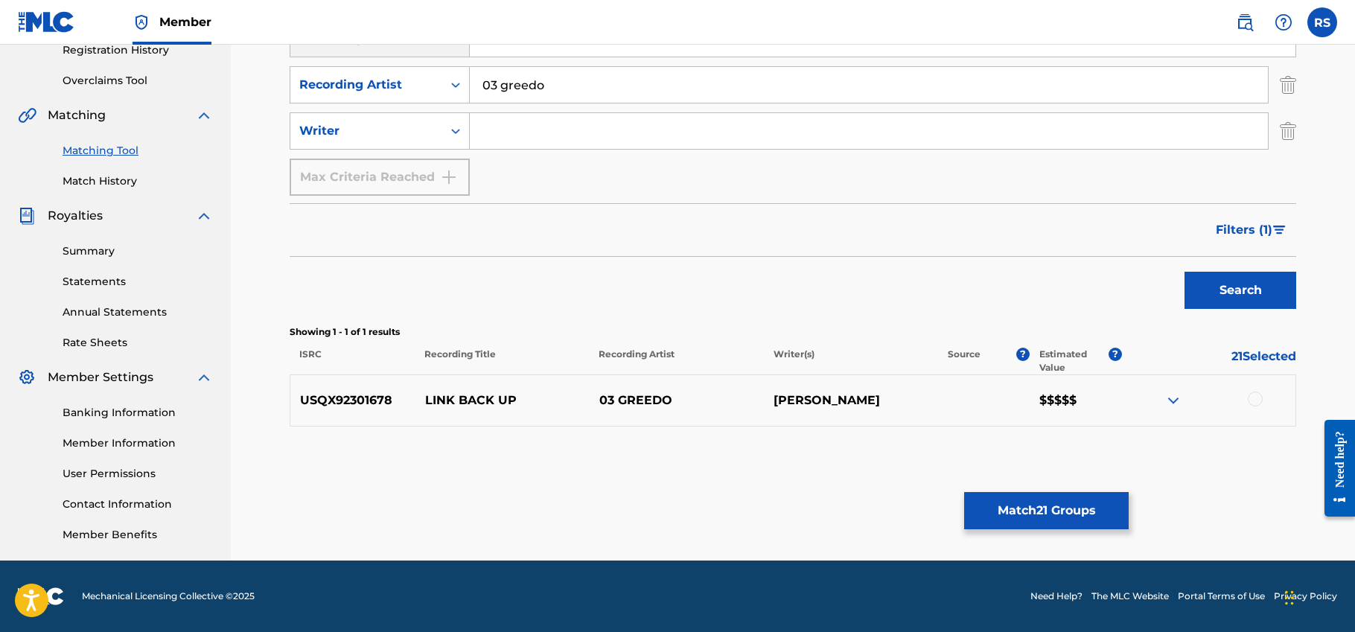
scroll to position [291, 0]
click at [1265, 240] on button "Filters ( 1 )" at bounding box center [1251, 229] width 89 height 37
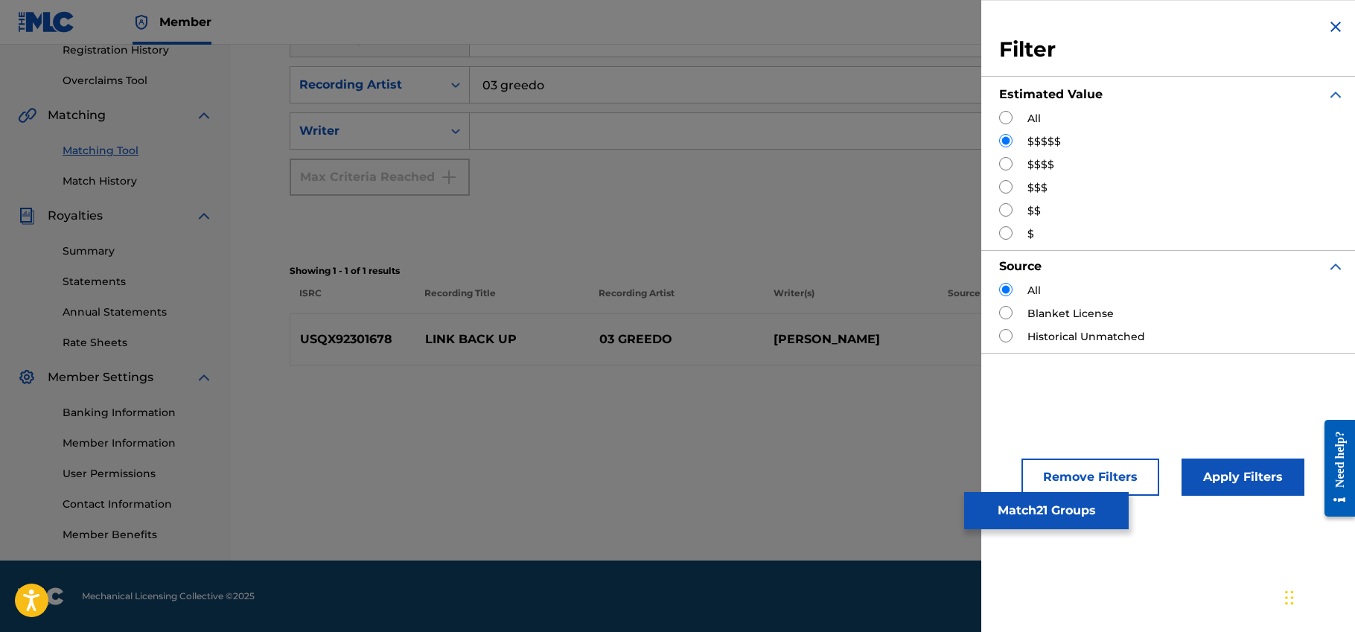
click at [1002, 115] on input "Search Form" at bounding box center [1005, 117] width 13 height 13
radio input "true"
click at [1243, 472] on button "Apply Filters" at bounding box center [1243, 477] width 123 height 37
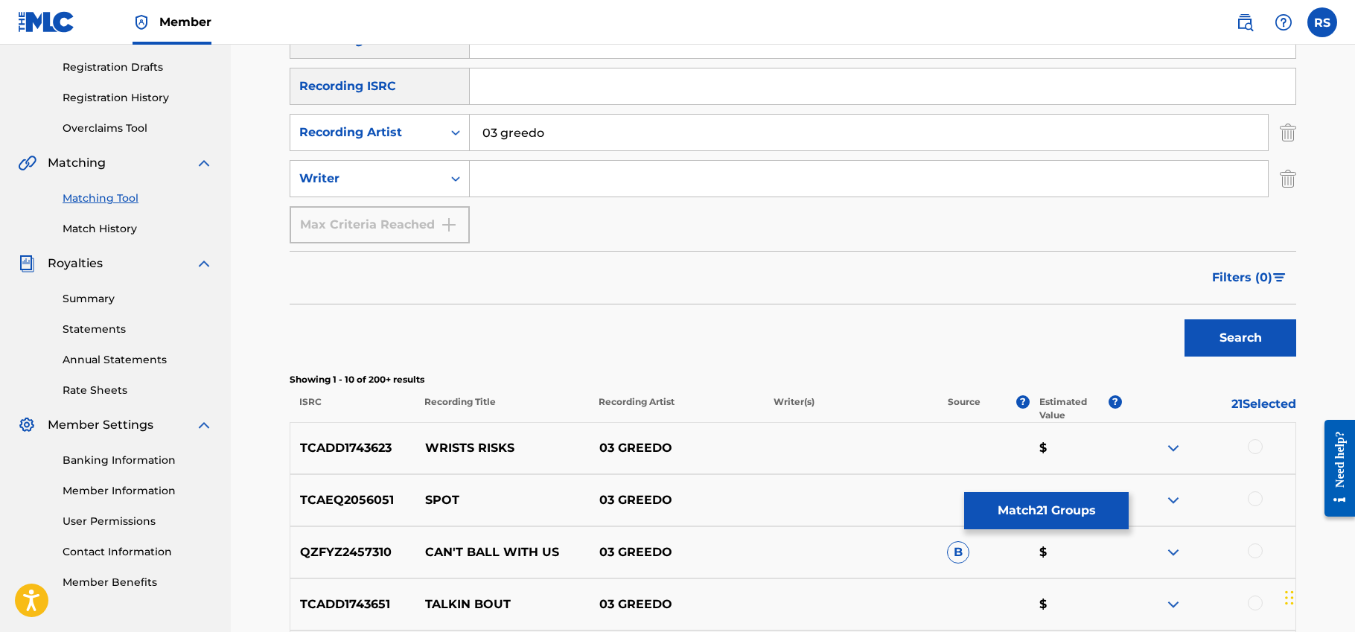
scroll to position [192, 0]
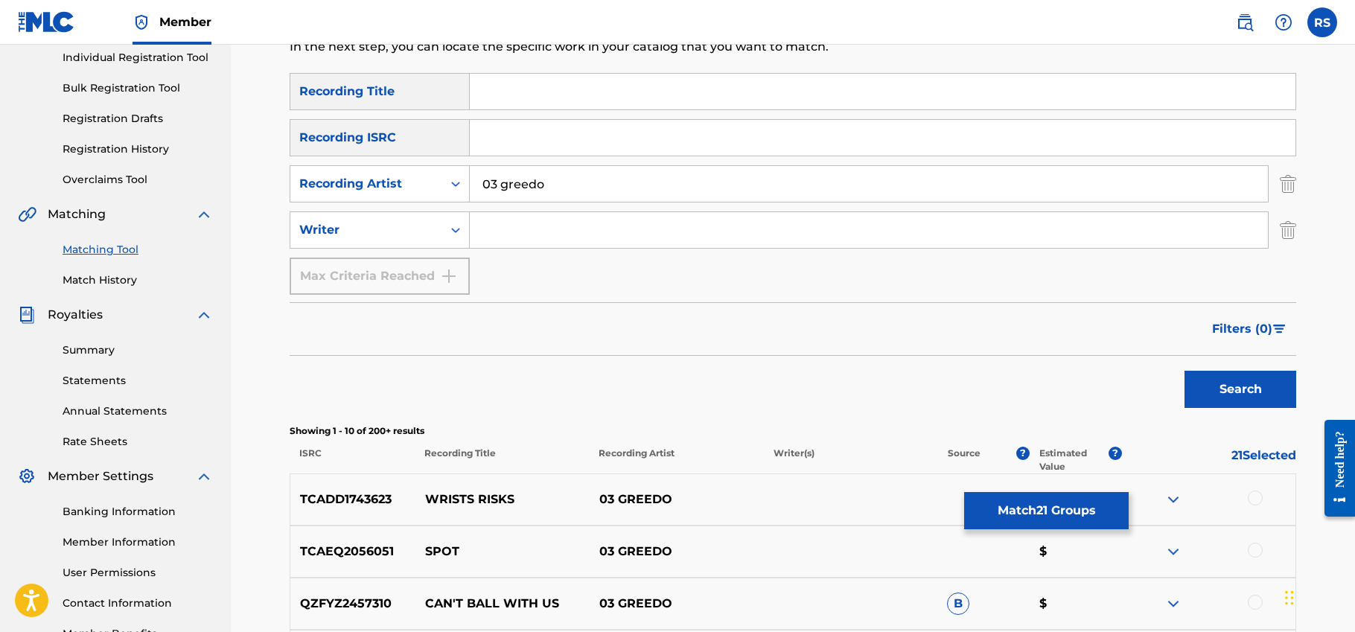
click at [513, 99] on input "Search Form" at bounding box center [883, 92] width 826 height 36
type input "killa"
click at [1240, 389] on button "Search" at bounding box center [1241, 389] width 112 height 37
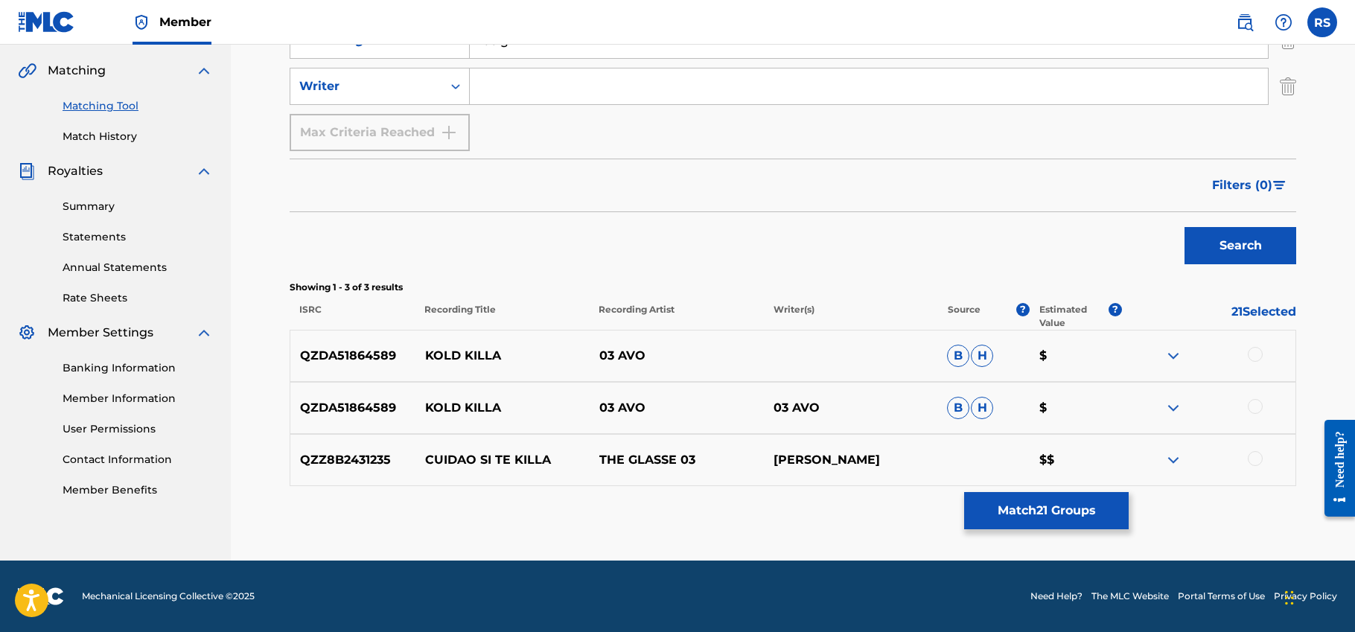
scroll to position [336, 0]
